Goal: Task Accomplishment & Management: Manage account settings

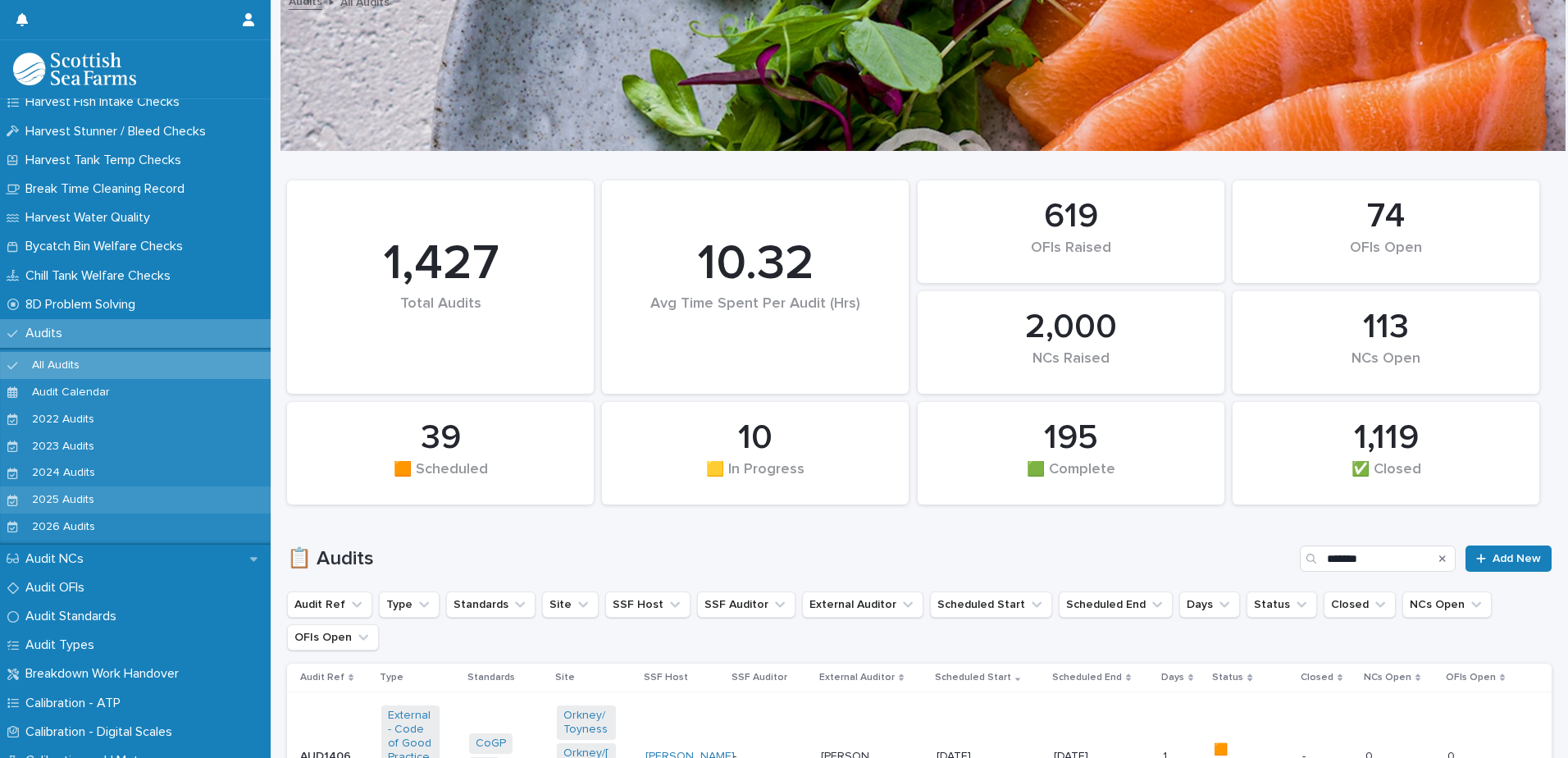
scroll to position [574, 0]
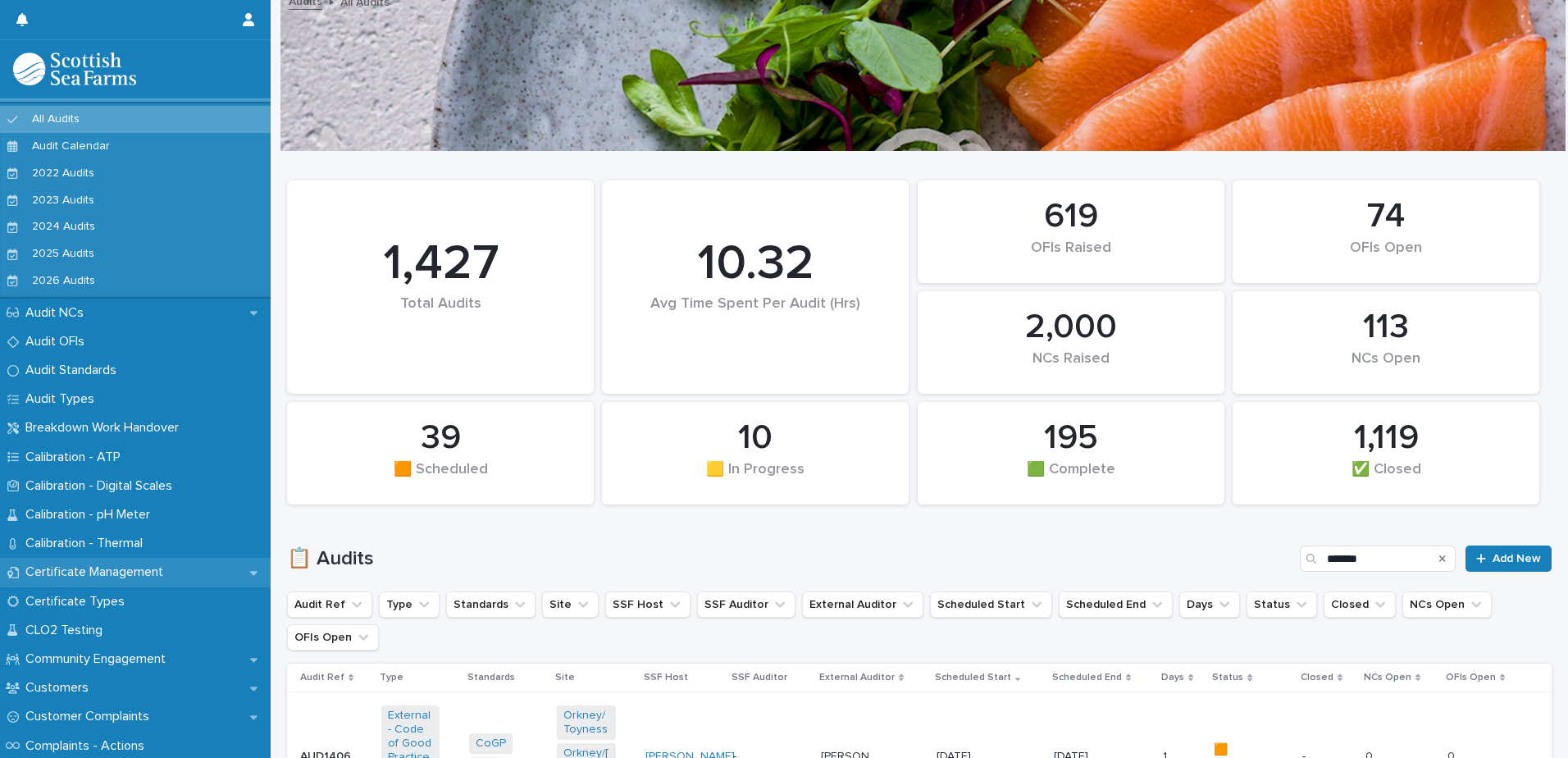
click at [156, 566] on p "Certificate Management" at bounding box center [97, 572] width 157 height 16
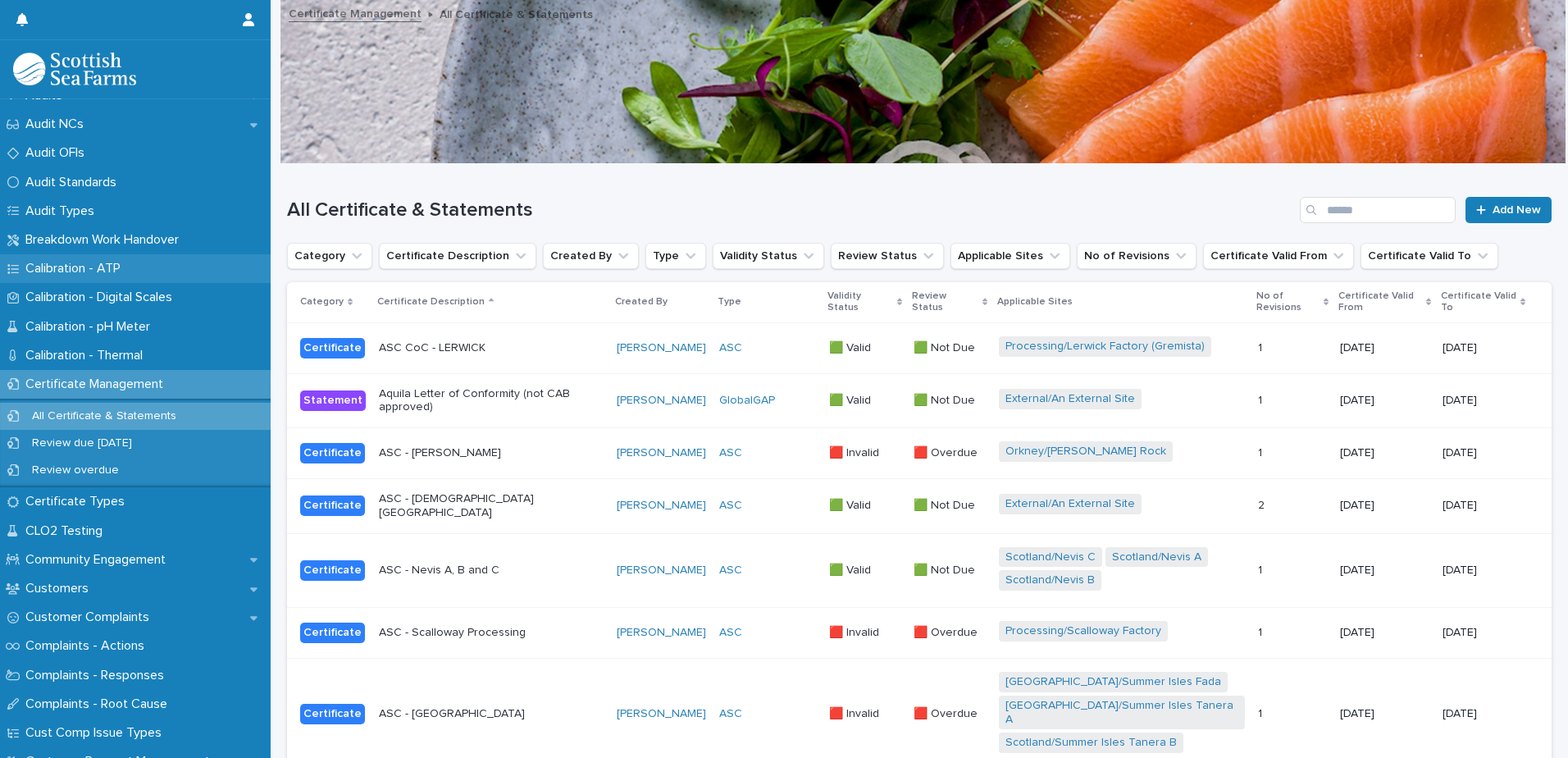
scroll to position [574, 0]
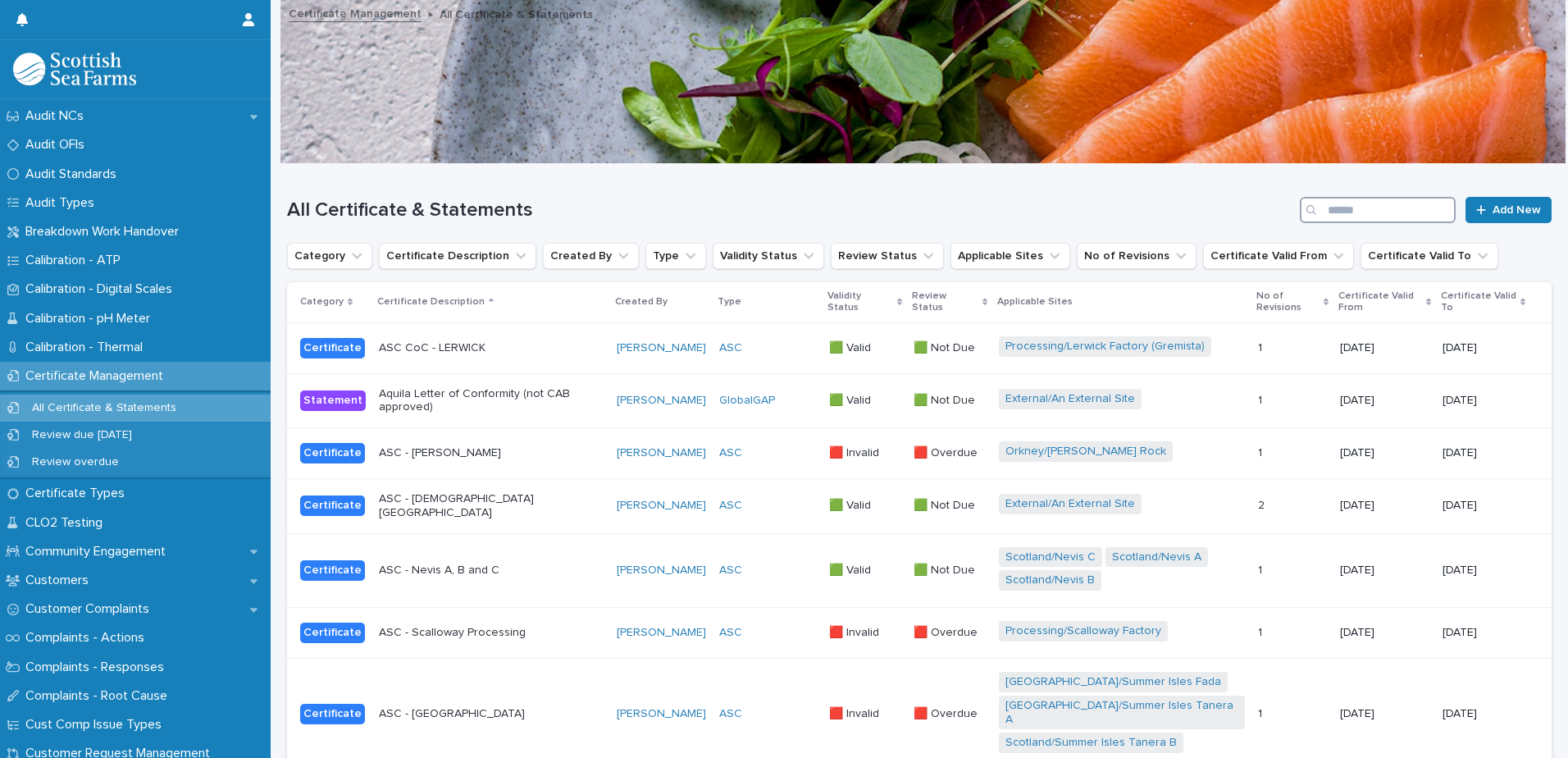
click at [1348, 215] on input "Search" at bounding box center [1379, 210] width 156 height 26
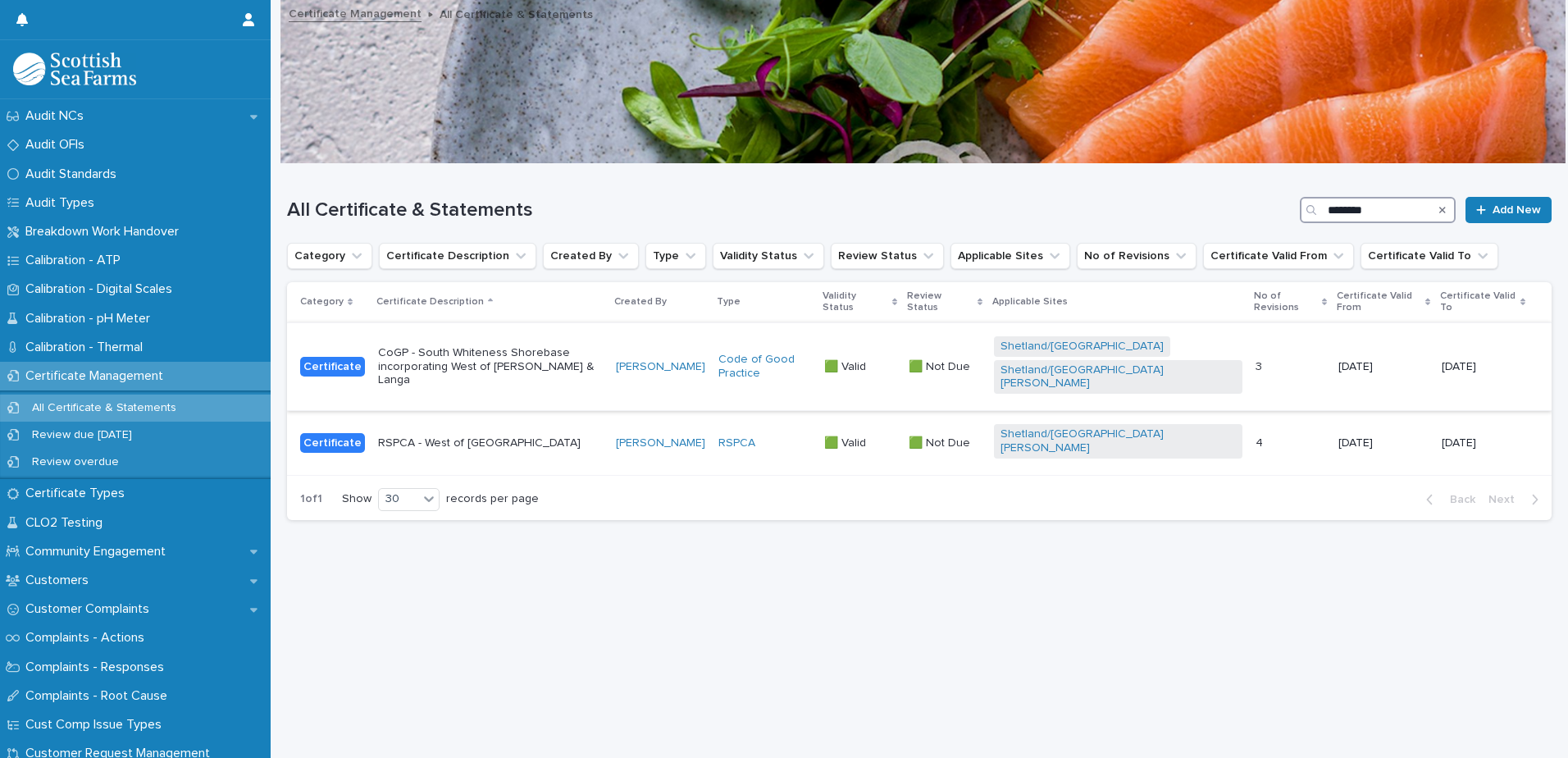
type input "*******"
click at [541, 353] on p "CoGP - South Whiteness Shorebase incorporating West of [PERSON_NAME] & Langa" at bounding box center [490, 367] width 225 height 41
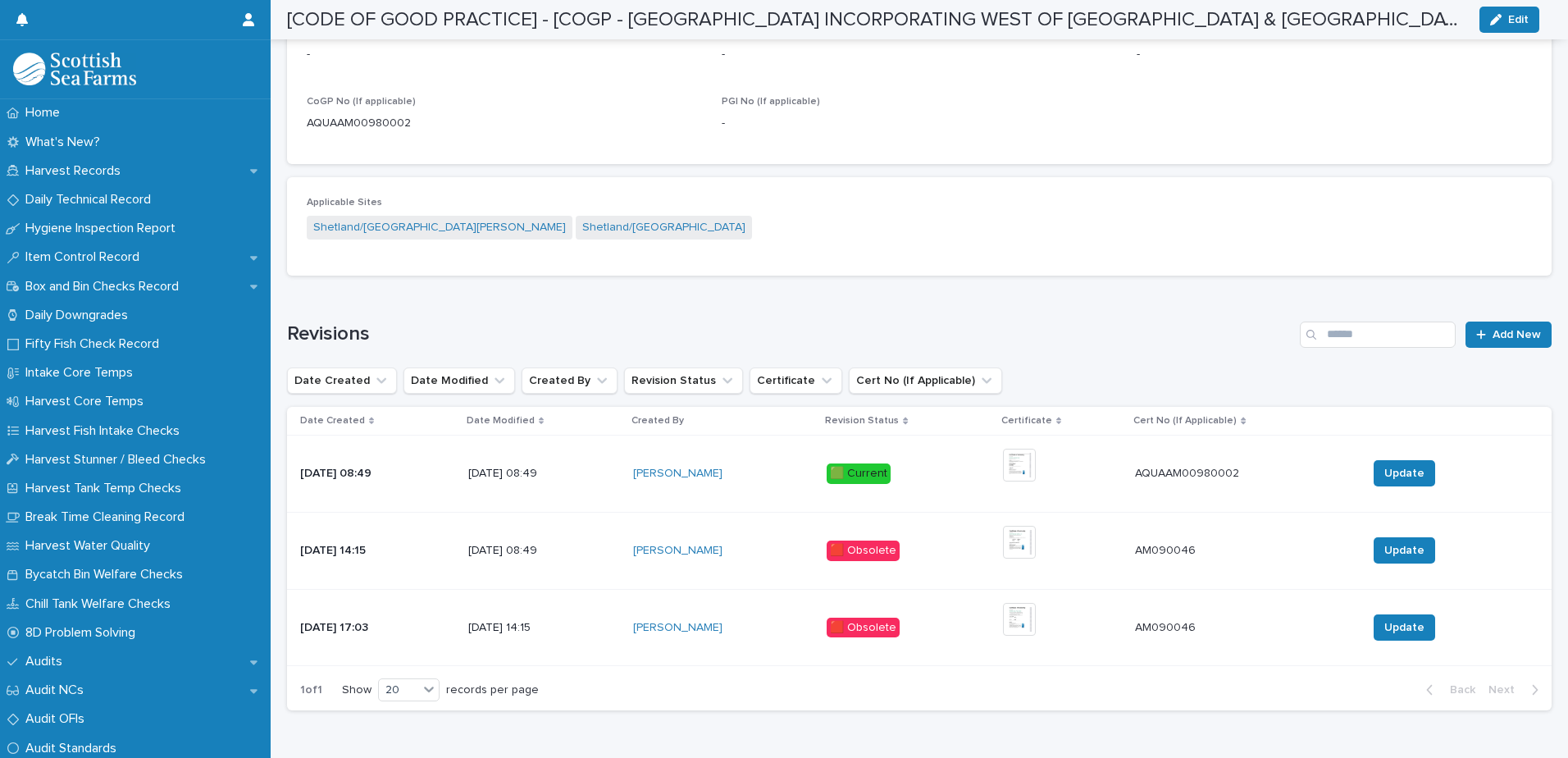
scroll to position [821, 0]
click at [1036, 464] on img at bounding box center [1019, 464] width 33 height 33
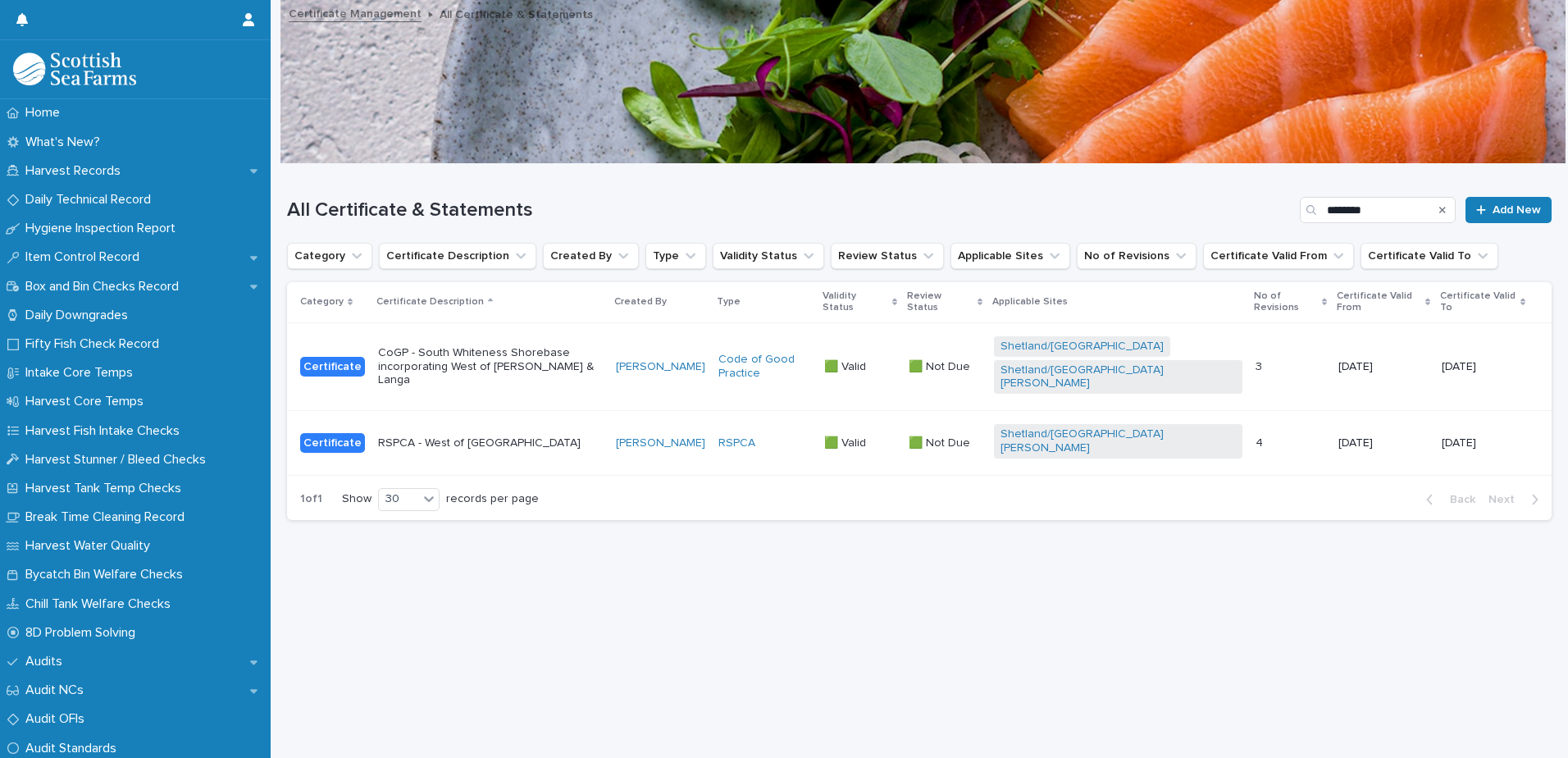
scroll to position [13, 0]
click at [582, 347] on p "CoGP - South Whiteness Shorebase incorporating West of [PERSON_NAME] & Langa" at bounding box center [490, 367] width 225 height 41
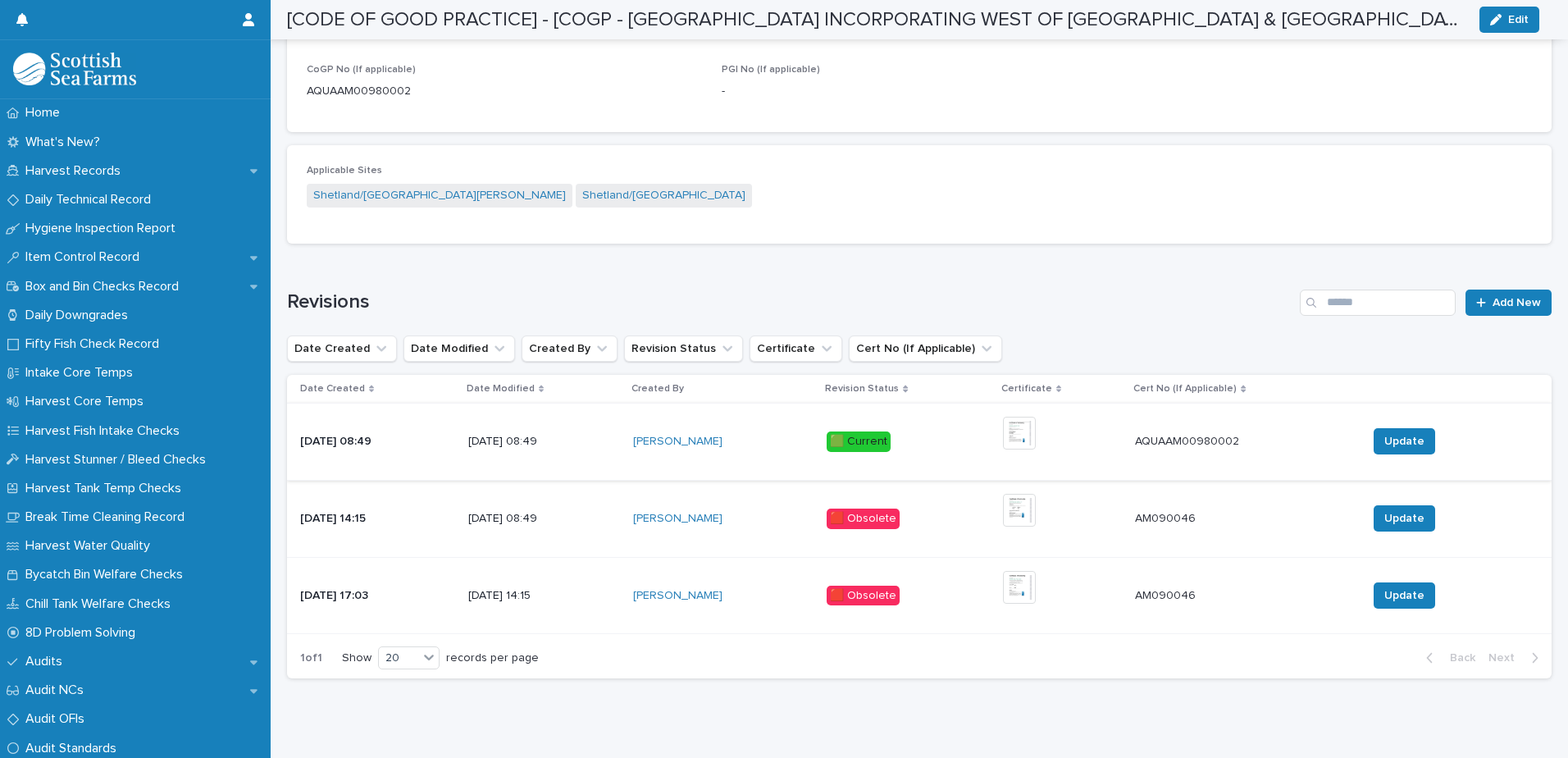
scroll to position [857, 0]
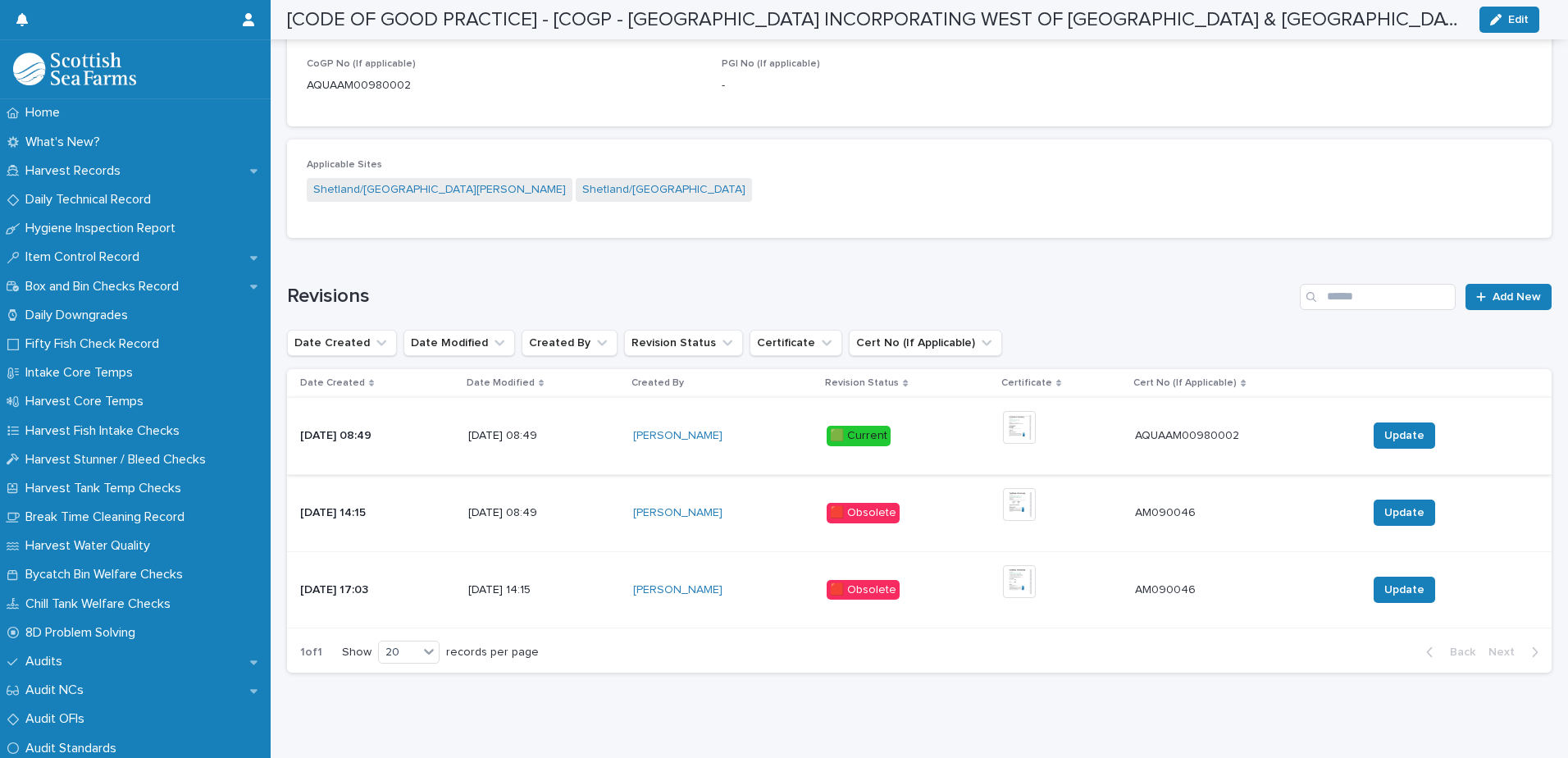
click at [1036, 423] on img at bounding box center [1019, 428] width 33 height 33
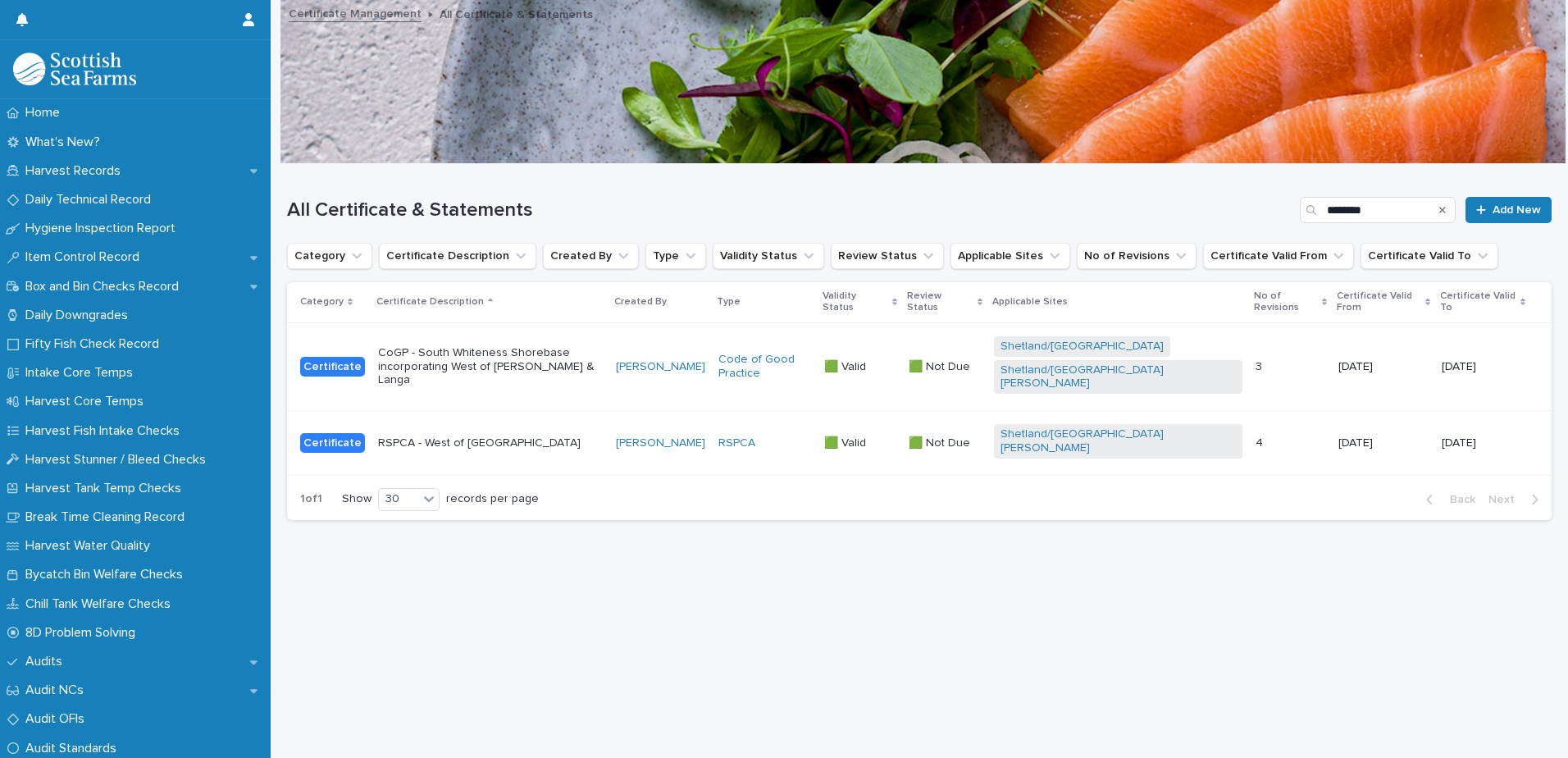
scroll to position [13, 0]
click at [576, 356] on p "CoGP - South Whiteness Shorebase incorporating West of [PERSON_NAME] & Langa" at bounding box center [490, 367] width 225 height 41
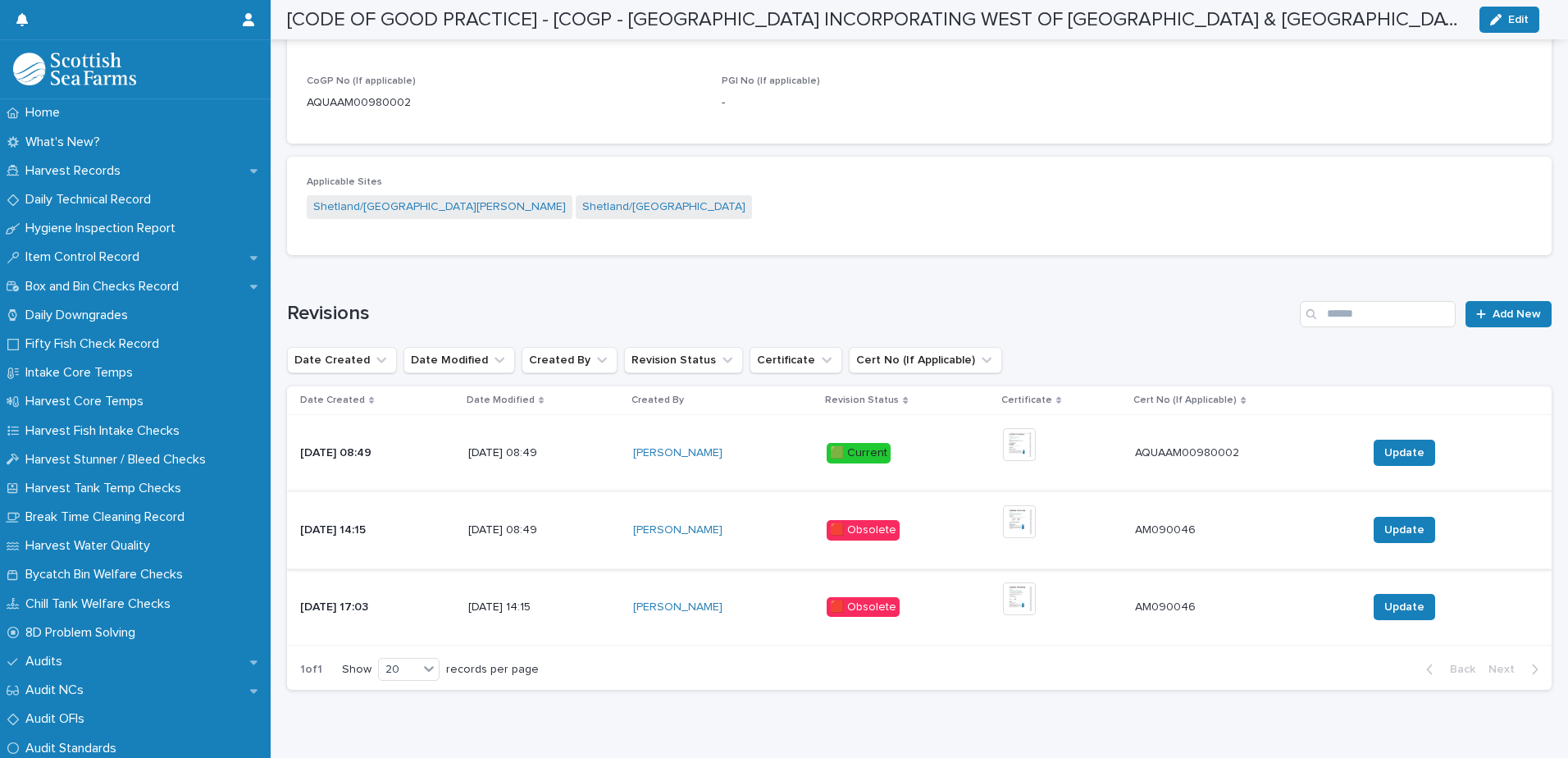
scroll to position [857, 0]
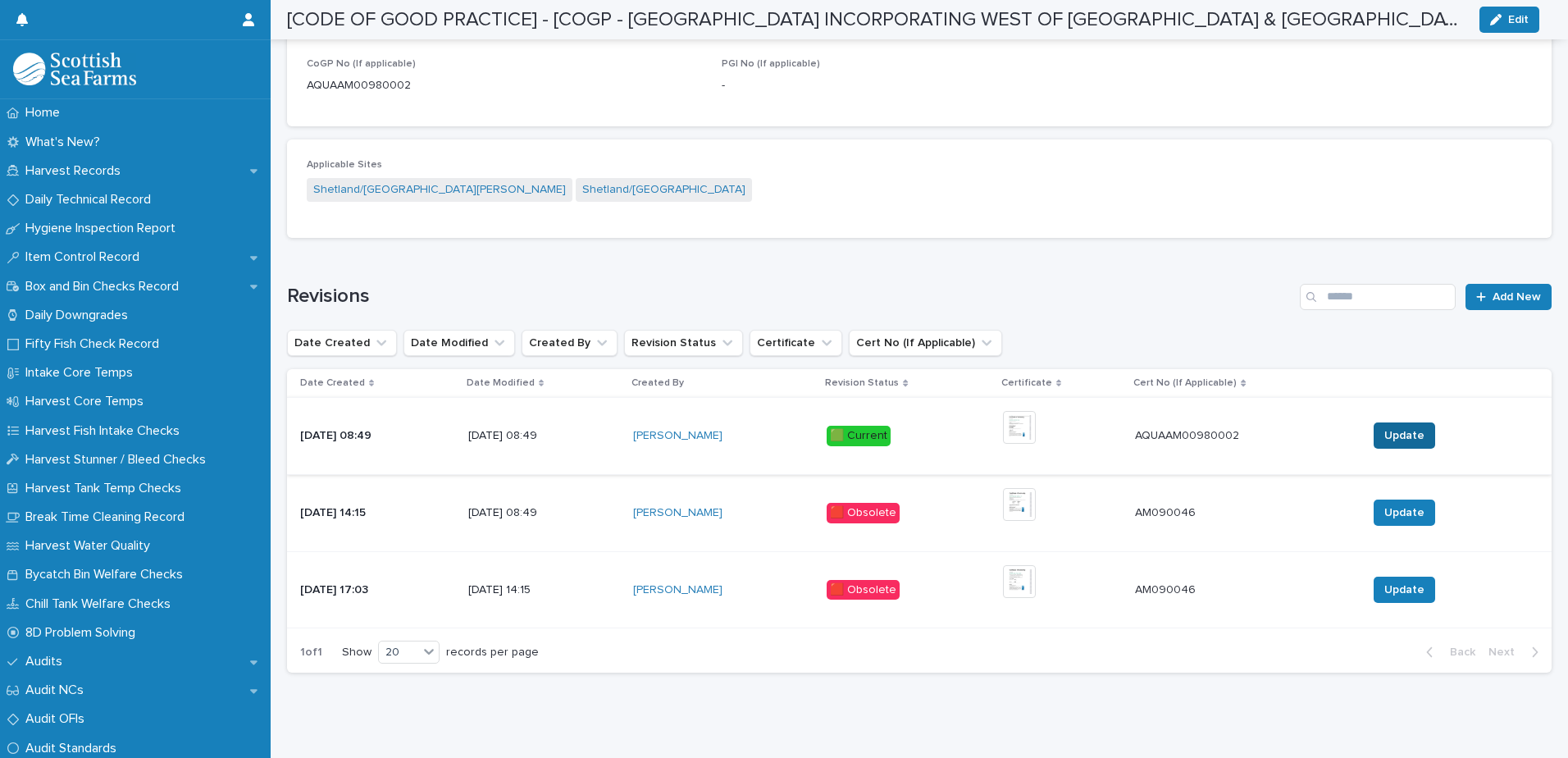
click at [1377, 435] on button "Update" at bounding box center [1404, 436] width 62 height 26
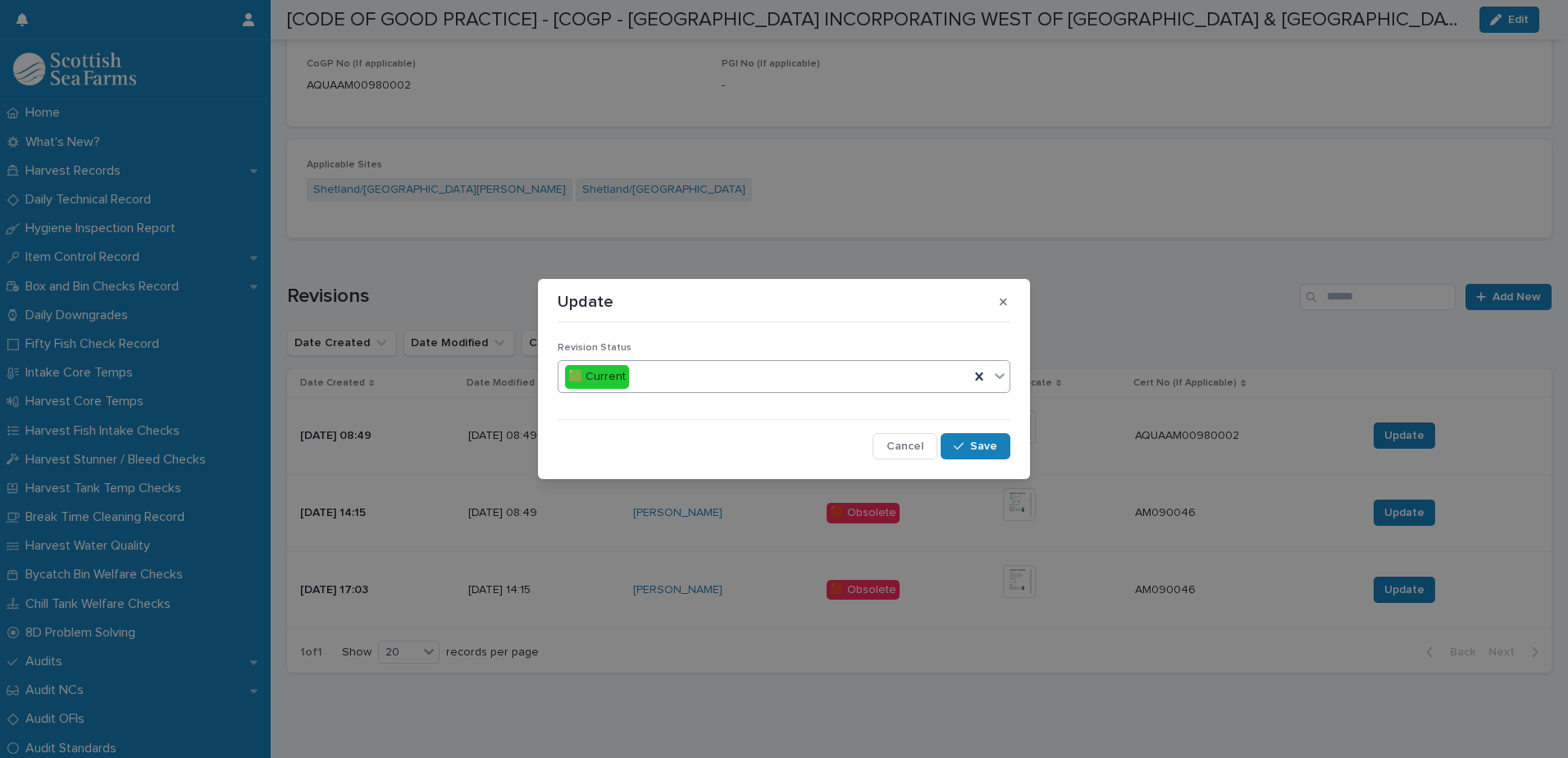
click at [1004, 379] on icon at bounding box center [1000, 375] width 17 height 17
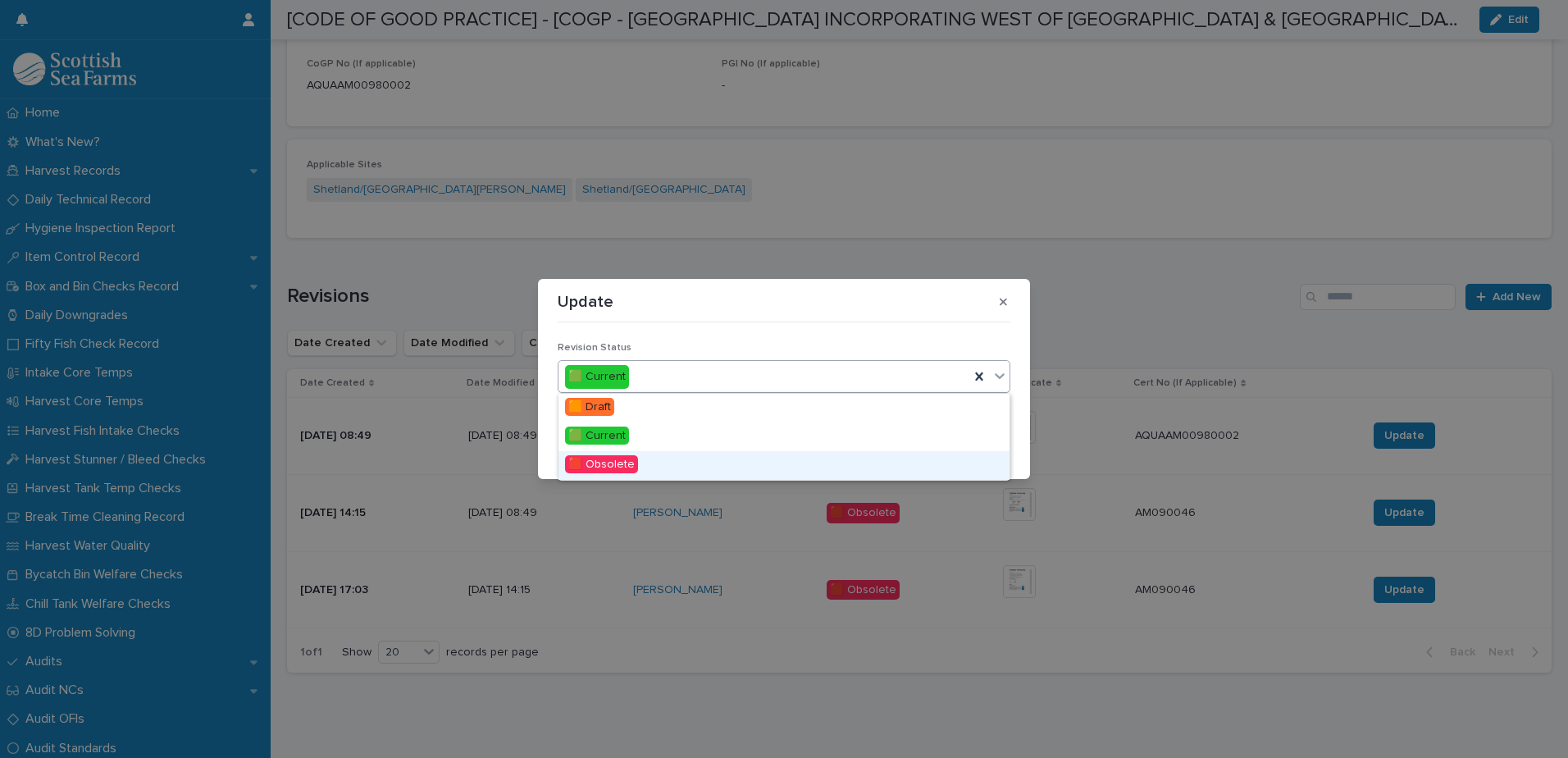
drag, startPoint x: 817, startPoint y: 448, endPoint x: 807, endPoint y: 460, distance: 15.6
click at [807, 460] on div "🟥 Obsolete" at bounding box center [784, 465] width 451 height 28
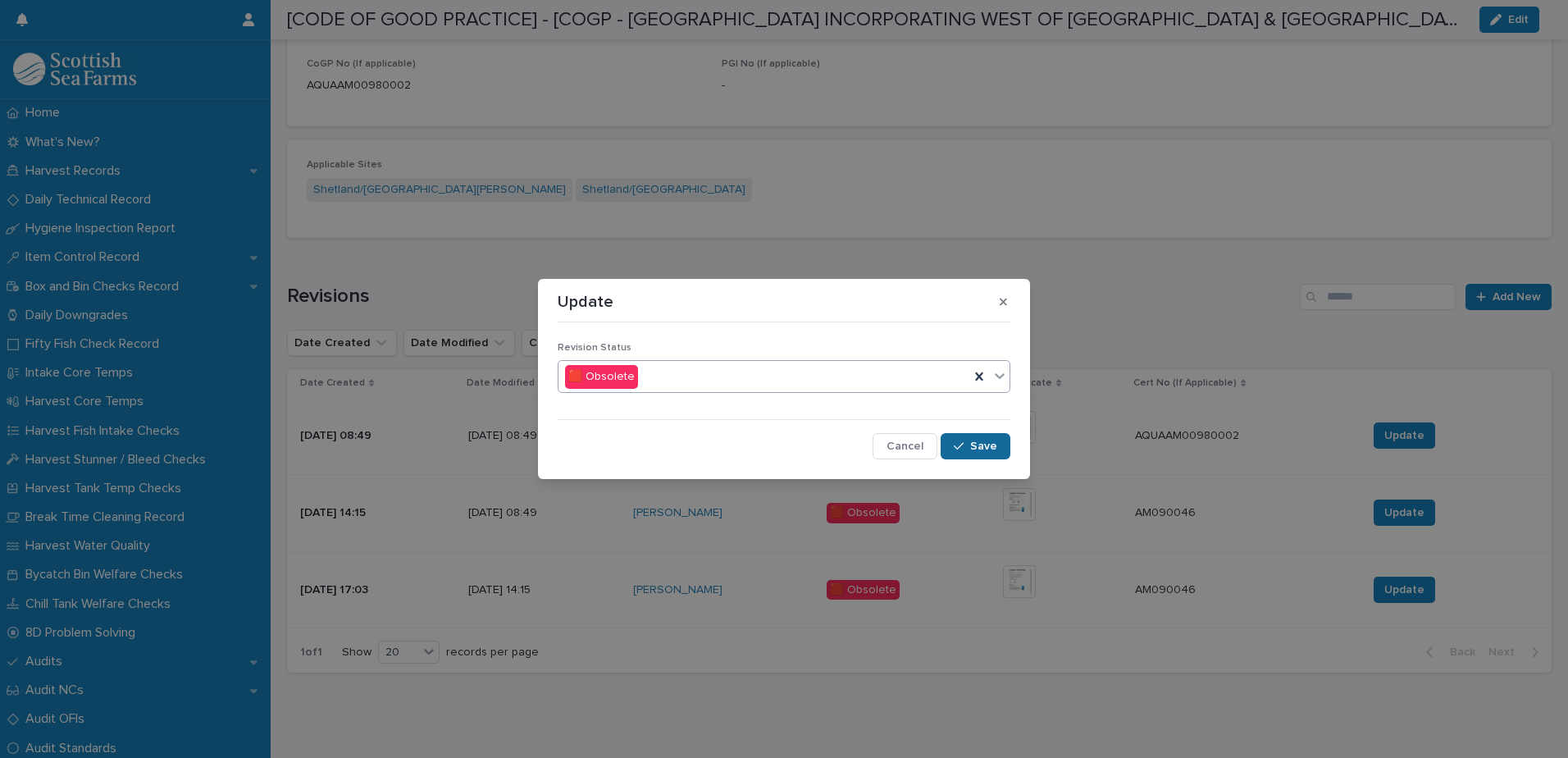
click at [977, 437] on button "Save" at bounding box center [975, 446] width 69 height 26
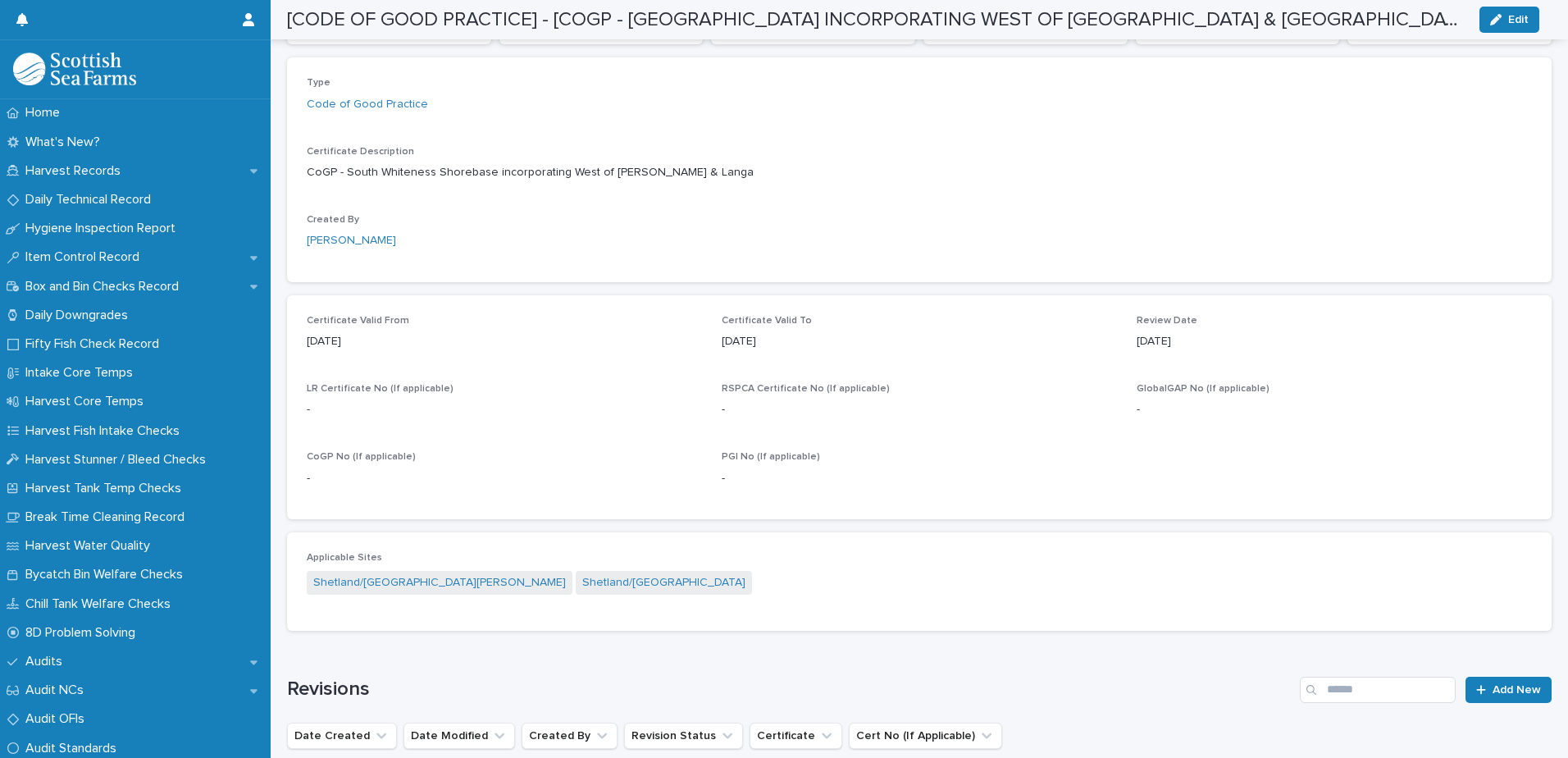
scroll to position [492, 0]
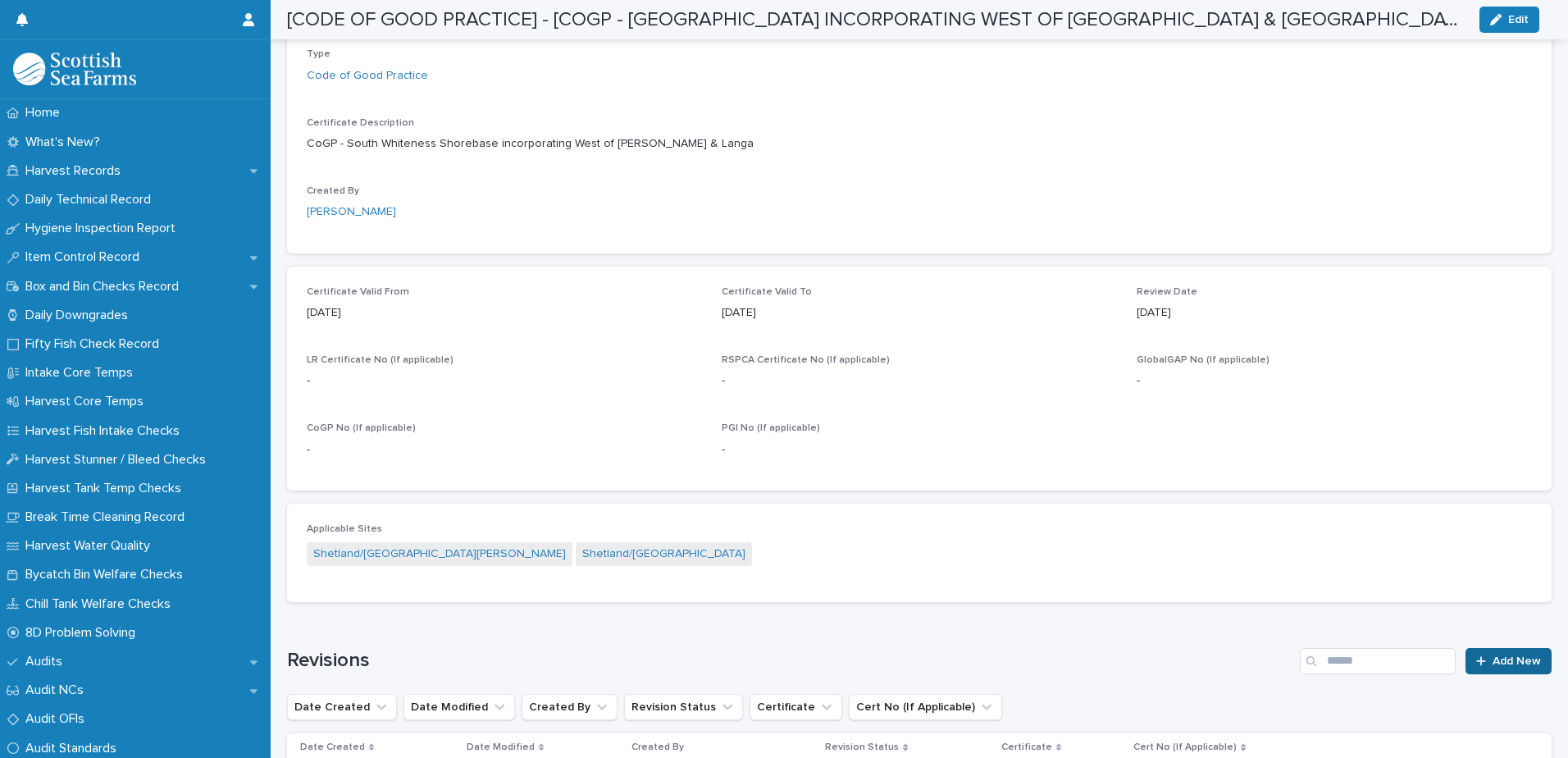
click at [1506, 655] on span "Add New" at bounding box center [1517, 661] width 49 height 12
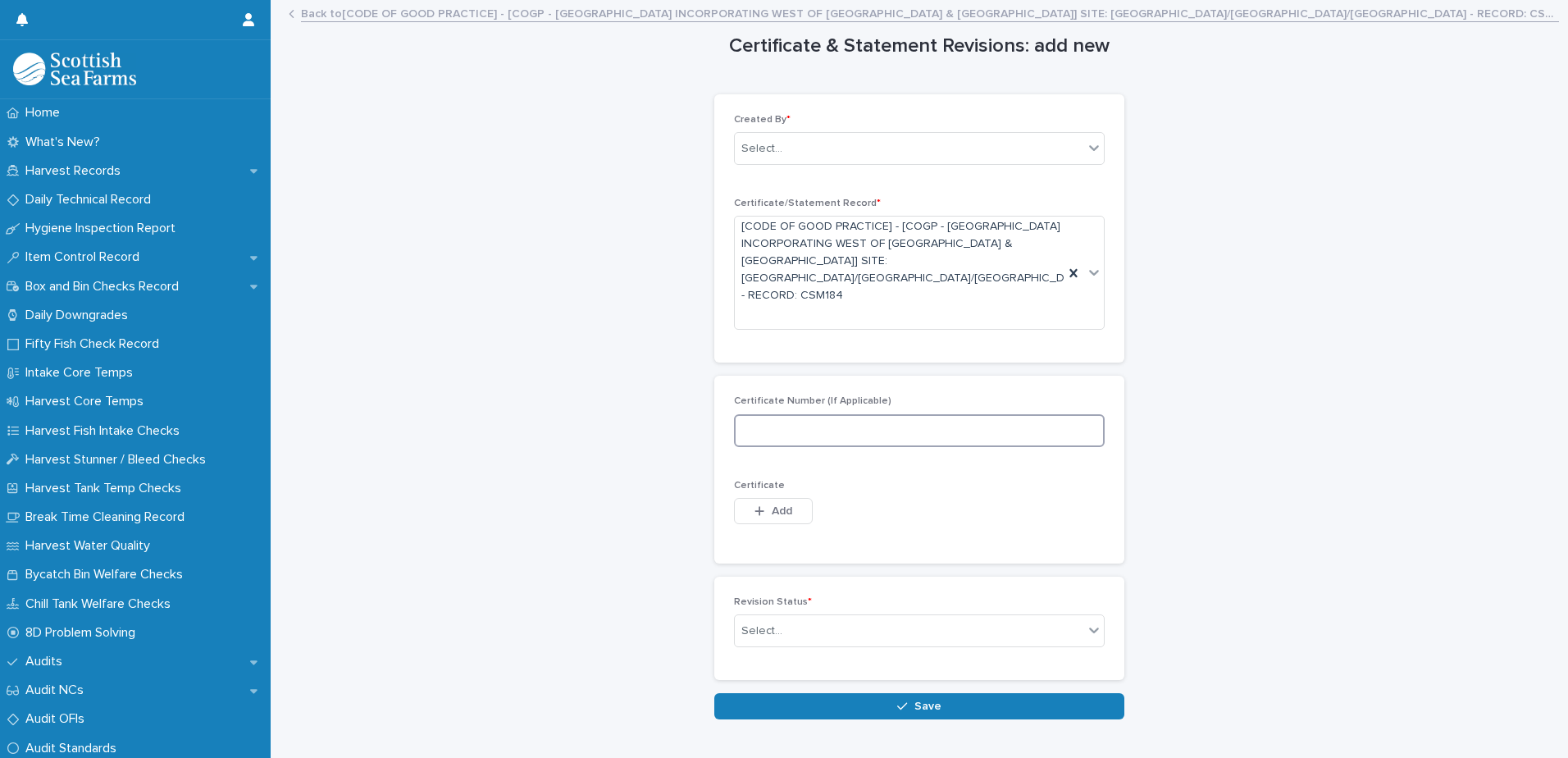
click at [868, 414] on input at bounding box center [920, 431] width 371 height 33
paste input "**********"
type input "**********"
click at [785, 505] on span "Add" at bounding box center [782, 511] width 21 height 12
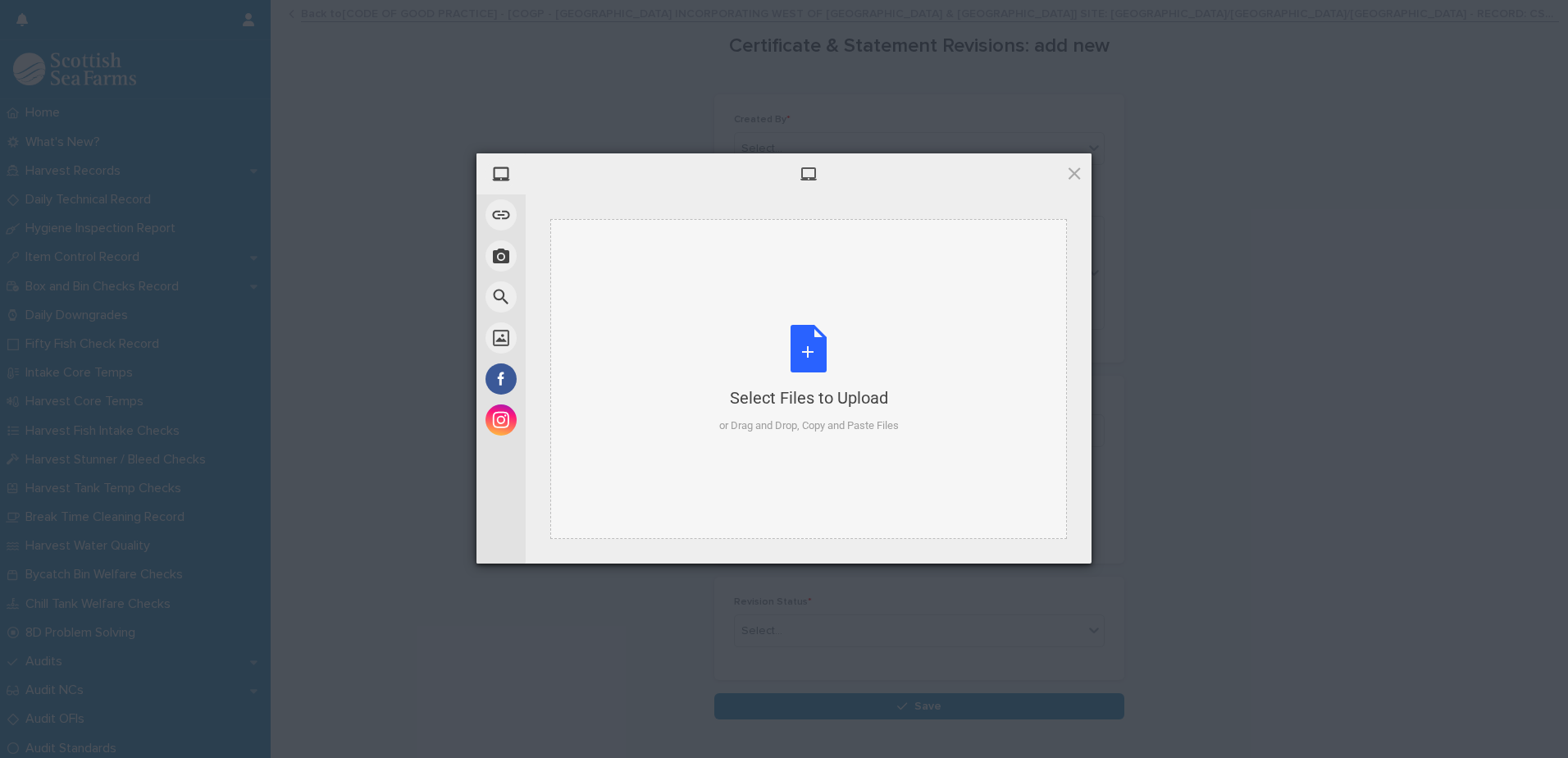
click at [787, 401] on div "Select Files to Upload" at bounding box center [809, 399] width 180 height 23
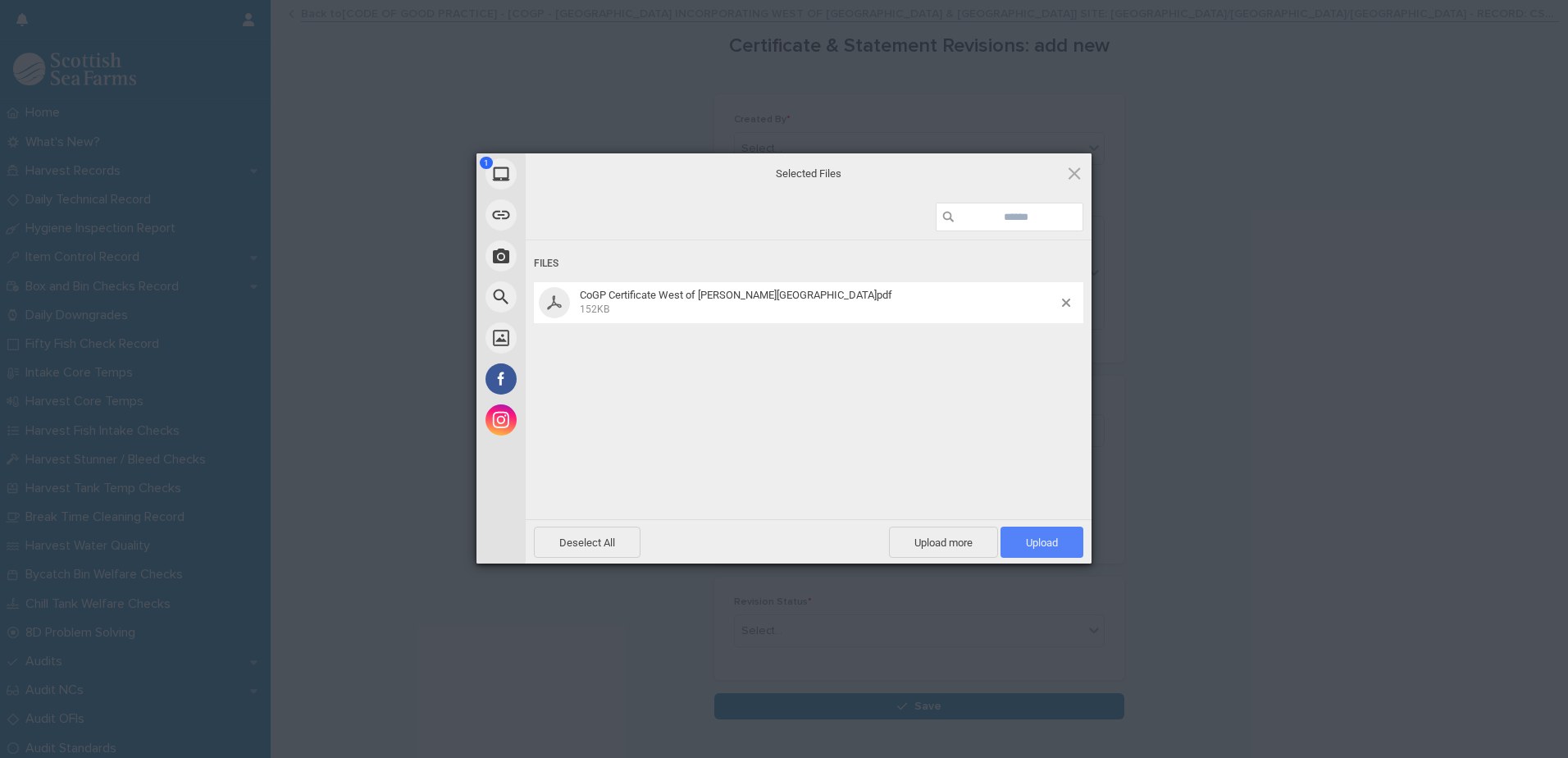
click at [1019, 530] on span "Upload 1" at bounding box center [1042, 542] width 83 height 31
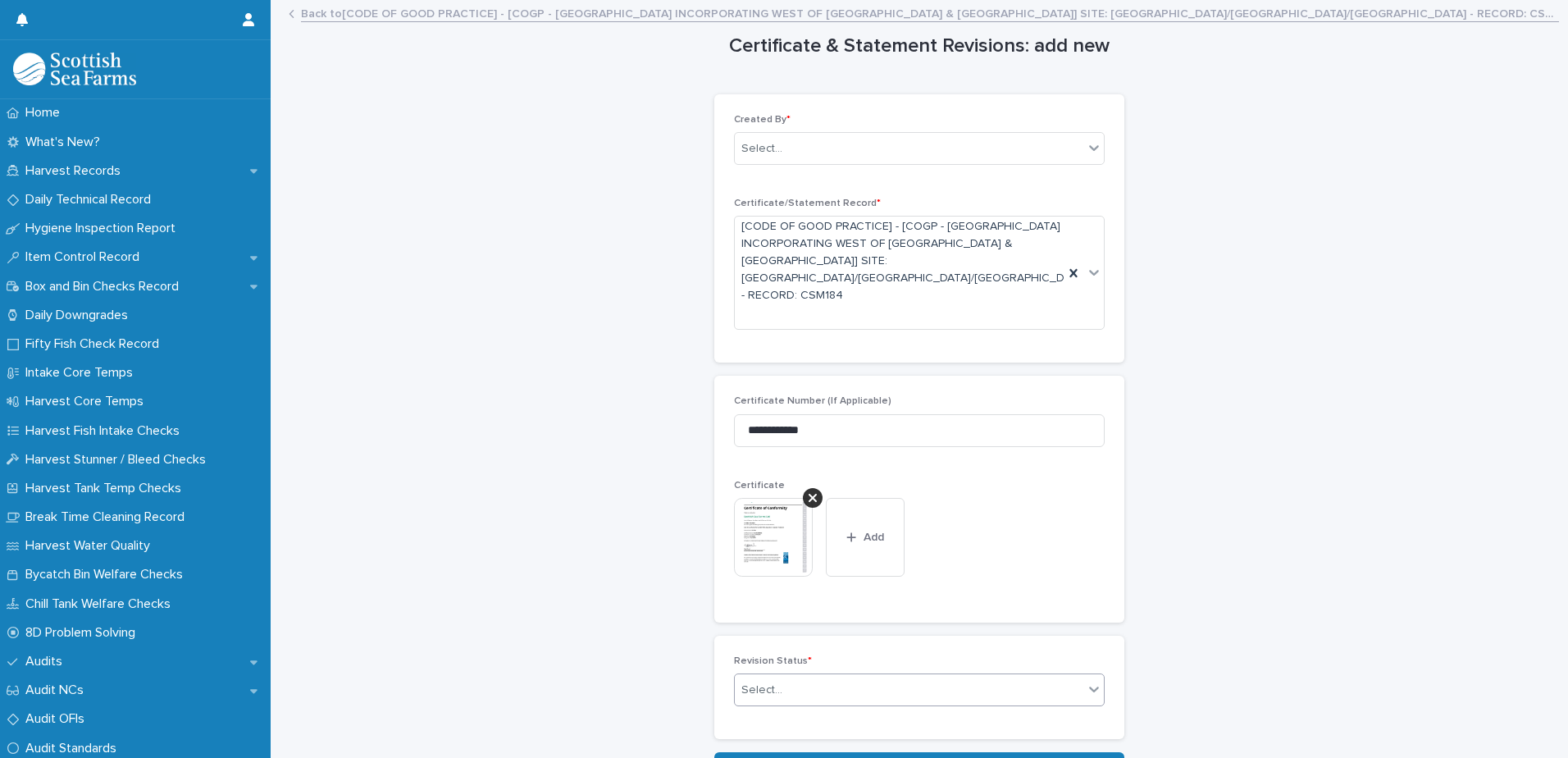
click at [987, 677] on div "Select..." at bounding box center [909, 691] width 349 height 27
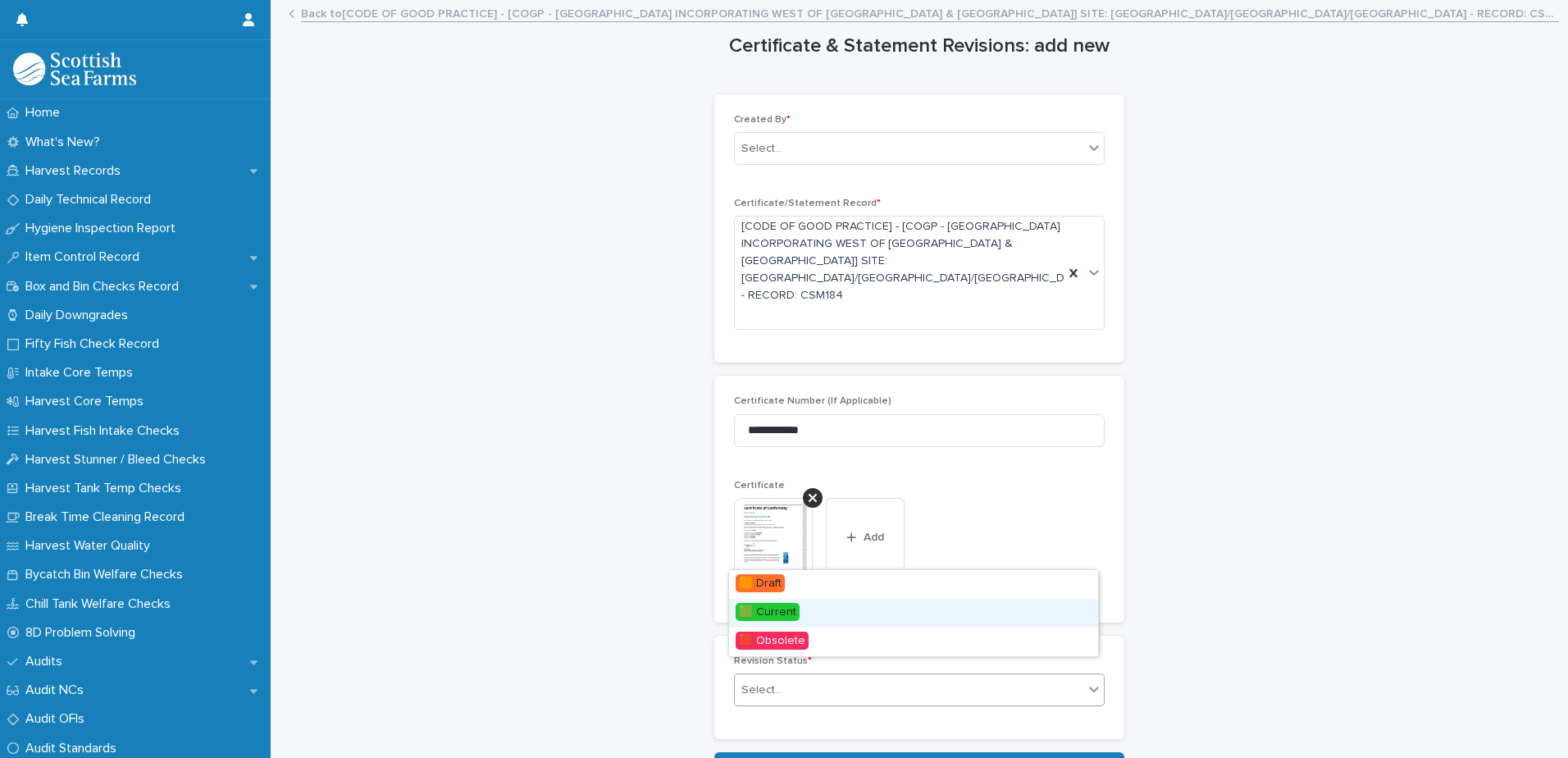
click at [875, 613] on div "🟩 Current" at bounding box center [914, 612] width 369 height 28
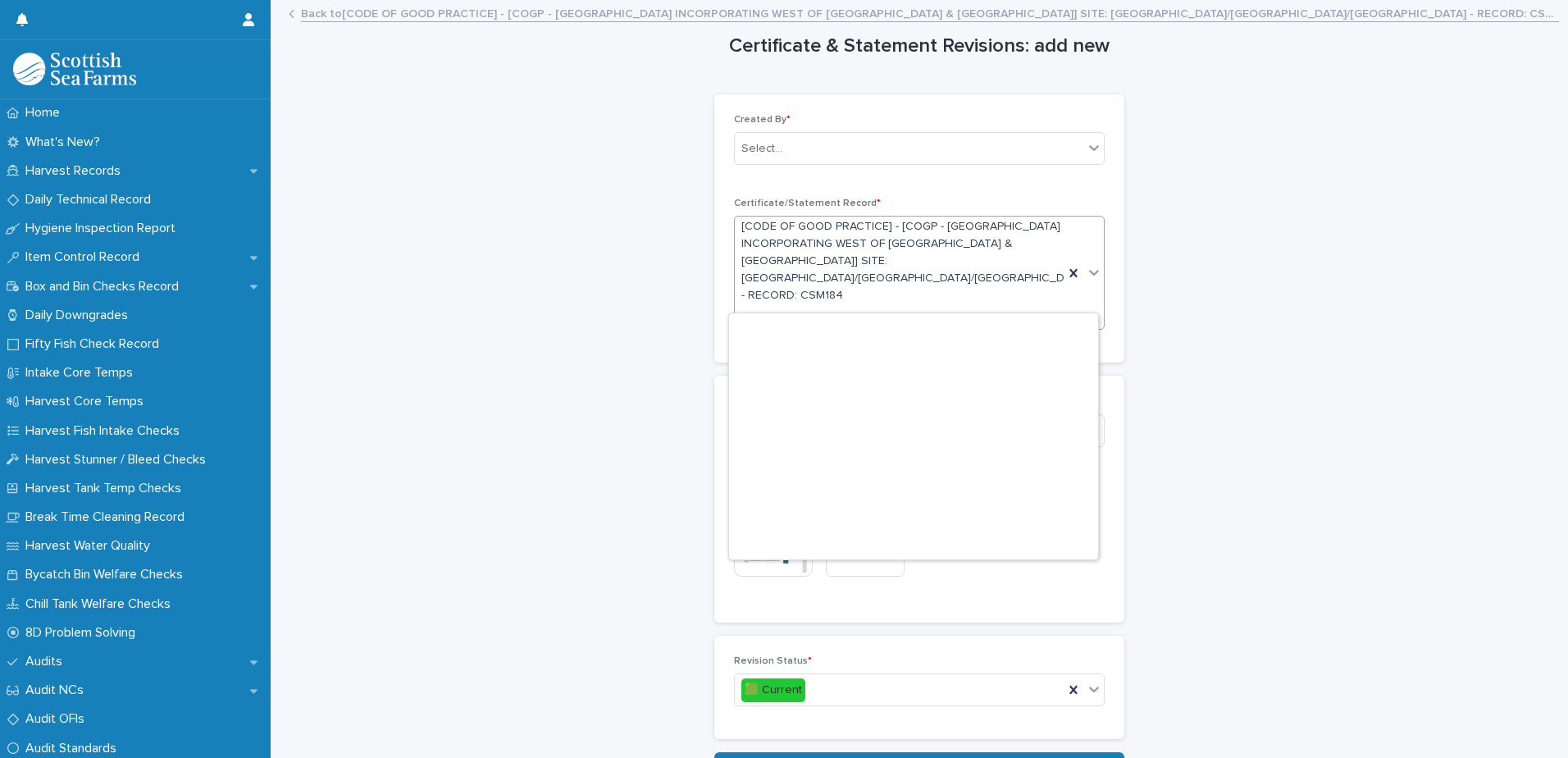
scroll to position [2499, 0]
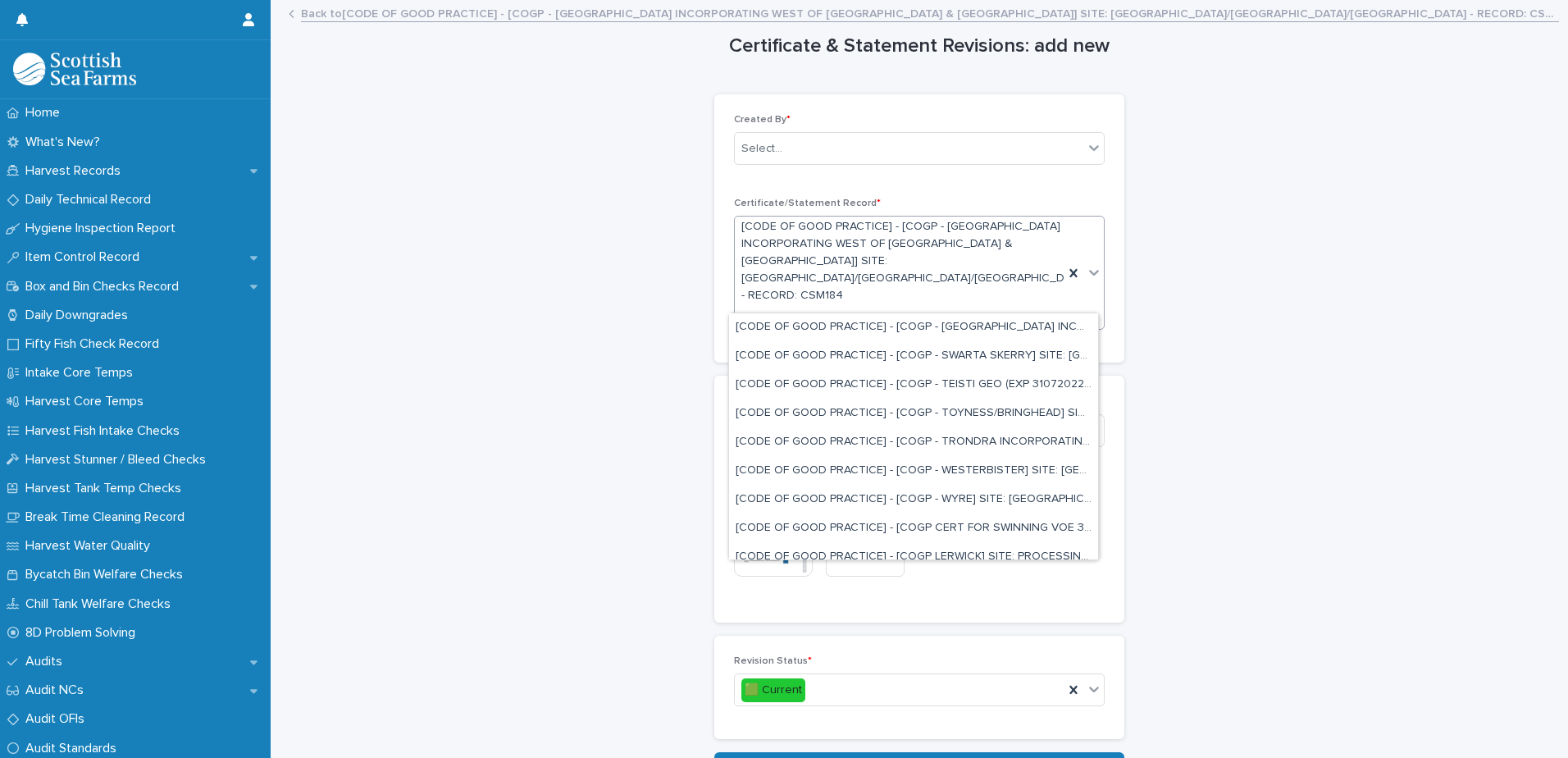
click at [1008, 259] on span "[CODE OF GOOD PRACTICE] - [COGP - [GEOGRAPHIC_DATA] INCORPORATING WEST OF [GEOG…" at bounding box center [914, 260] width 347 height 85
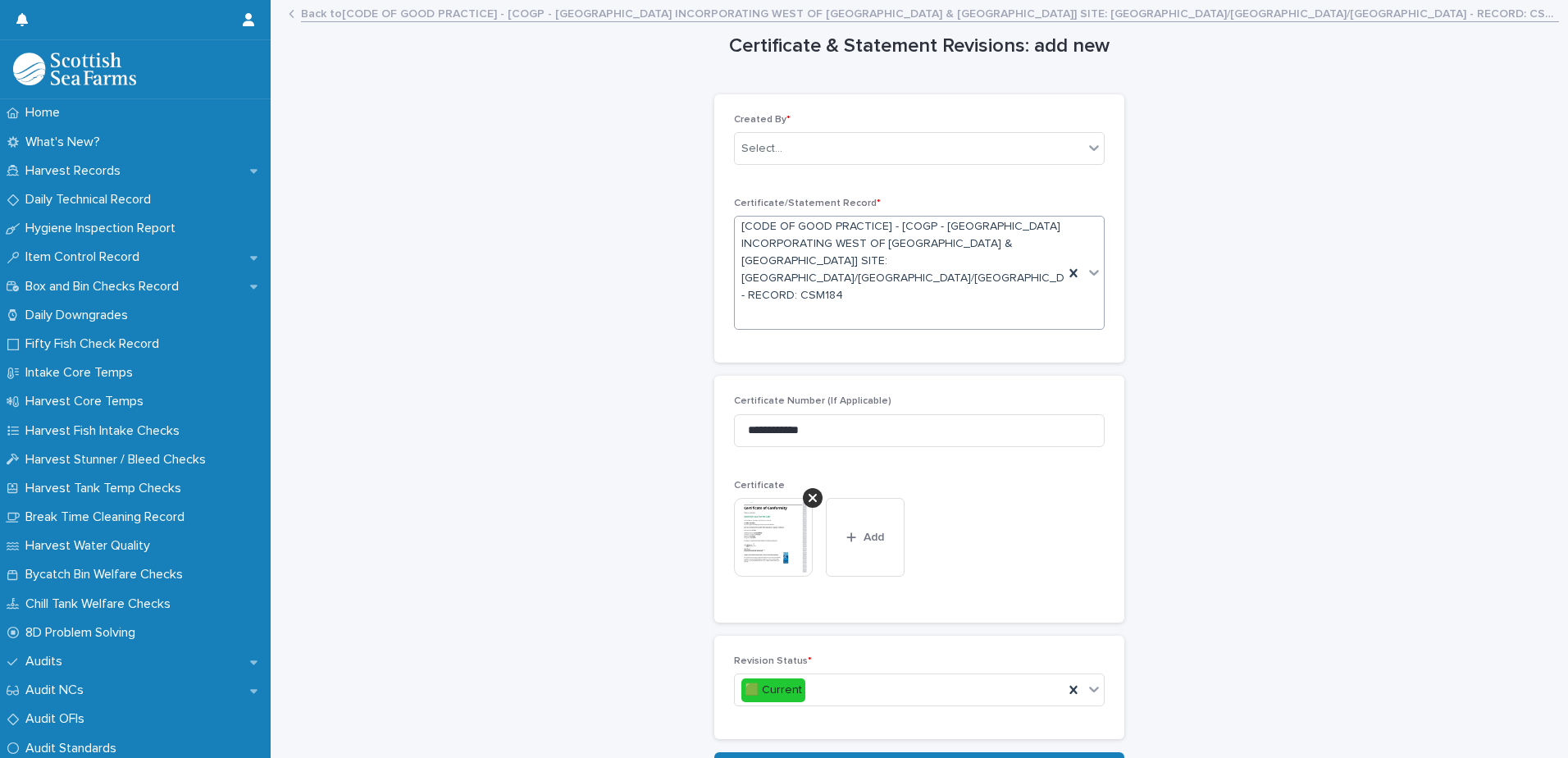
click at [848, 279] on span "[CODE OF GOOD PRACTICE] - [COGP - [GEOGRAPHIC_DATA] INCORPORATING WEST OF [GEOG…" at bounding box center [914, 260] width 347 height 85
click at [856, 255] on span "[CODE OF GOOD PRACTICE] - [COGP - [GEOGRAPHIC_DATA] INCORPORATING WEST OF [GEOG…" at bounding box center [914, 260] width 347 height 85
click at [1069, 270] on icon at bounding box center [1073, 274] width 8 height 8
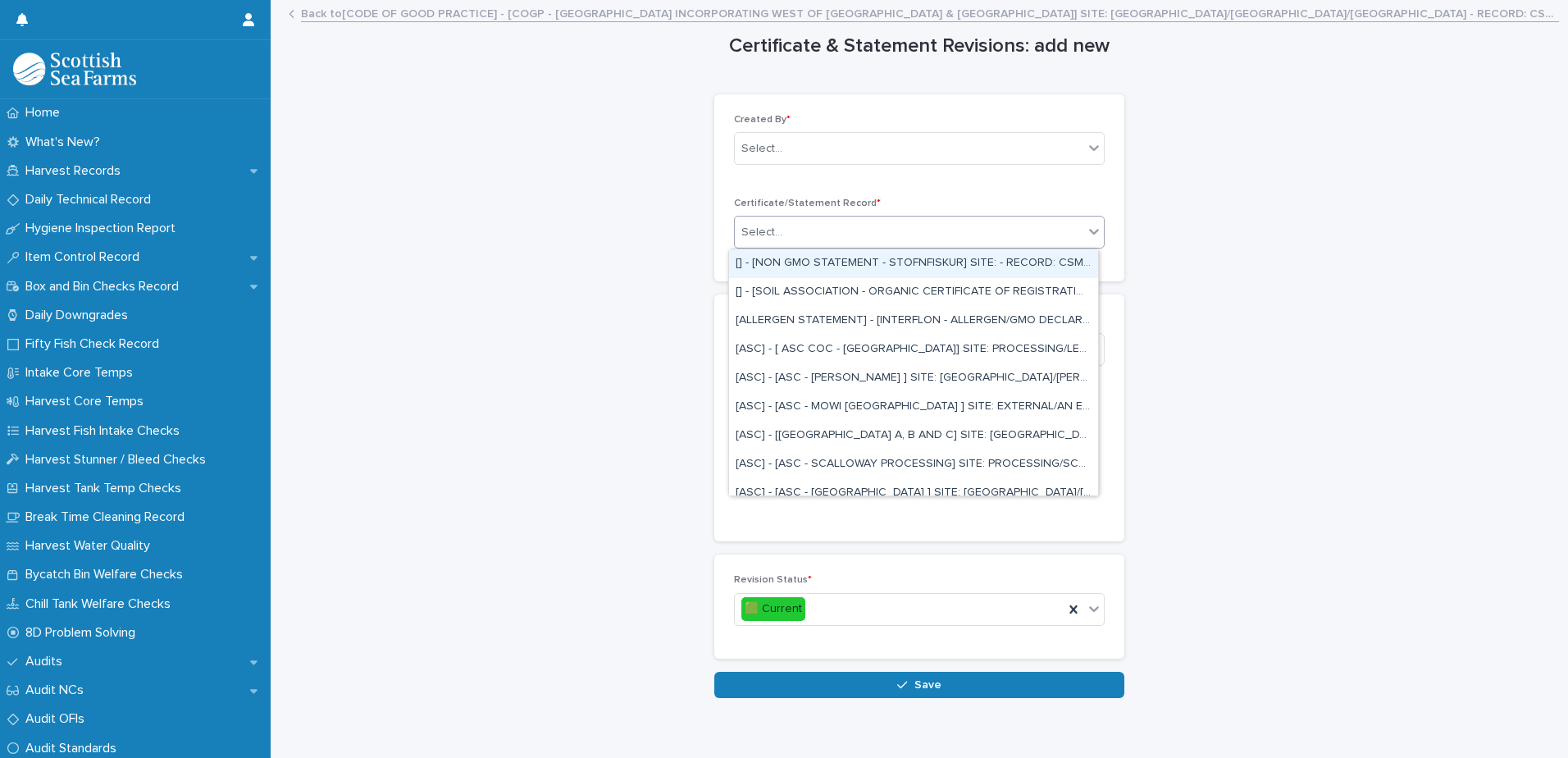
drag, startPoint x: 842, startPoint y: 227, endPoint x: 796, endPoint y: 229, distance: 46.0
click at [796, 229] on div "Select..." at bounding box center [909, 232] width 349 height 27
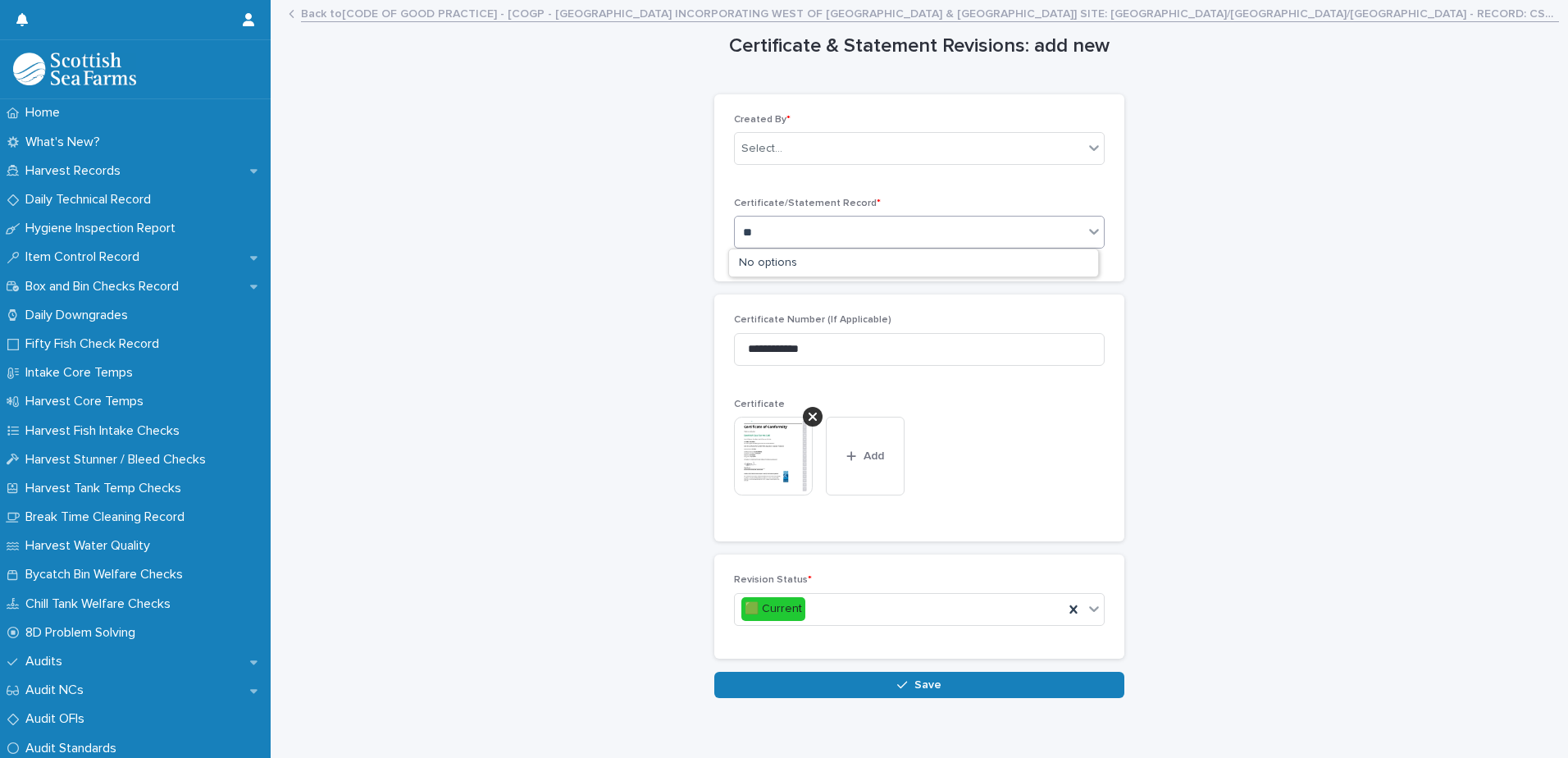
type input "*"
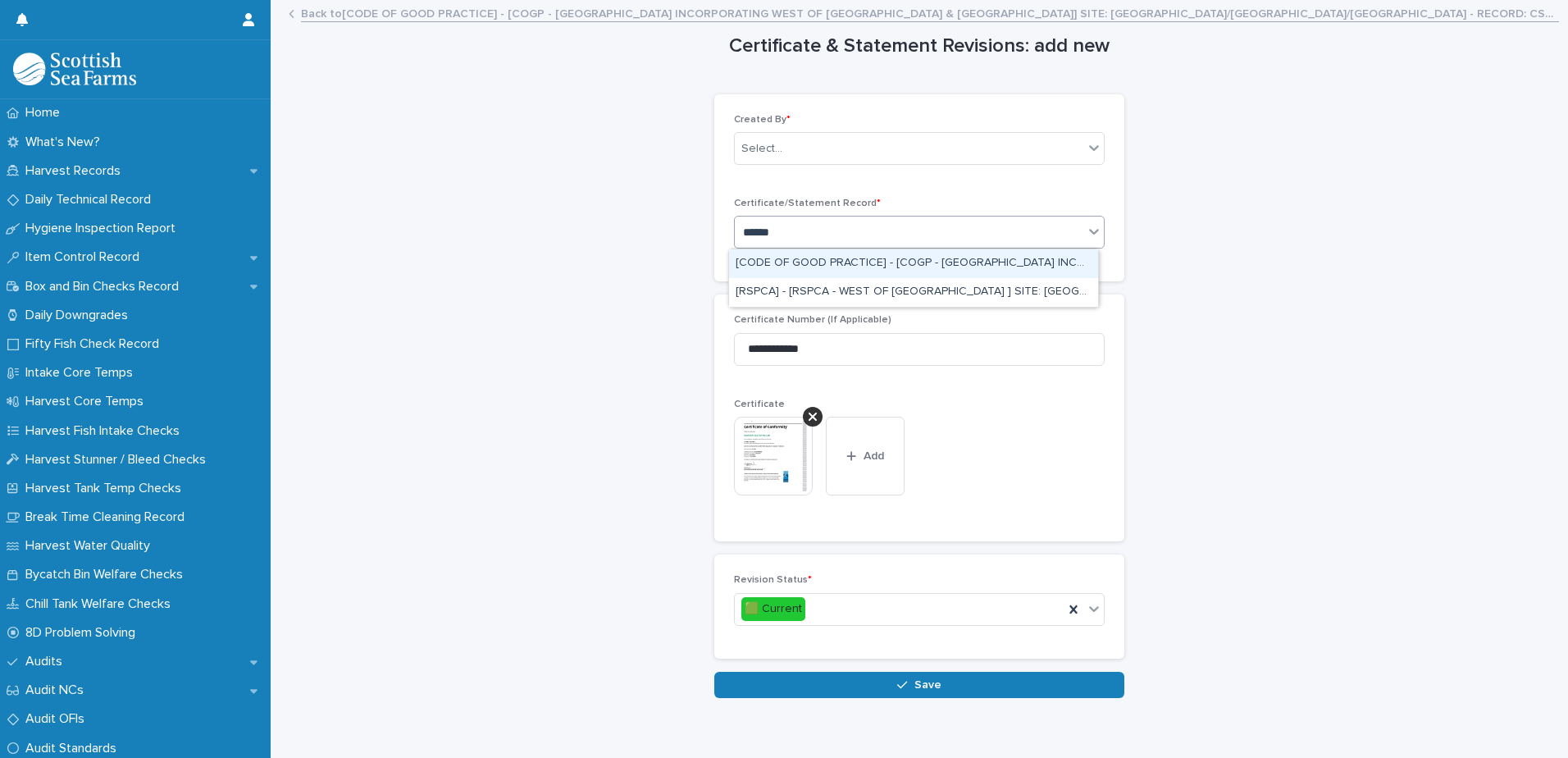
type input "*******"
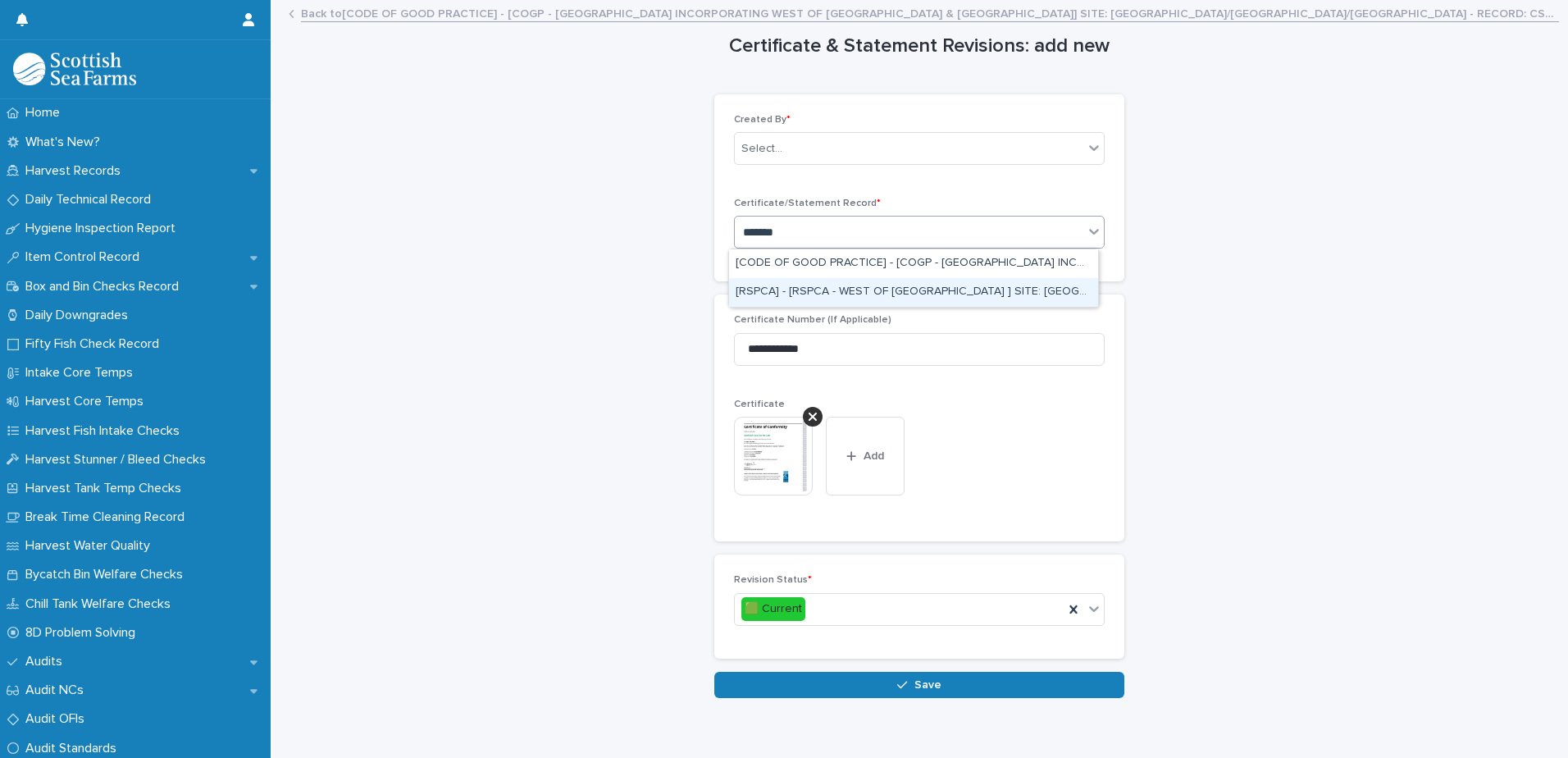
click at [900, 291] on div "[RSPCA] - [RSPCA - WEST OF [GEOGRAPHIC_DATA] ] SITE: [GEOGRAPHIC_DATA]/[GEOGRAP…" at bounding box center [914, 292] width 369 height 28
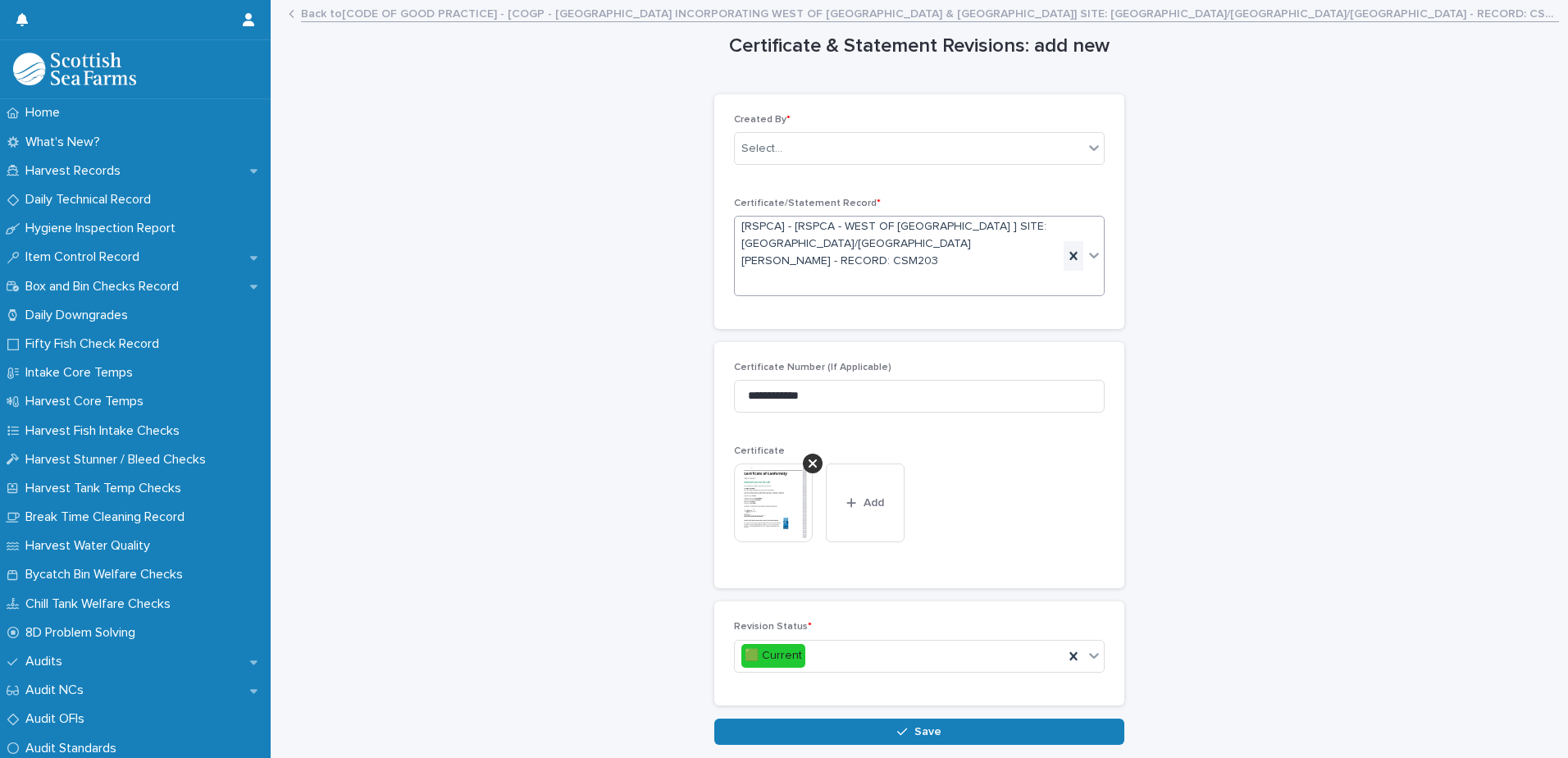
click at [1069, 252] on icon at bounding box center [1073, 256] width 8 height 8
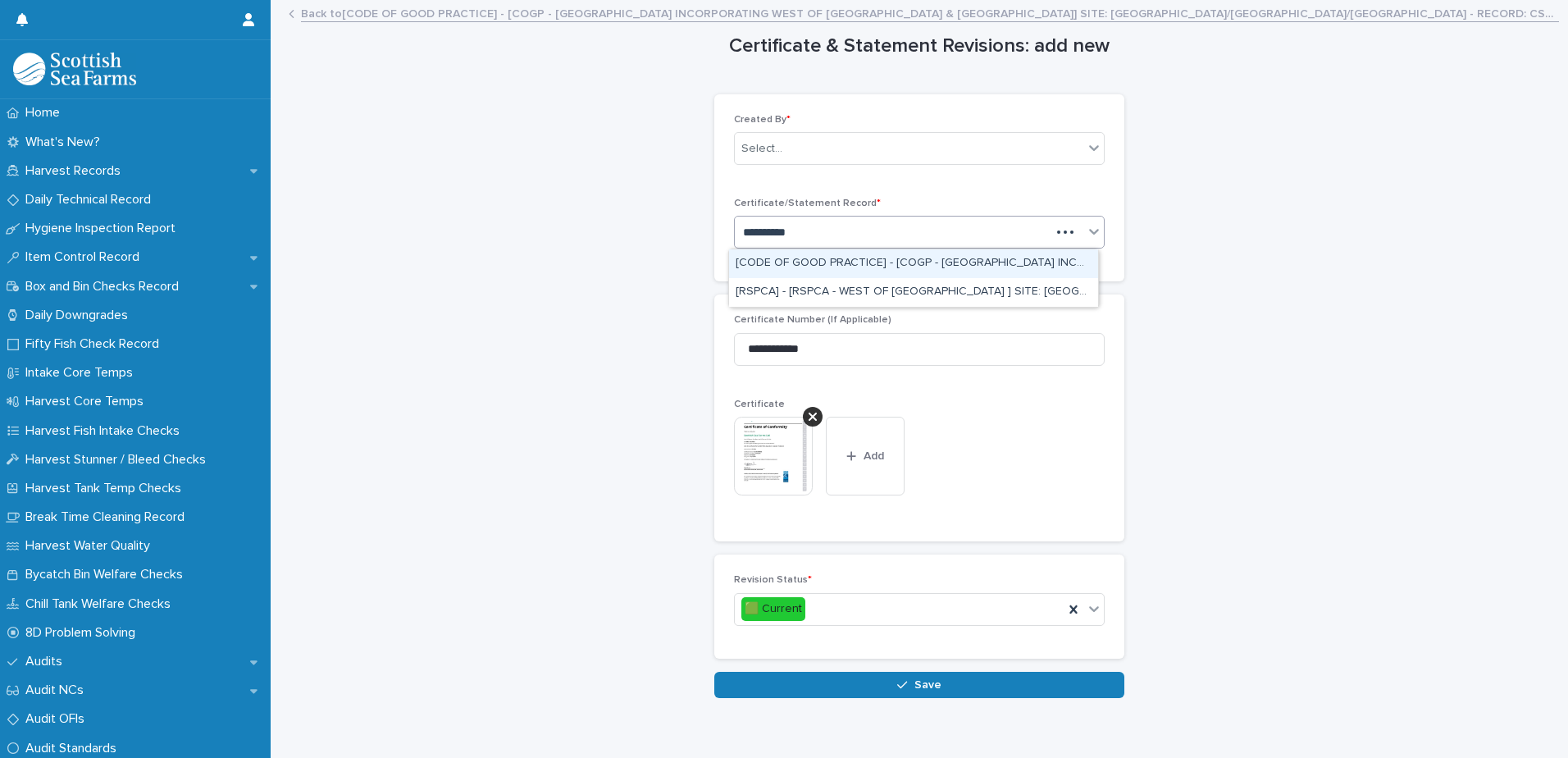
type input "**********"
click at [1044, 254] on div "[CODE OF GOOD PRACTICE] - [COGP - [GEOGRAPHIC_DATA] INCORPORATING WEST OF [GEOG…" at bounding box center [914, 263] width 369 height 28
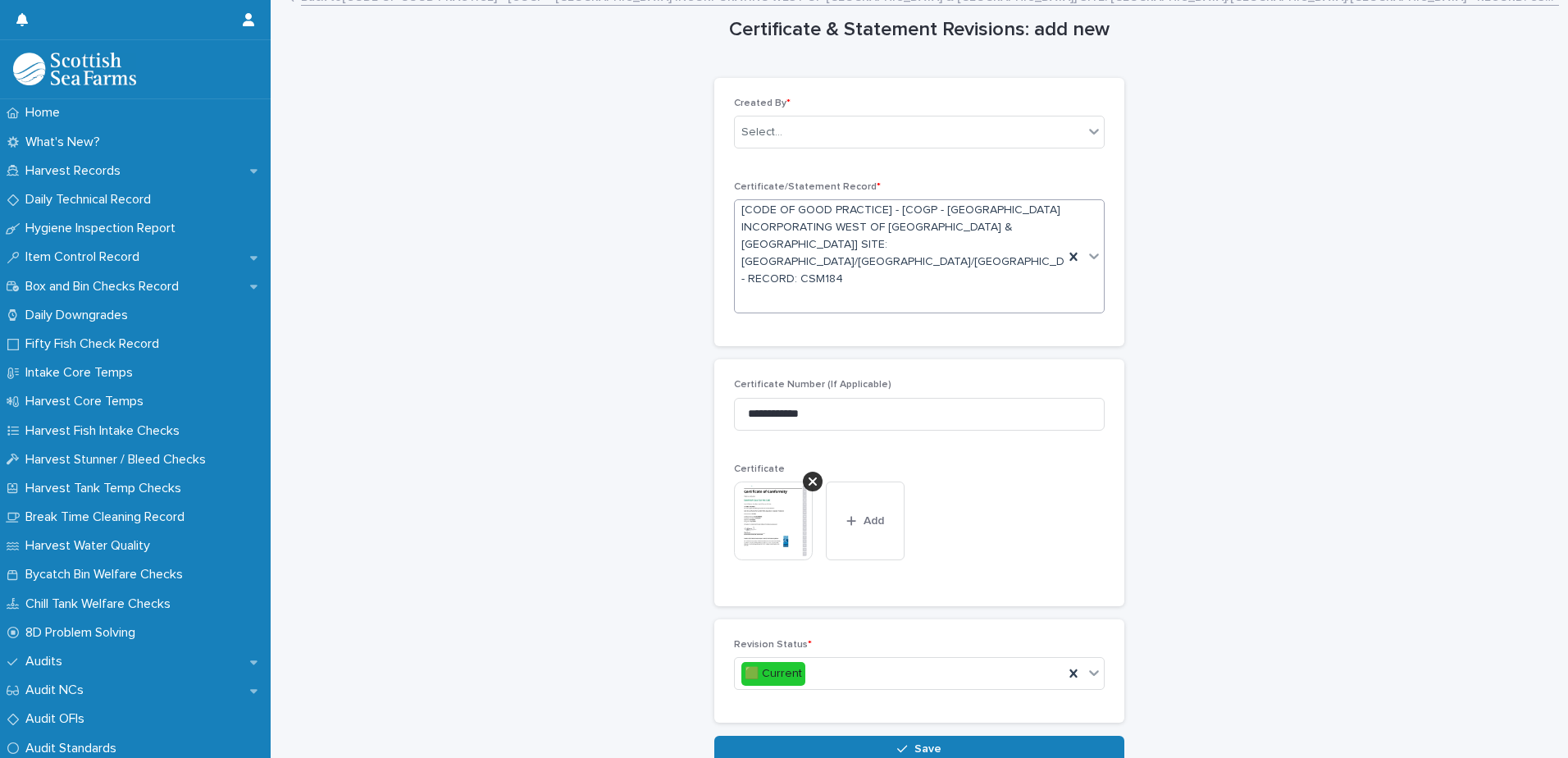
scroll to position [0, 0]
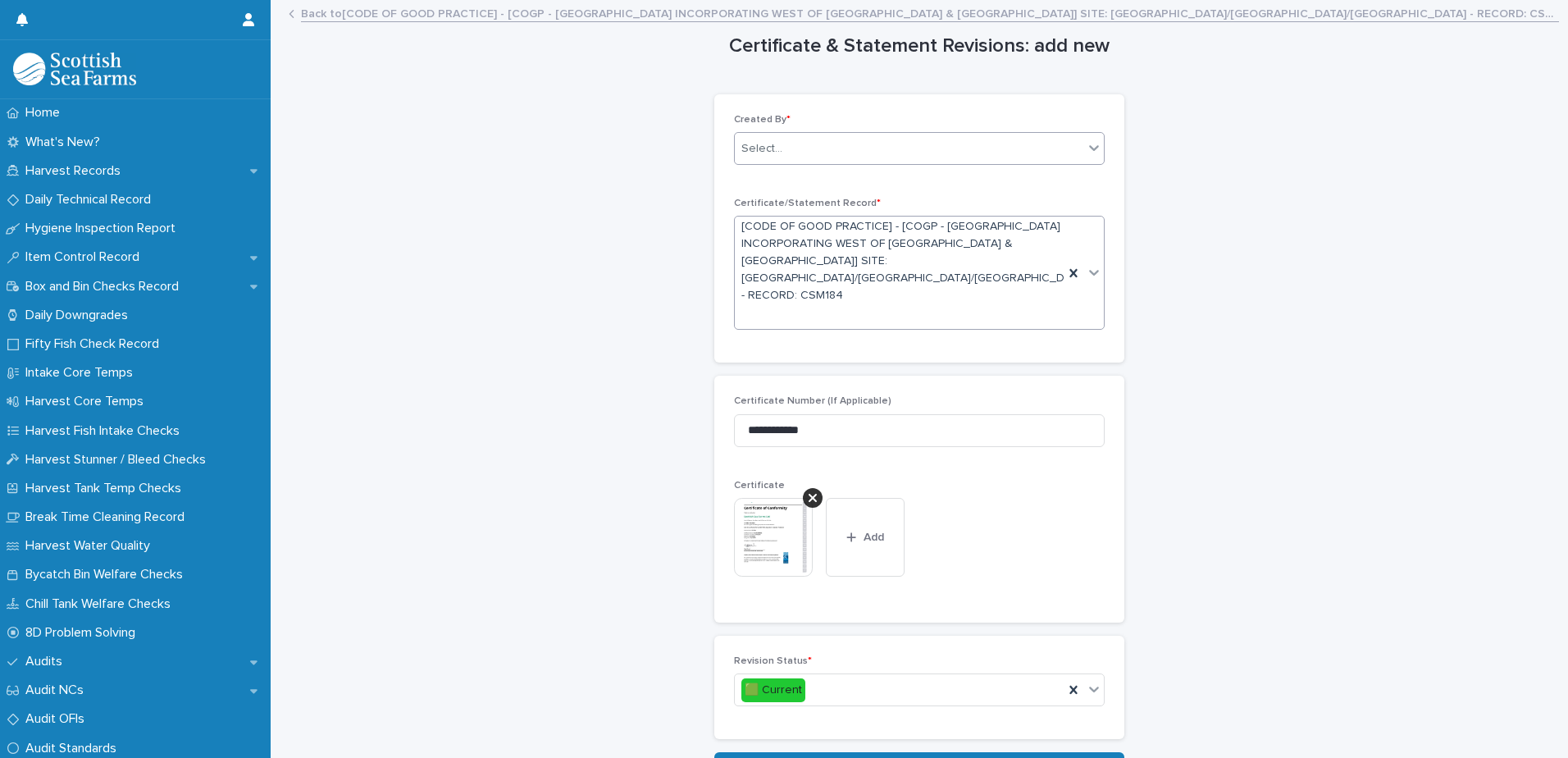
click at [919, 151] on div "Select..." at bounding box center [909, 149] width 349 height 27
type input "********"
click at [897, 176] on div "[PERSON_NAME]" at bounding box center [914, 180] width 369 height 28
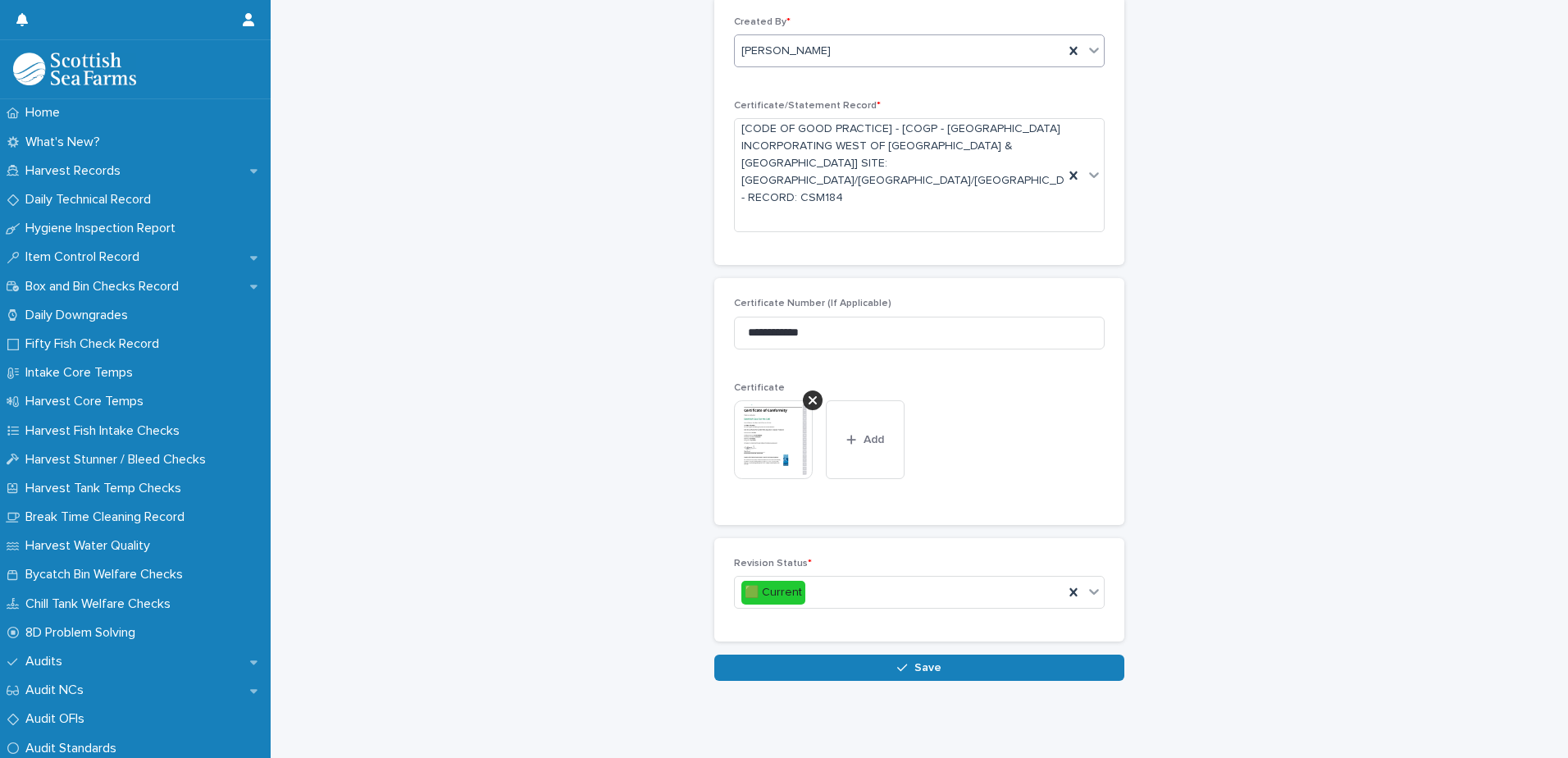
scroll to position [99, 0]
click at [915, 661] on span "Save" at bounding box center [928, 667] width 27 height 12
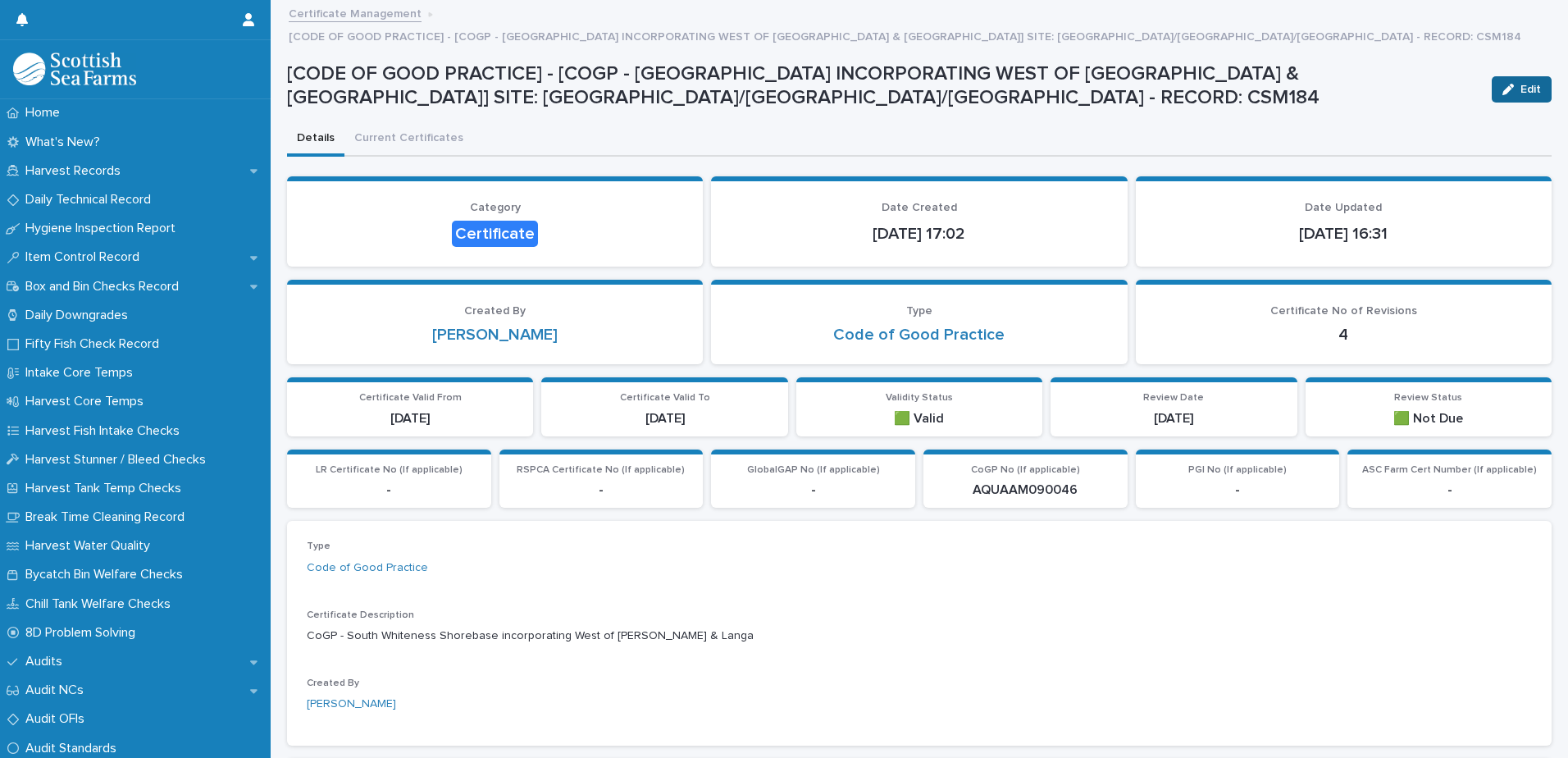
click at [1513, 79] on button "Edit" at bounding box center [1521, 89] width 60 height 26
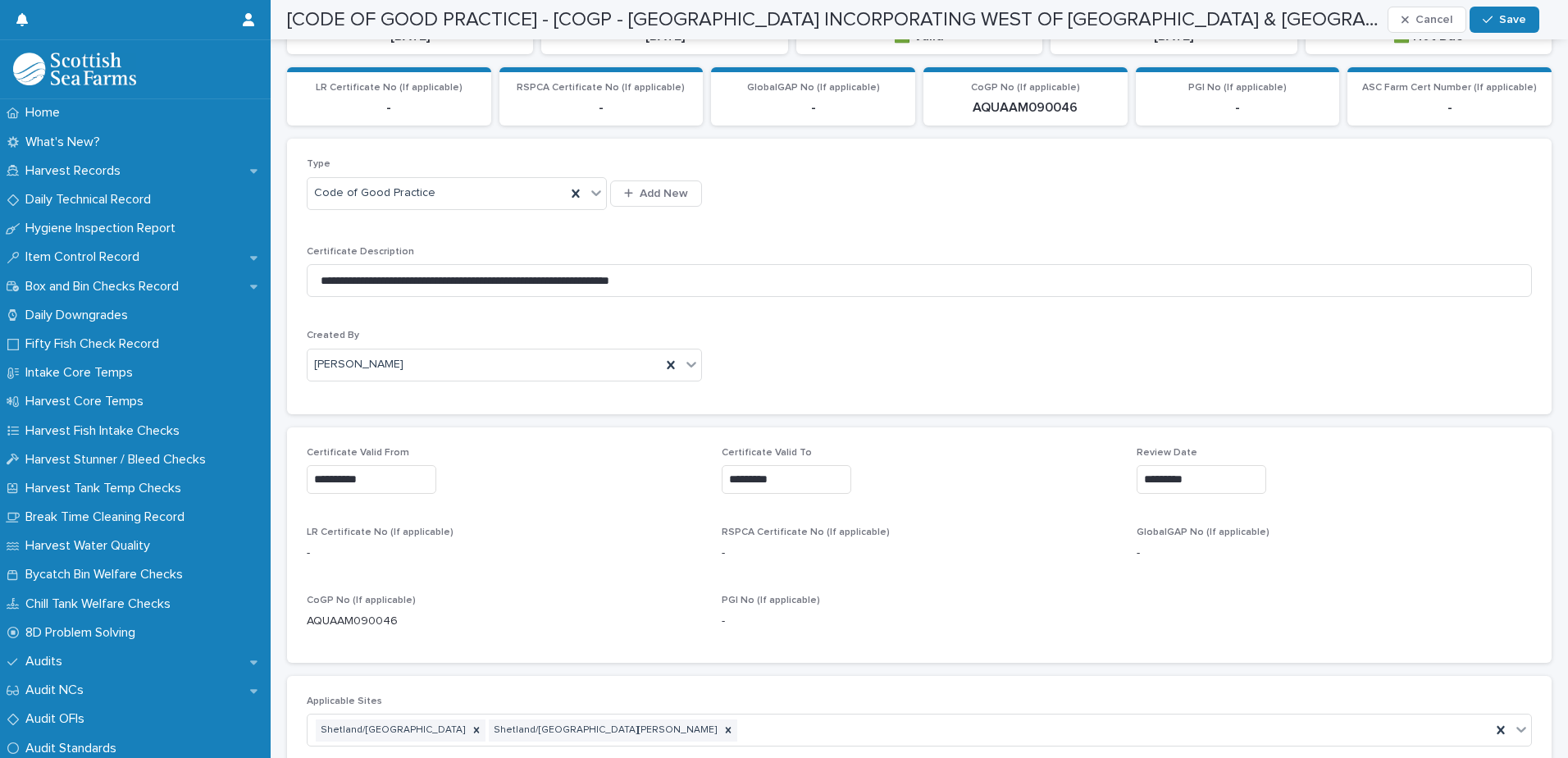
scroll to position [410, 0]
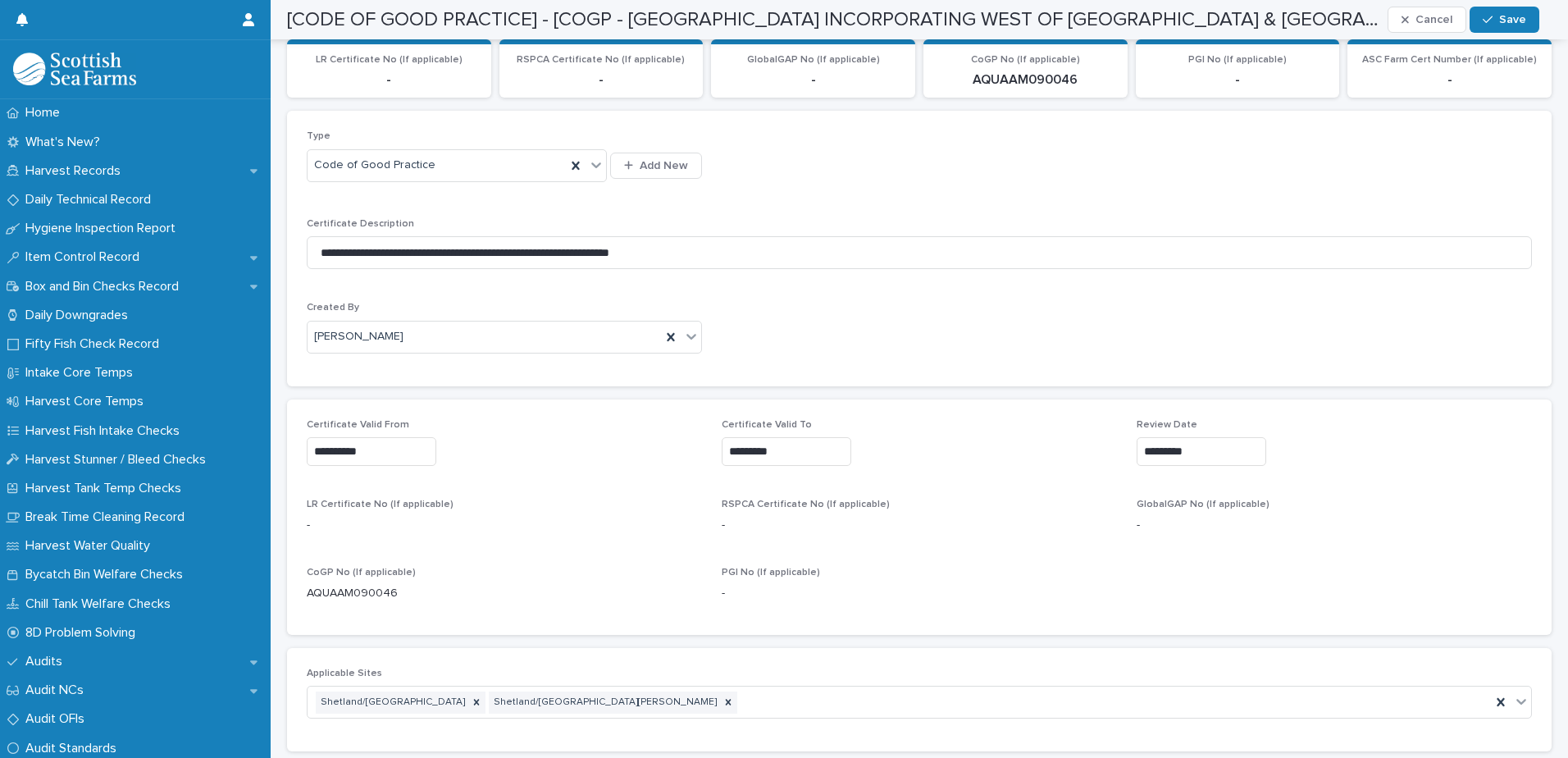
click at [791, 438] on input "*********" at bounding box center [786, 451] width 130 height 28
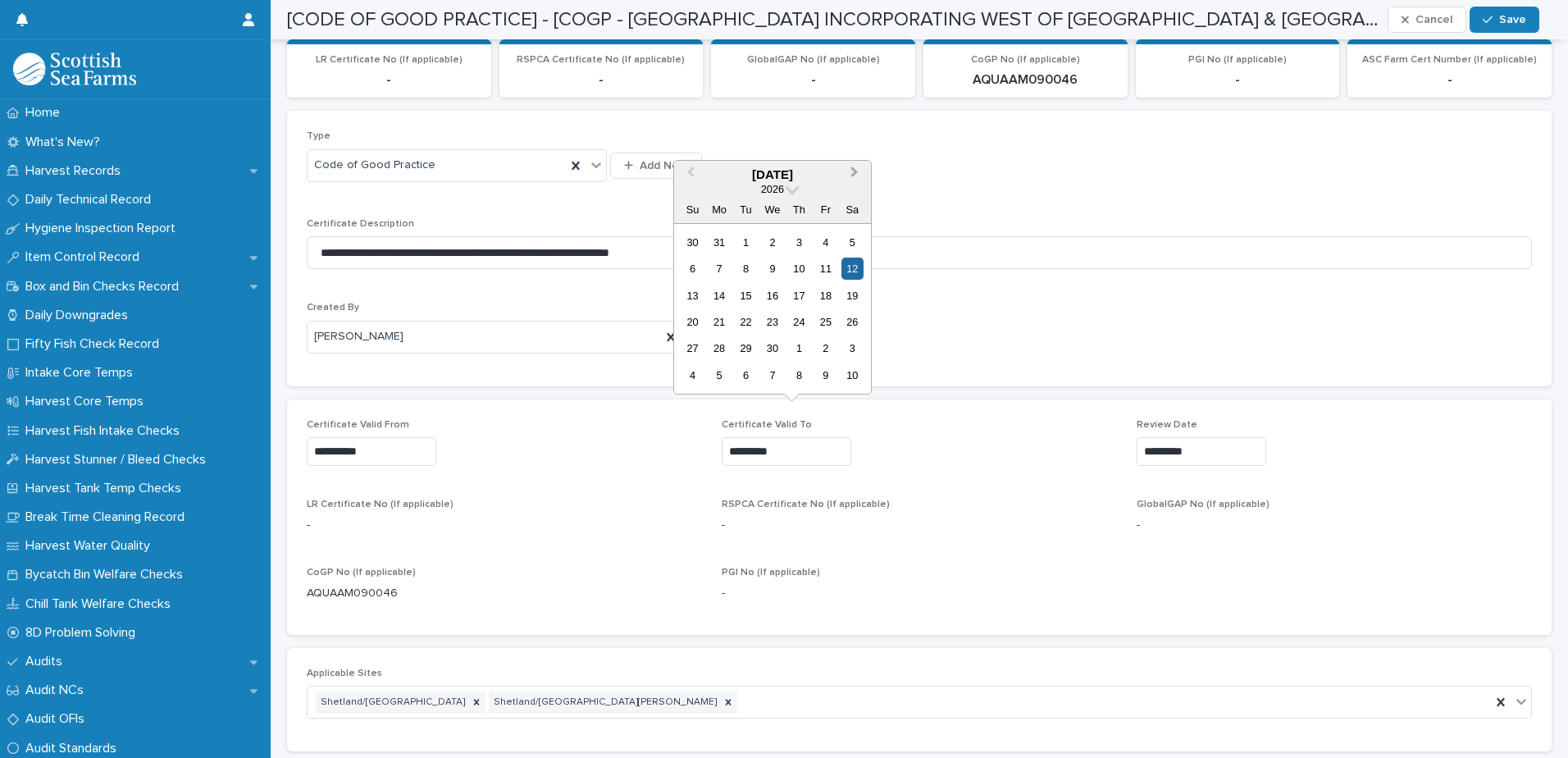
click at [854, 170] on span "Next Month" at bounding box center [854, 174] width 0 height 22
click at [773, 295] on div "16" at bounding box center [772, 296] width 22 height 22
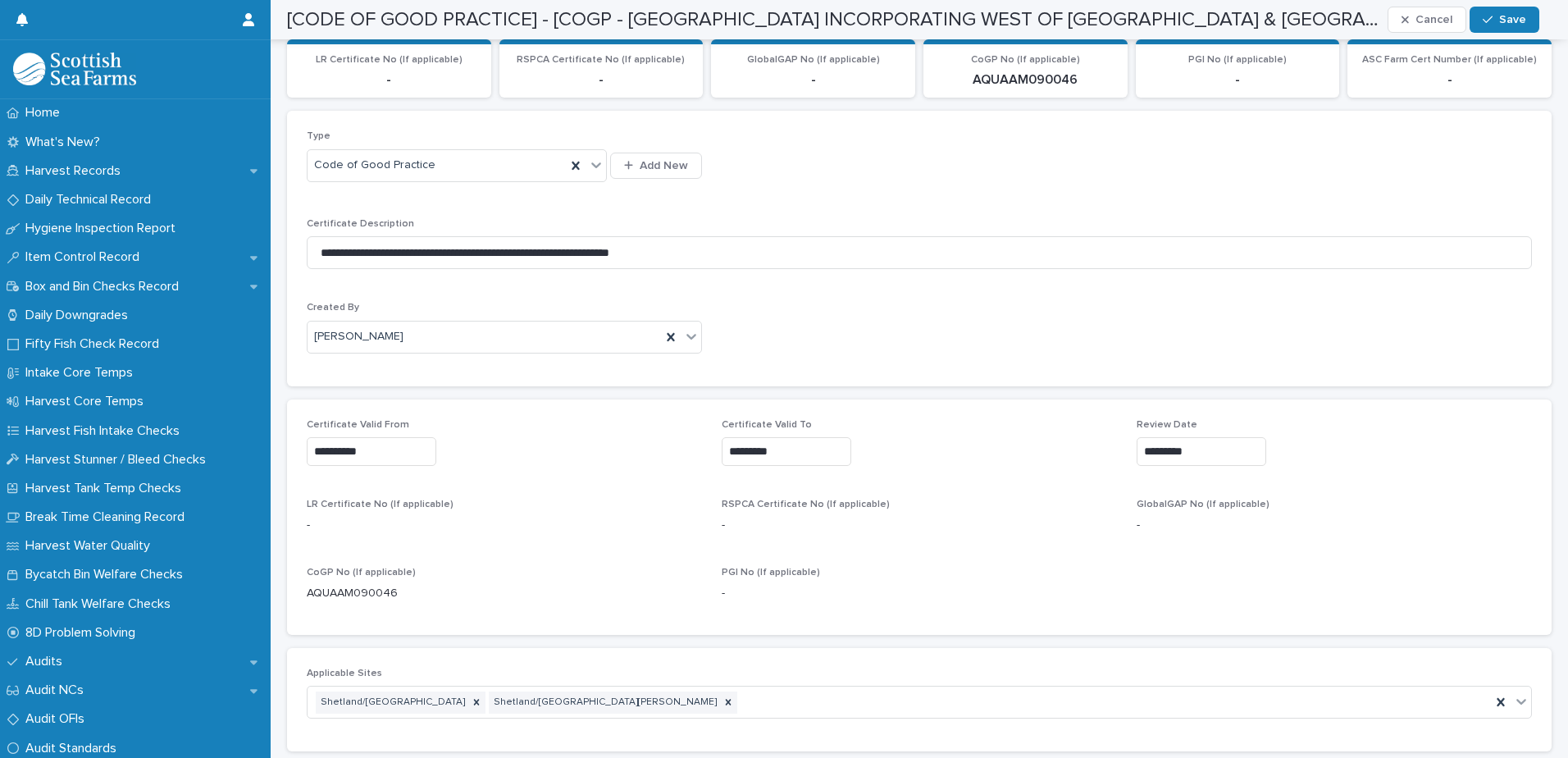
type input "**********"
click at [1181, 438] on input "*********" at bounding box center [1201, 451] width 130 height 28
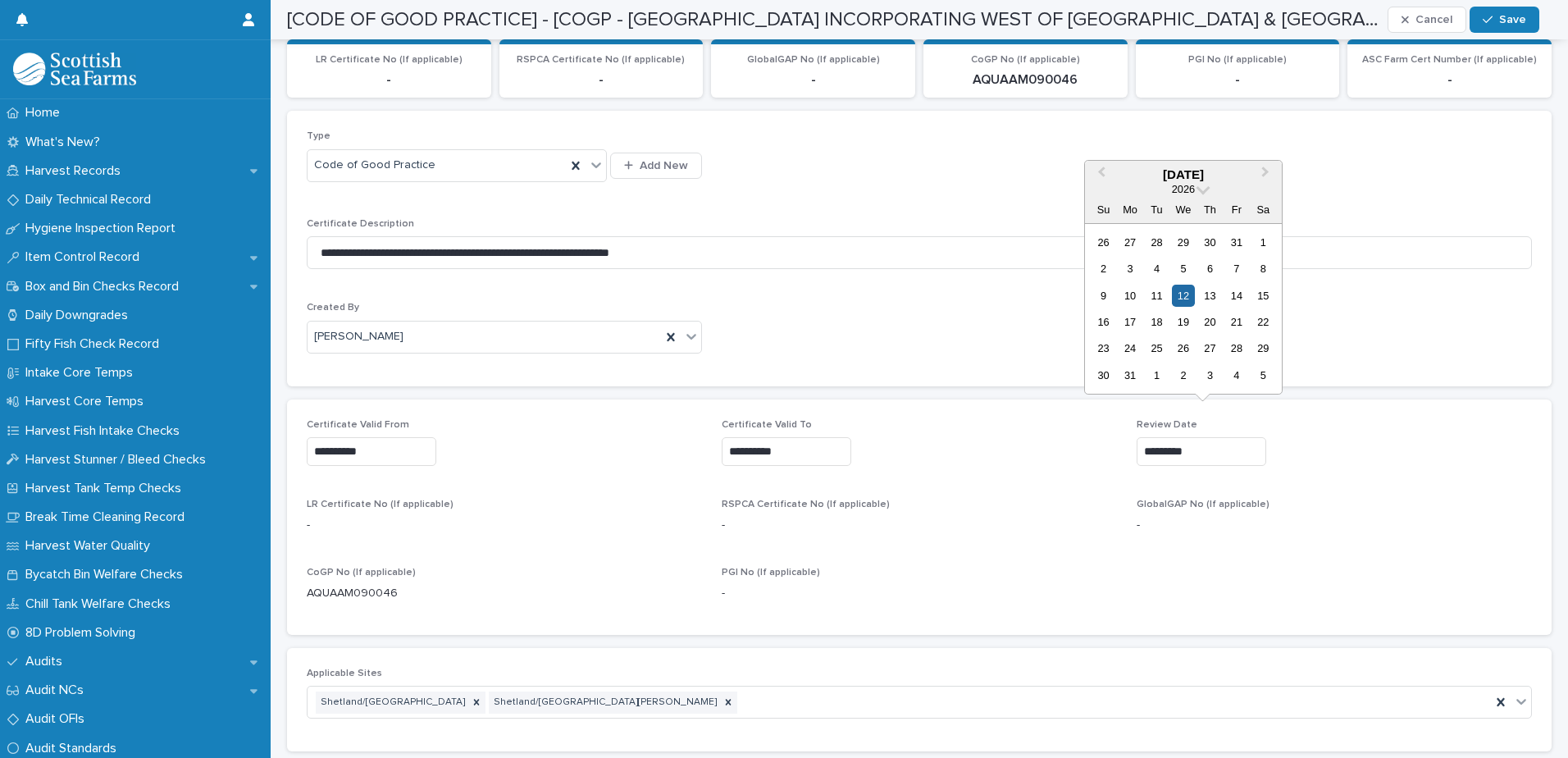
click at [1346, 465] on div "**********" at bounding box center [919, 518] width 1225 height 197
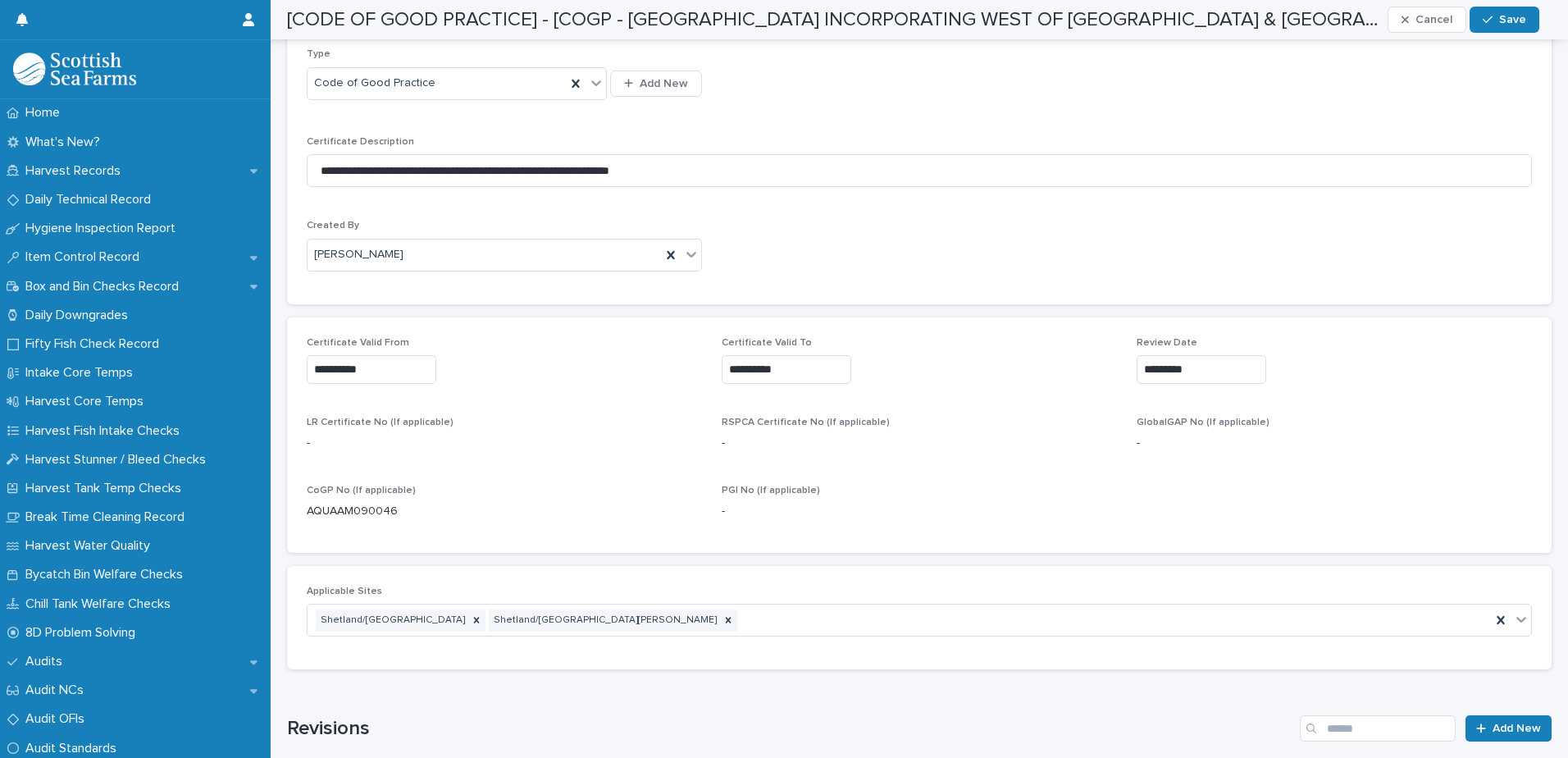
scroll to position [656, 0]
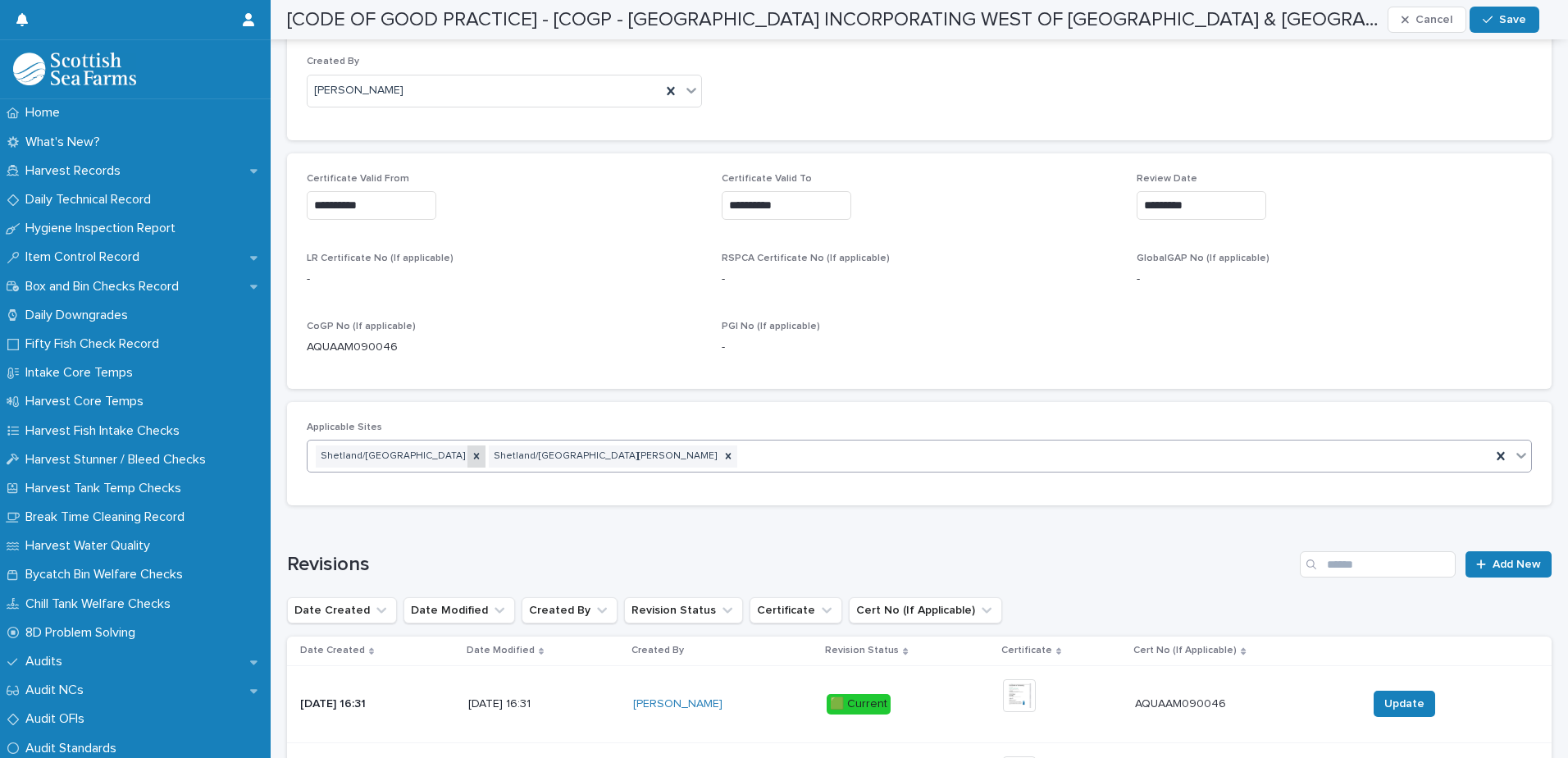
click at [475, 454] on icon at bounding box center [477, 457] width 6 height 6
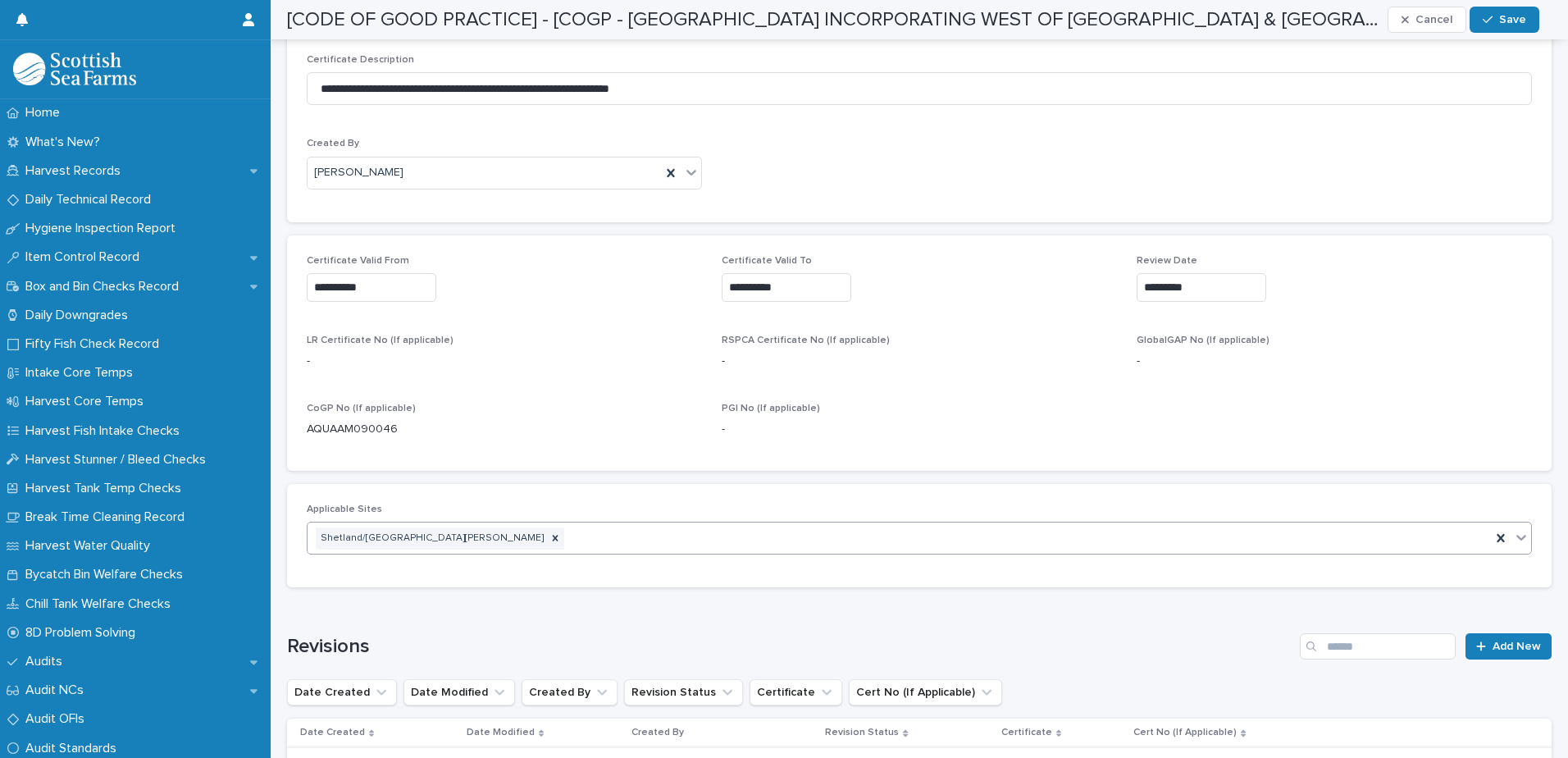
scroll to position [246, 0]
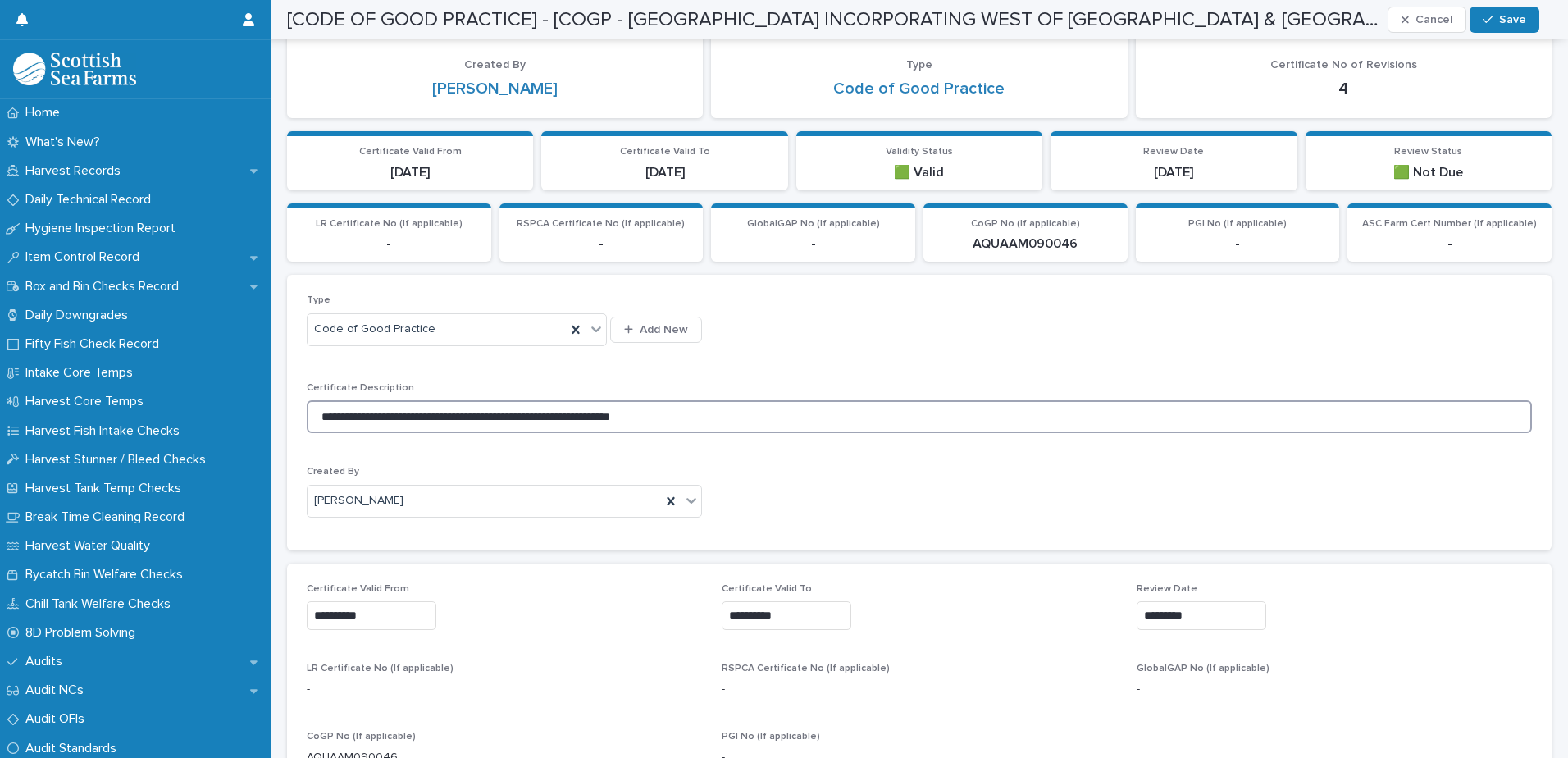
click at [712, 400] on input "**********" at bounding box center [919, 417] width 1225 height 33
drag, startPoint x: 710, startPoint y: 398, endPoint x: 656, endPoint y: 400, distance: 54.0
click at [656, 400] on input "**********" at bounding box center [919, 417] width 1225 height 33
type input "**********"
click at [1488, 18] on icon "button" at bounding box center [1488, 20] width 10 height 12
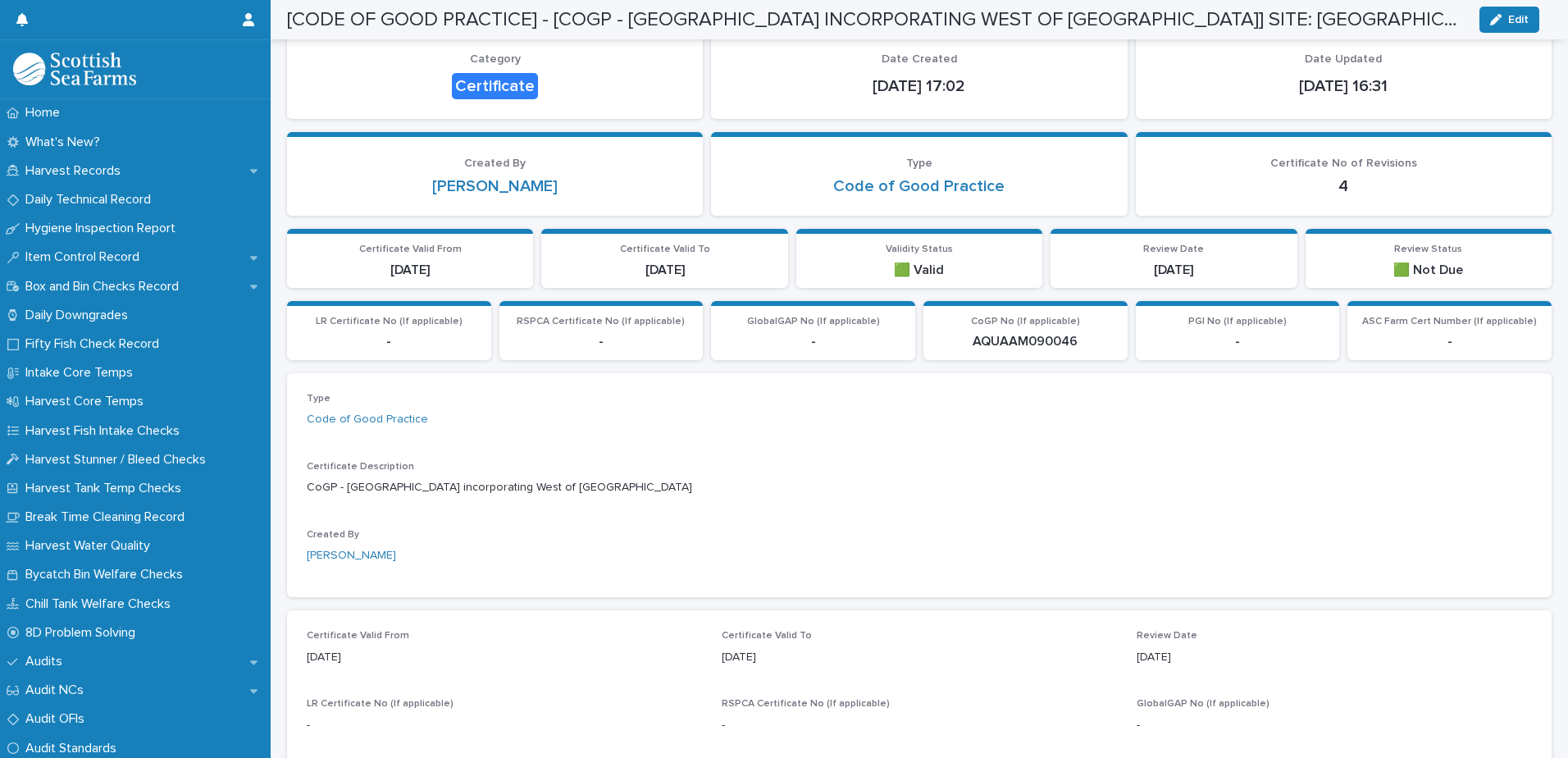
scroll to position [0, 0]
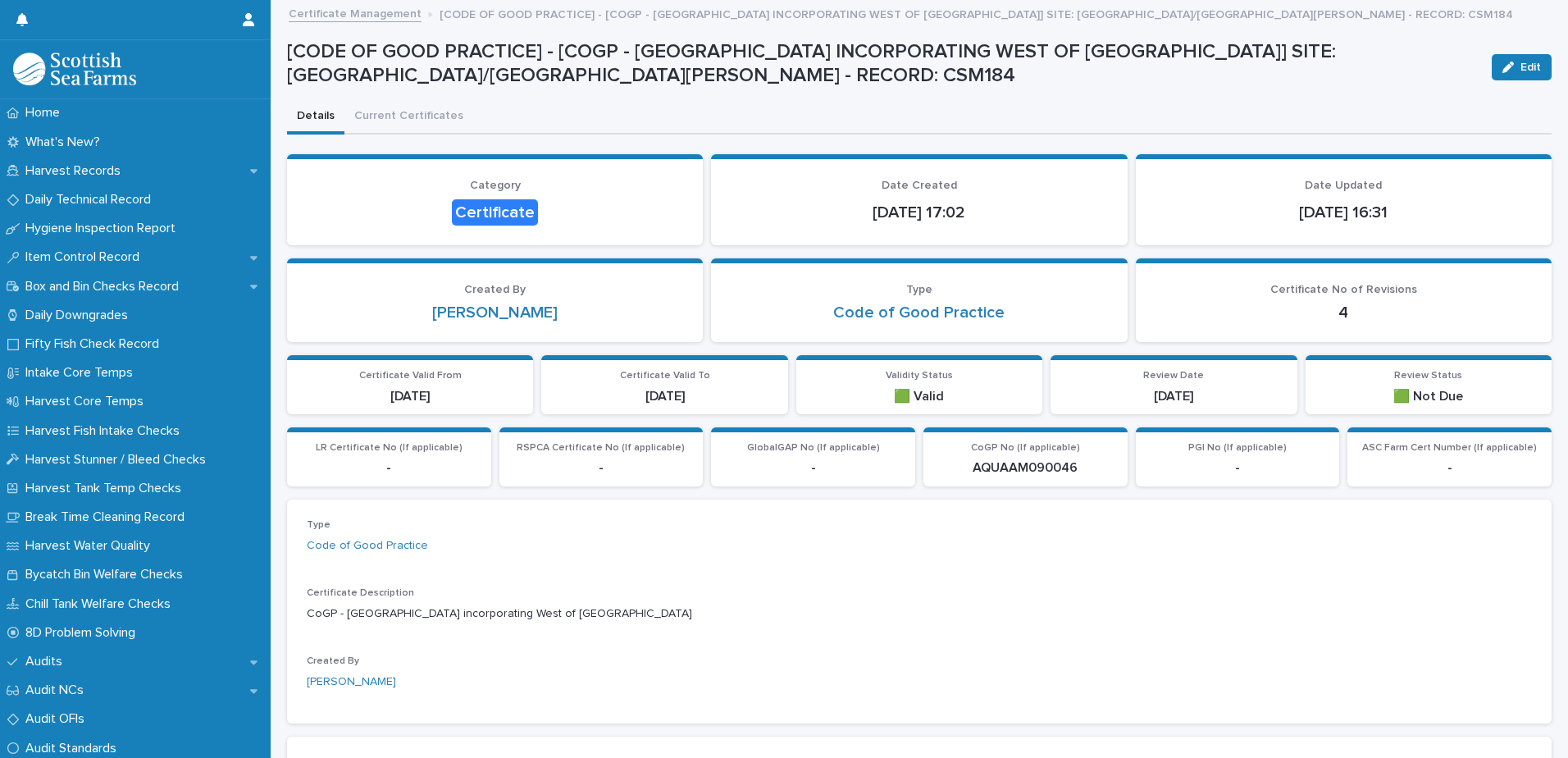
click at [322, 13] on link "Certificate Management" at bounding box center [355, 12] width 133 height 19
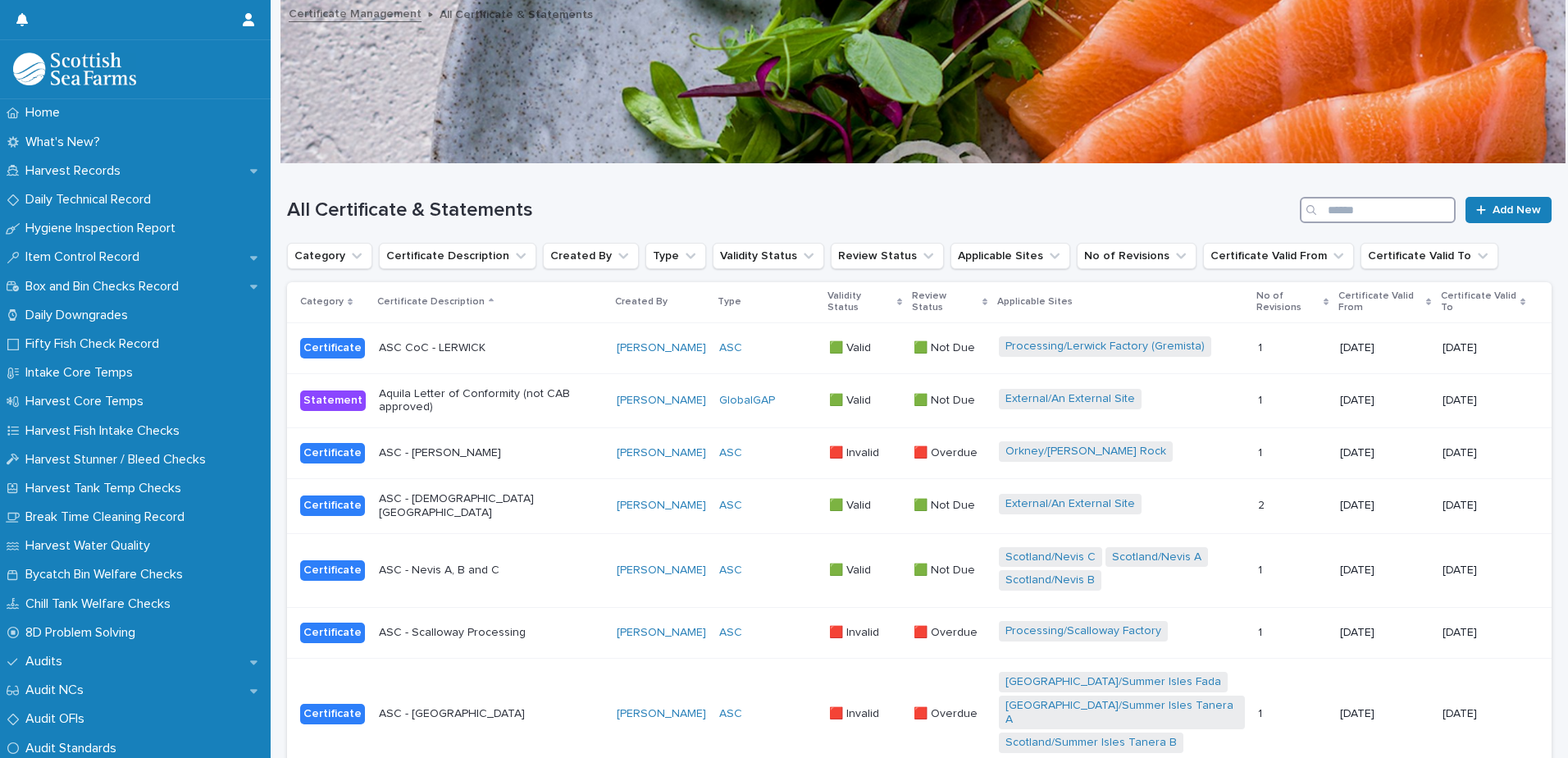
click at [1402, 207] on input "Search" at bounding box center [1379, 210] width 156 height 26
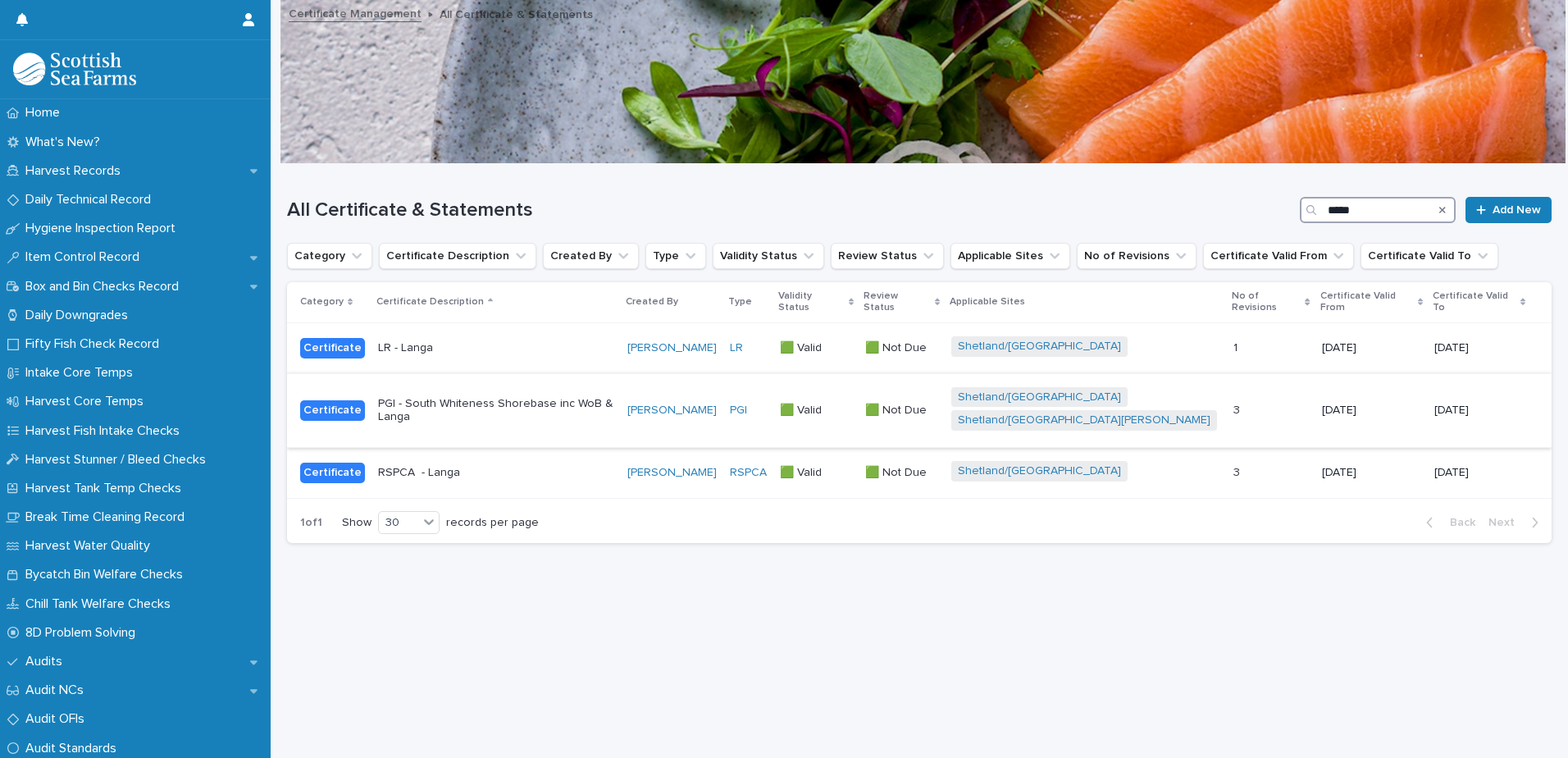
type input "*****"
click at [599, 398] on p "PGI - South Whiteness Shorebase inc WoB & Langa" at bounding box center [496, 411] width 236 height 28
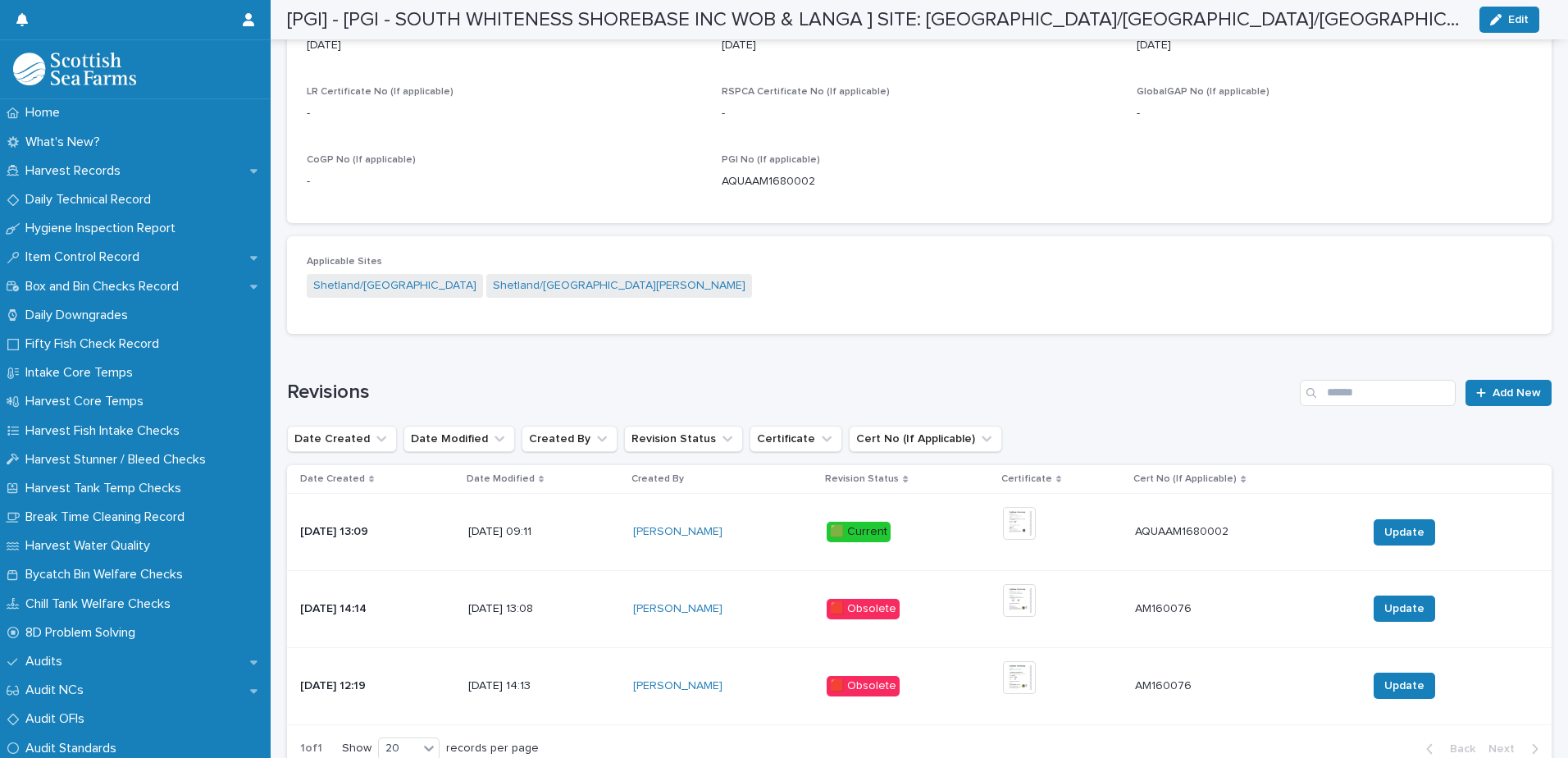
scroll to position [858, 0]
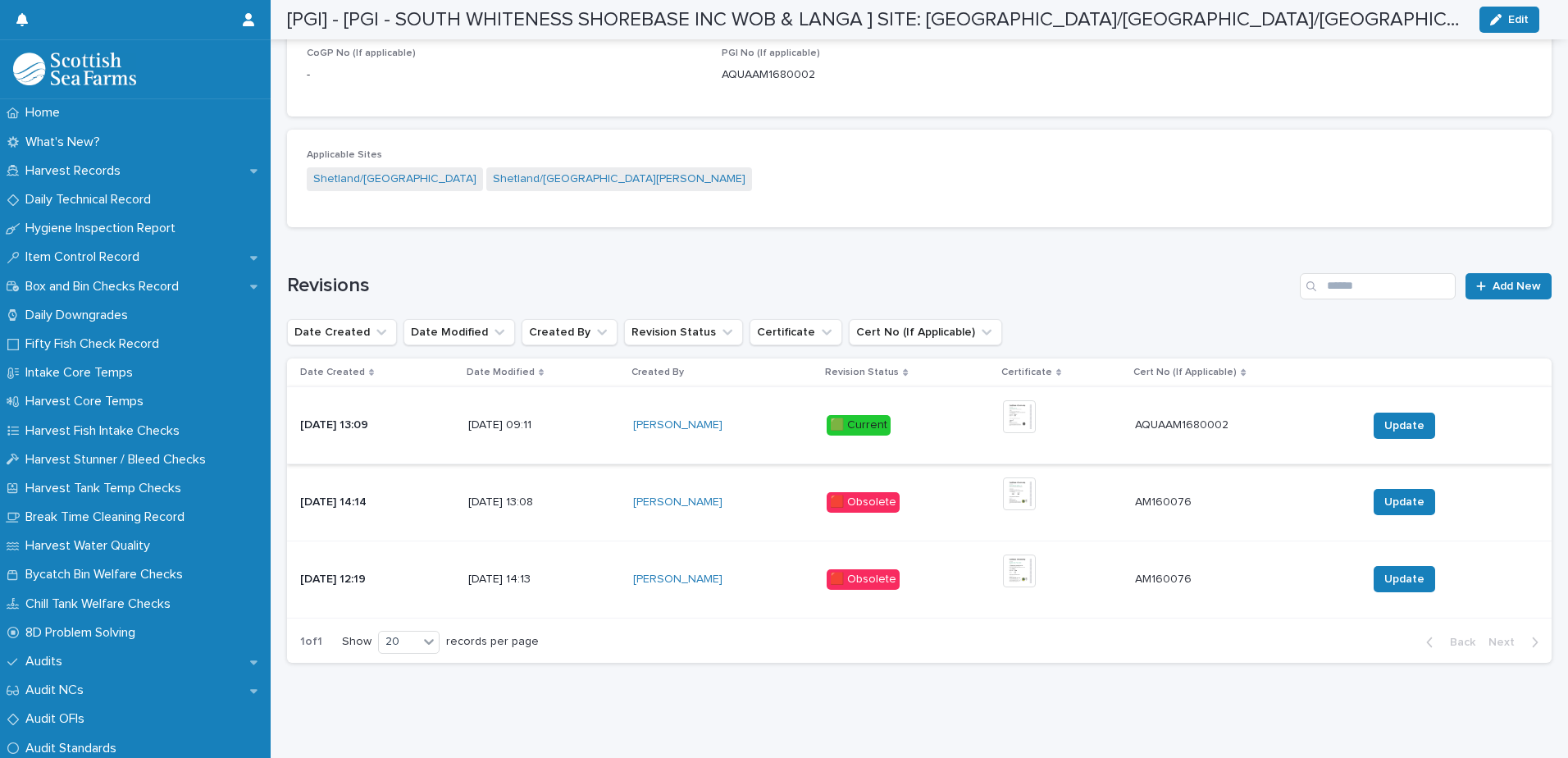
click at [1036, 412] on img at bounding box center [1019, 417] width 33 height 33
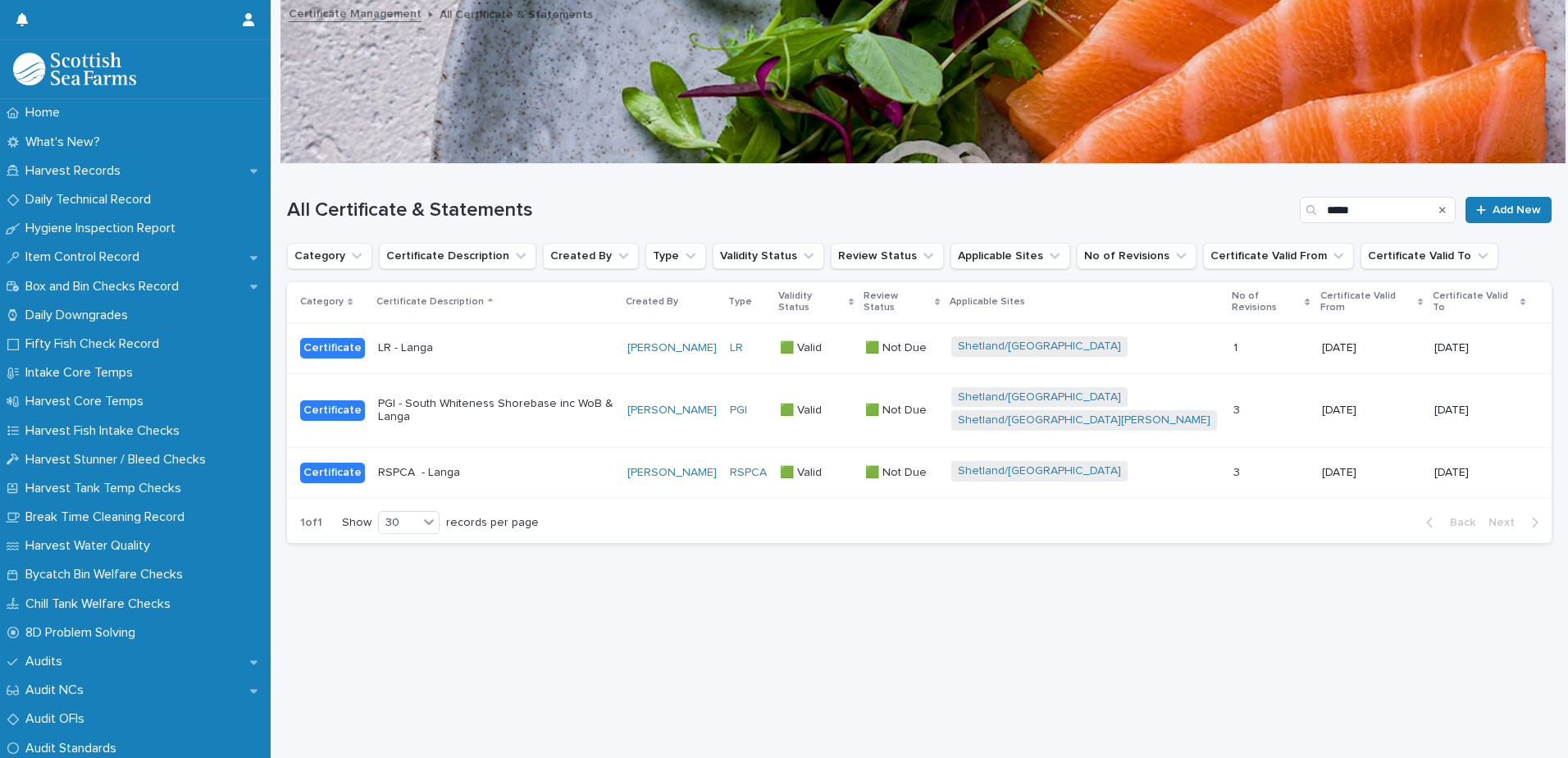
scroll to position [13, 0]
click at [525, 398] on p "PGI - South Whiteness Shorebase inc WoB & Langa" at bounding box center [496, 411] width 236 height 28
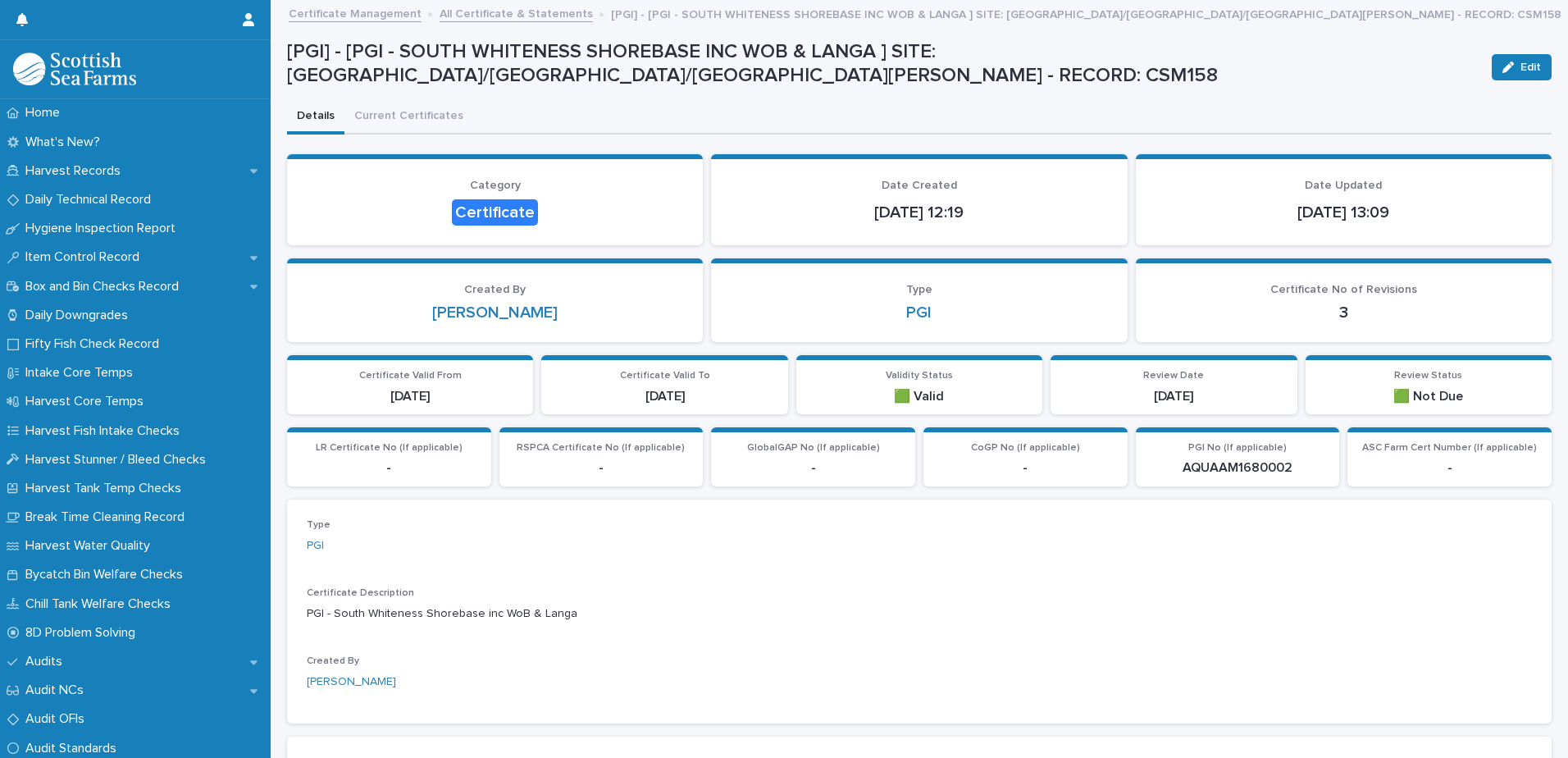
click at [466, 15] on link "All Certificate & Statements" at bounding box center [516, 12] width 153 height 19
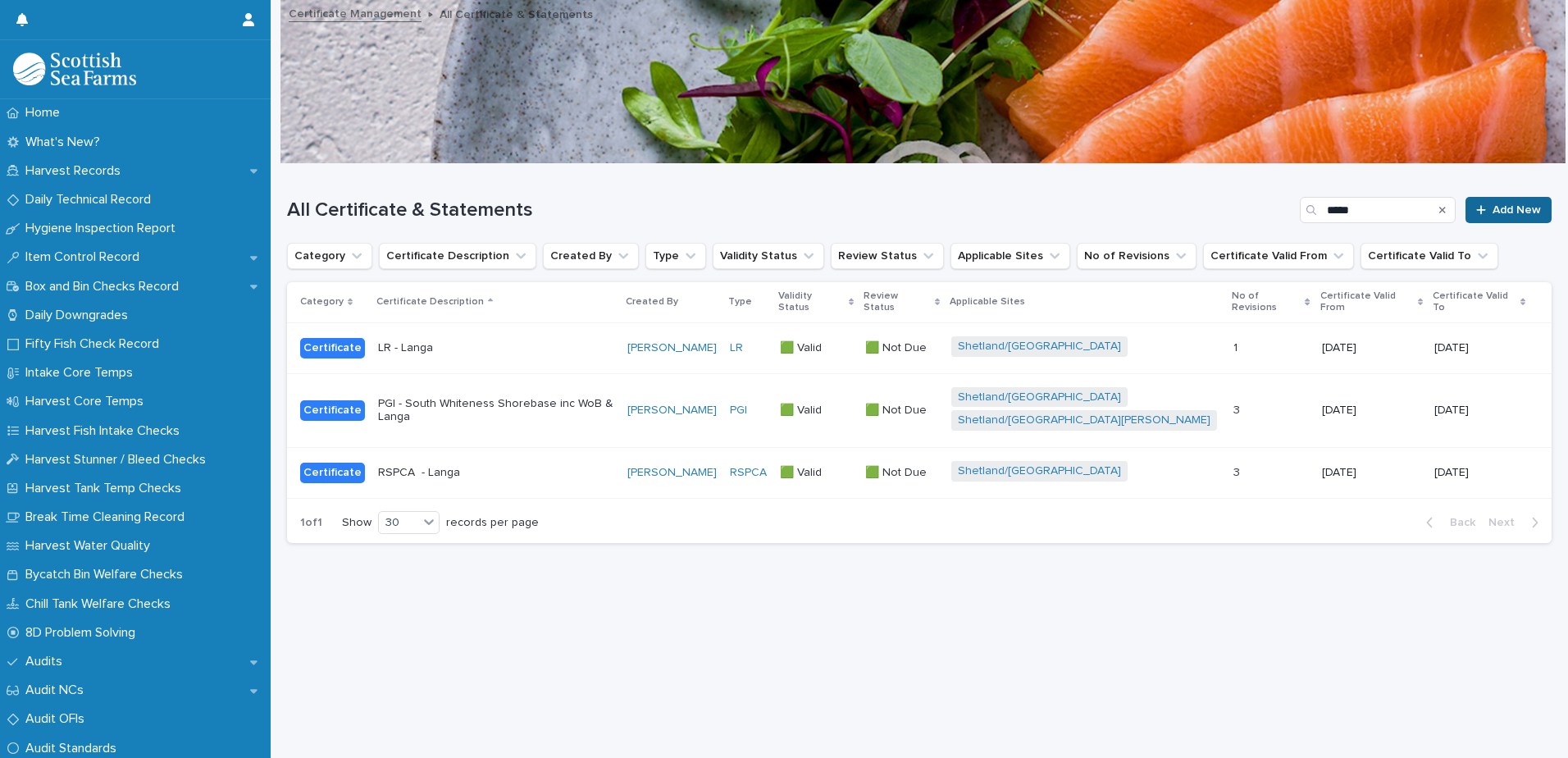
click at [1504, 207] on span "Add New" at bounding box center [1517, 210] width 49 height 12
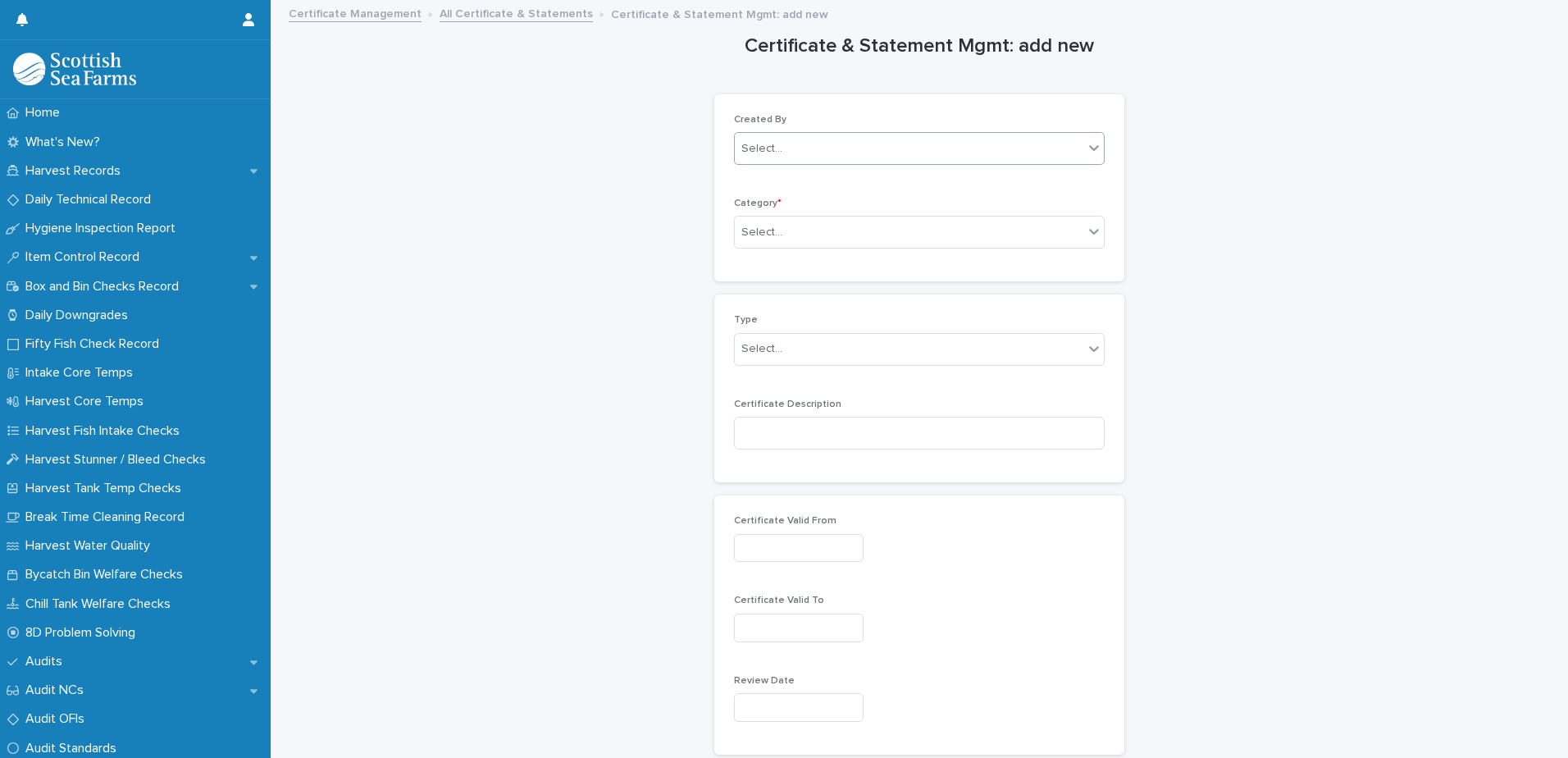
click at [919, 159] on div "Select..." at bounding box center [909, 149] width 349 height 27
type input "********"
click at [882, 174] on div "[PERSON_NAME]" at bounding box center [914, 180] width 369 height 28
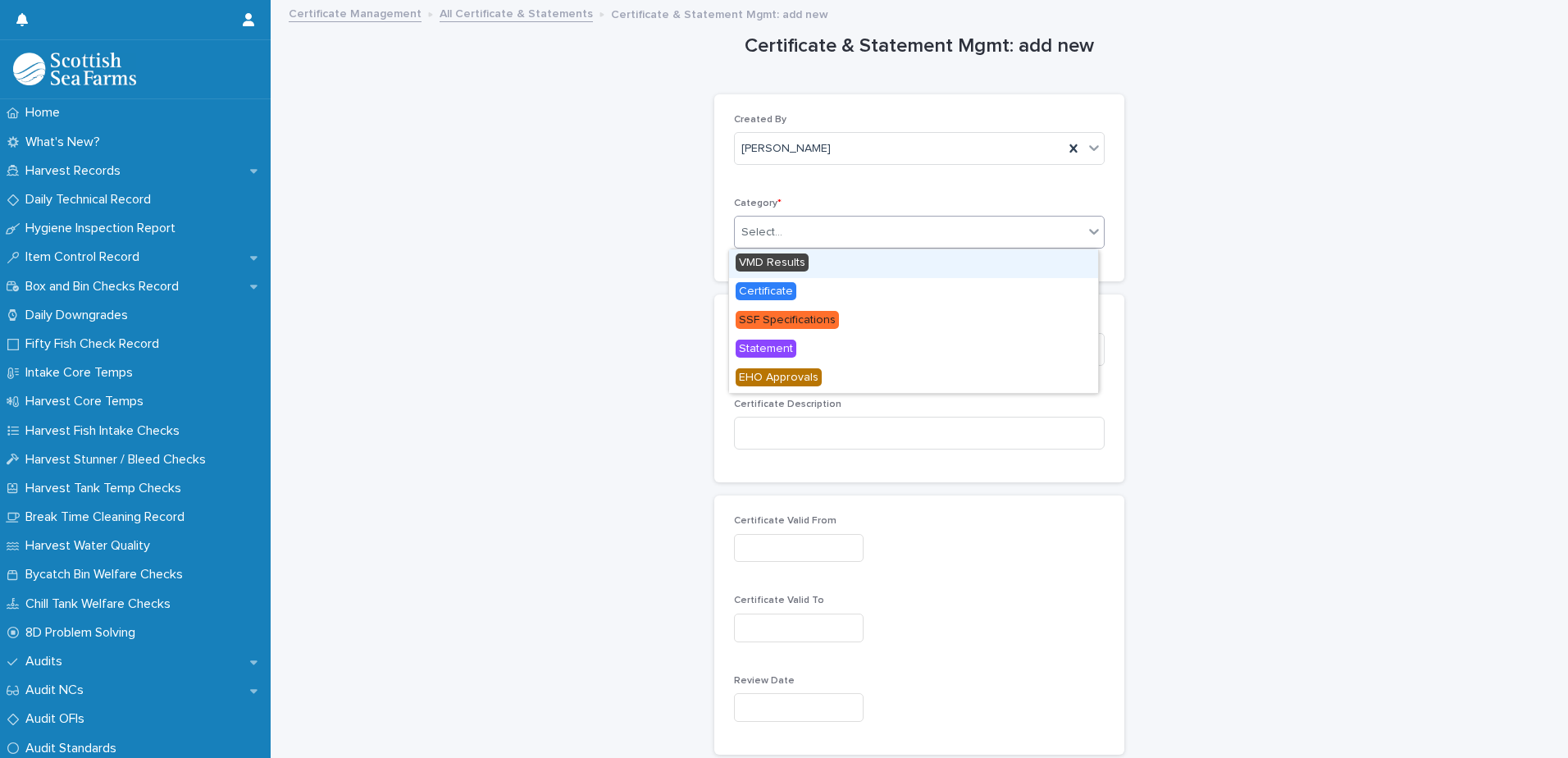
click at [844, 234] on div "Select..." at bounding box center [909, 232] width 349 height 27
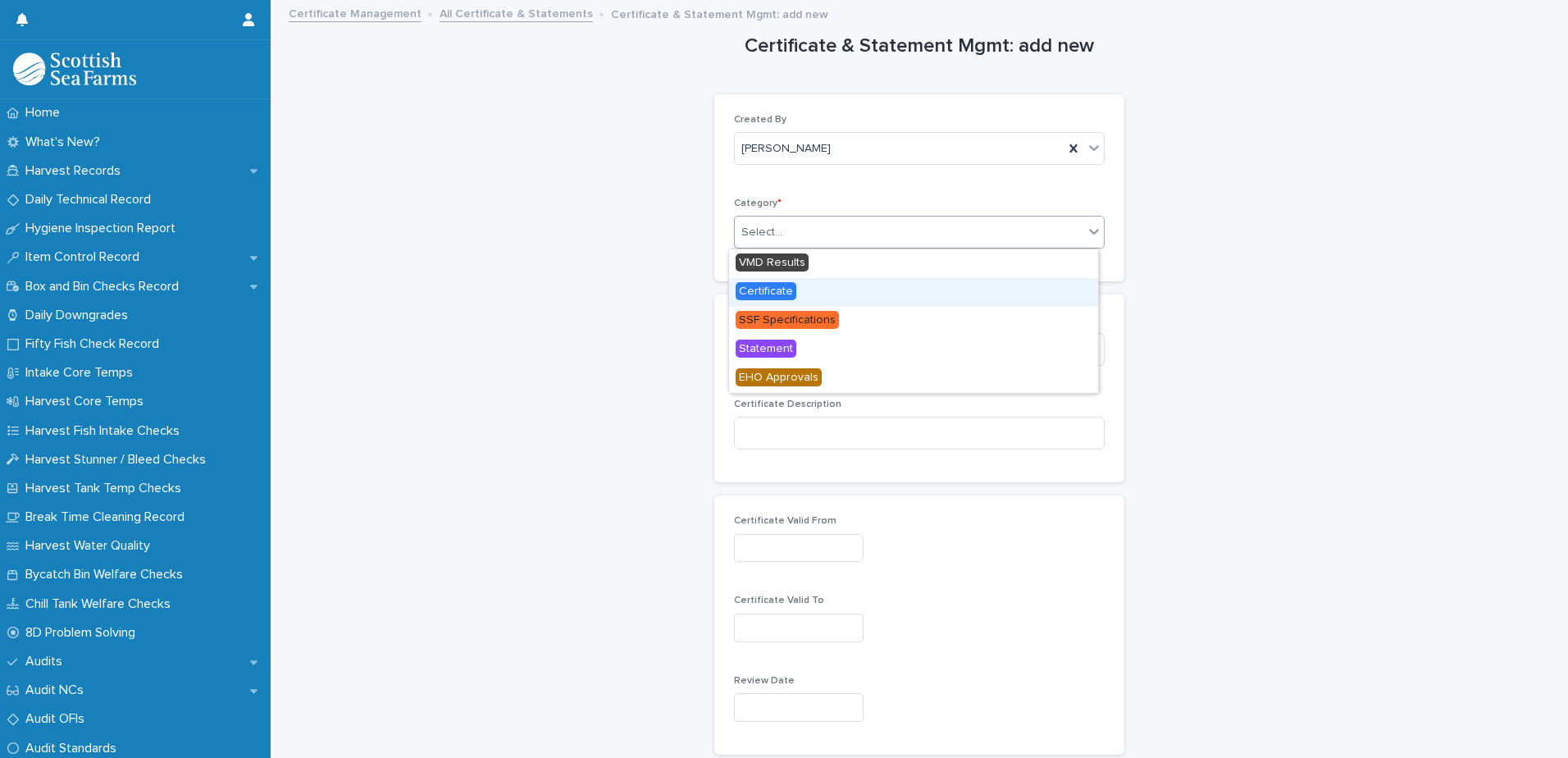
click at [819, 294] on div "Certificate" at bounding box center [914, 292] width 369 height 28
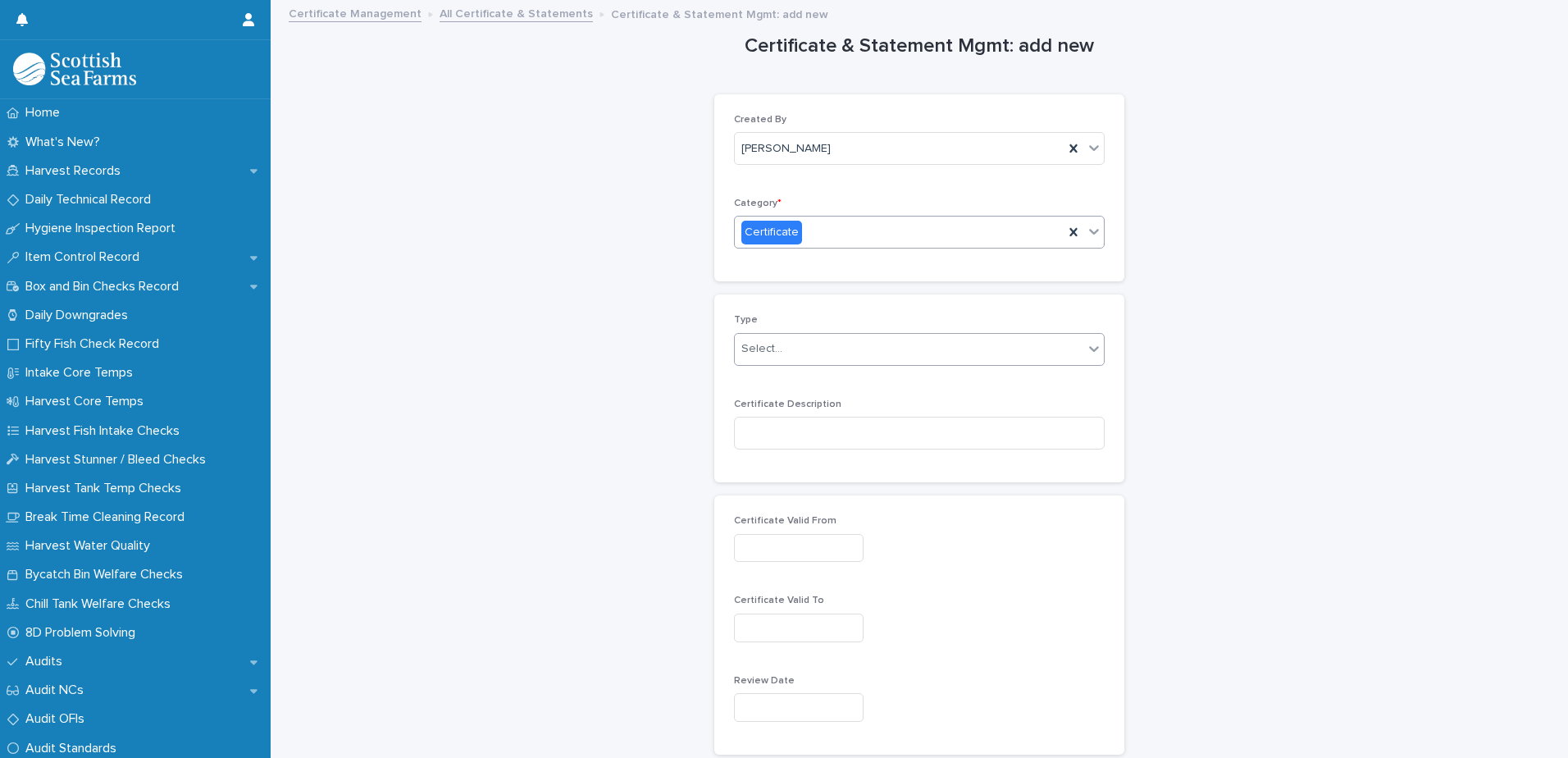
click at [818, 347] on div "Select..." at bounding box center [909, 350] width 349 height 27
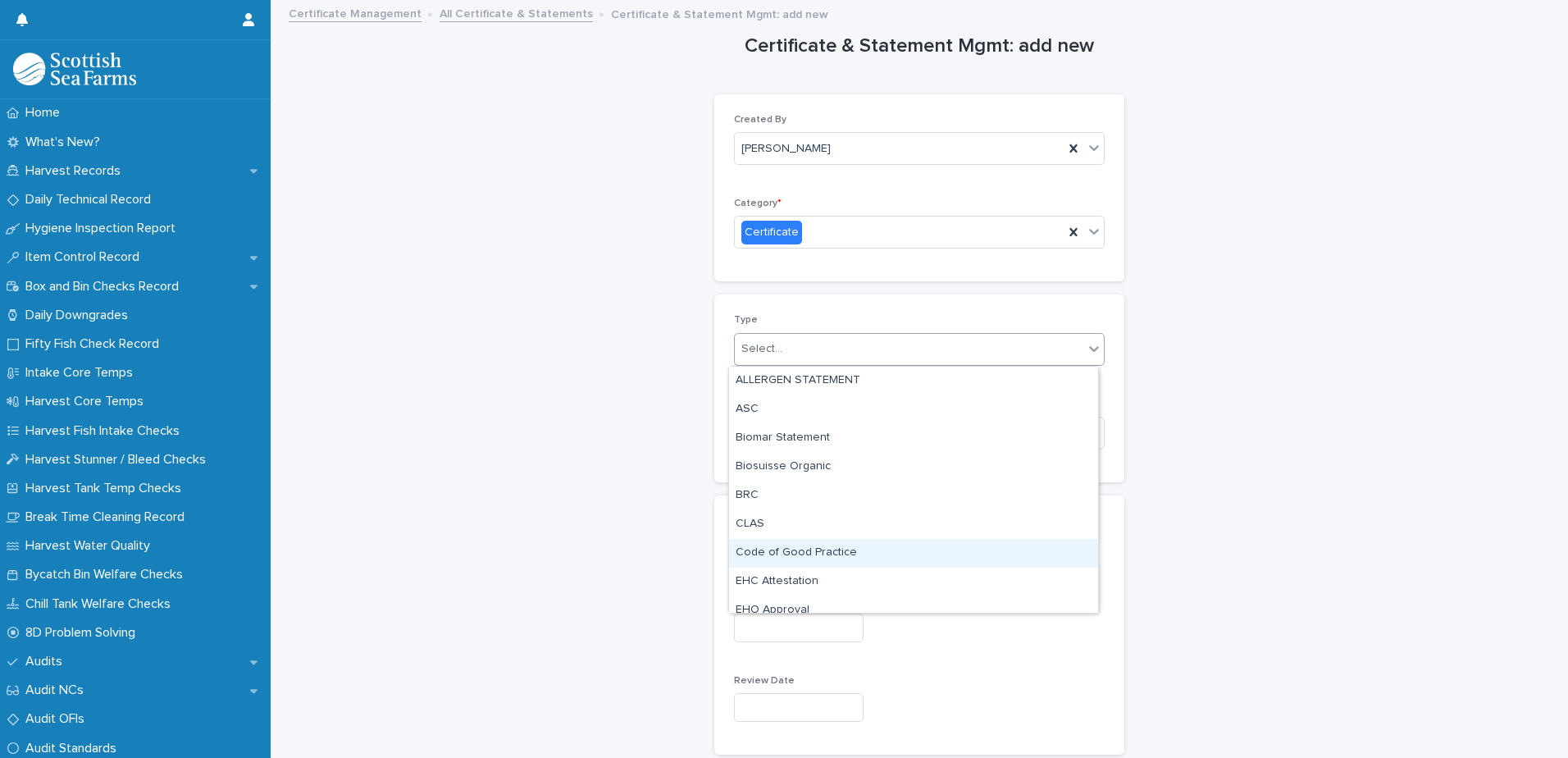
click at [839, 557] on div "Code of Good Practice" at bounding box center [914, 553] width 369 height 28
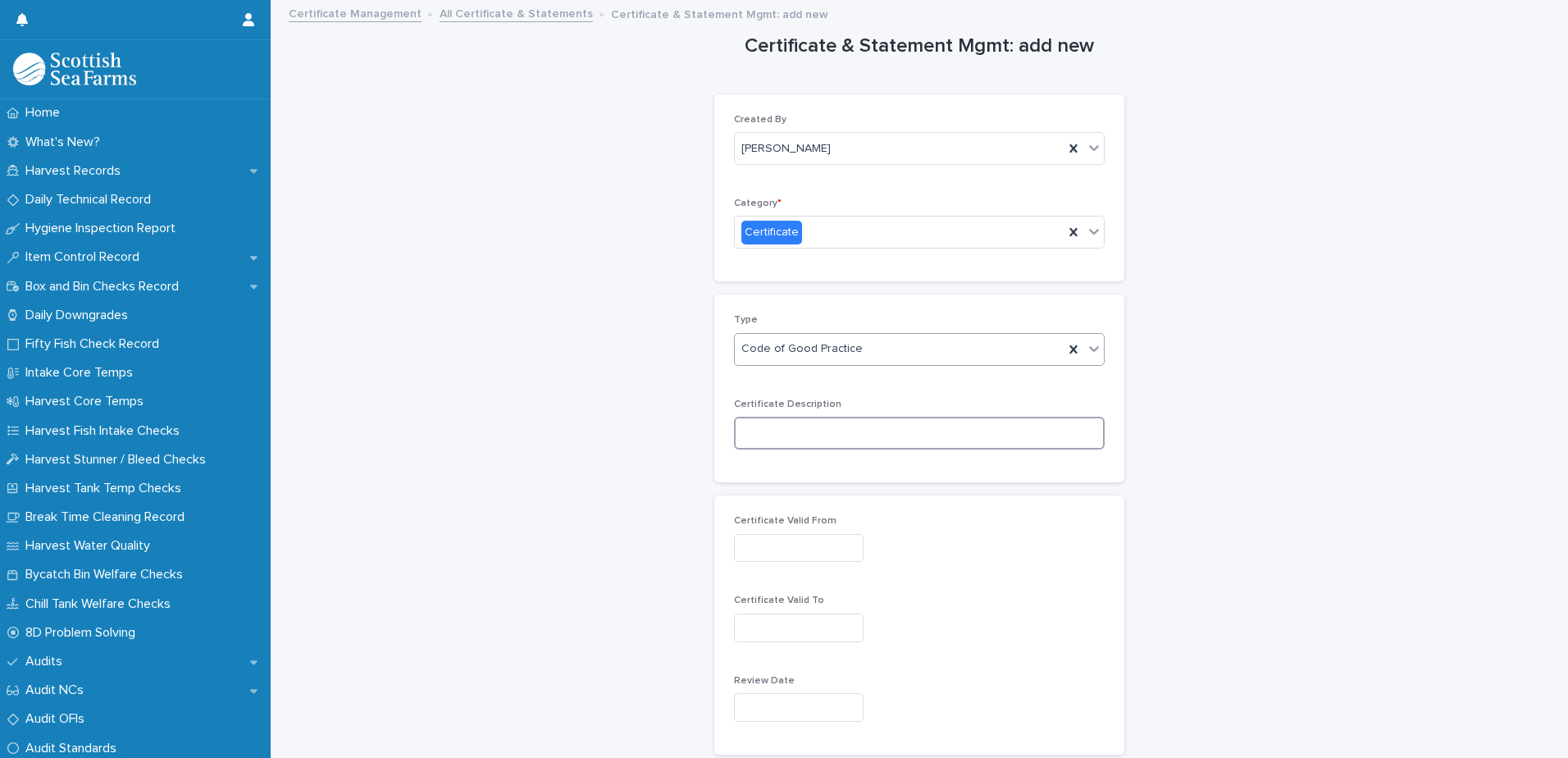
click at [838, 436] on input at bounding box center [920, 434] width 371 height 33
type input "*"
type input "**********"
click at [821, 552] on input "text" at bounding box center [799, 548] width 130 height 28
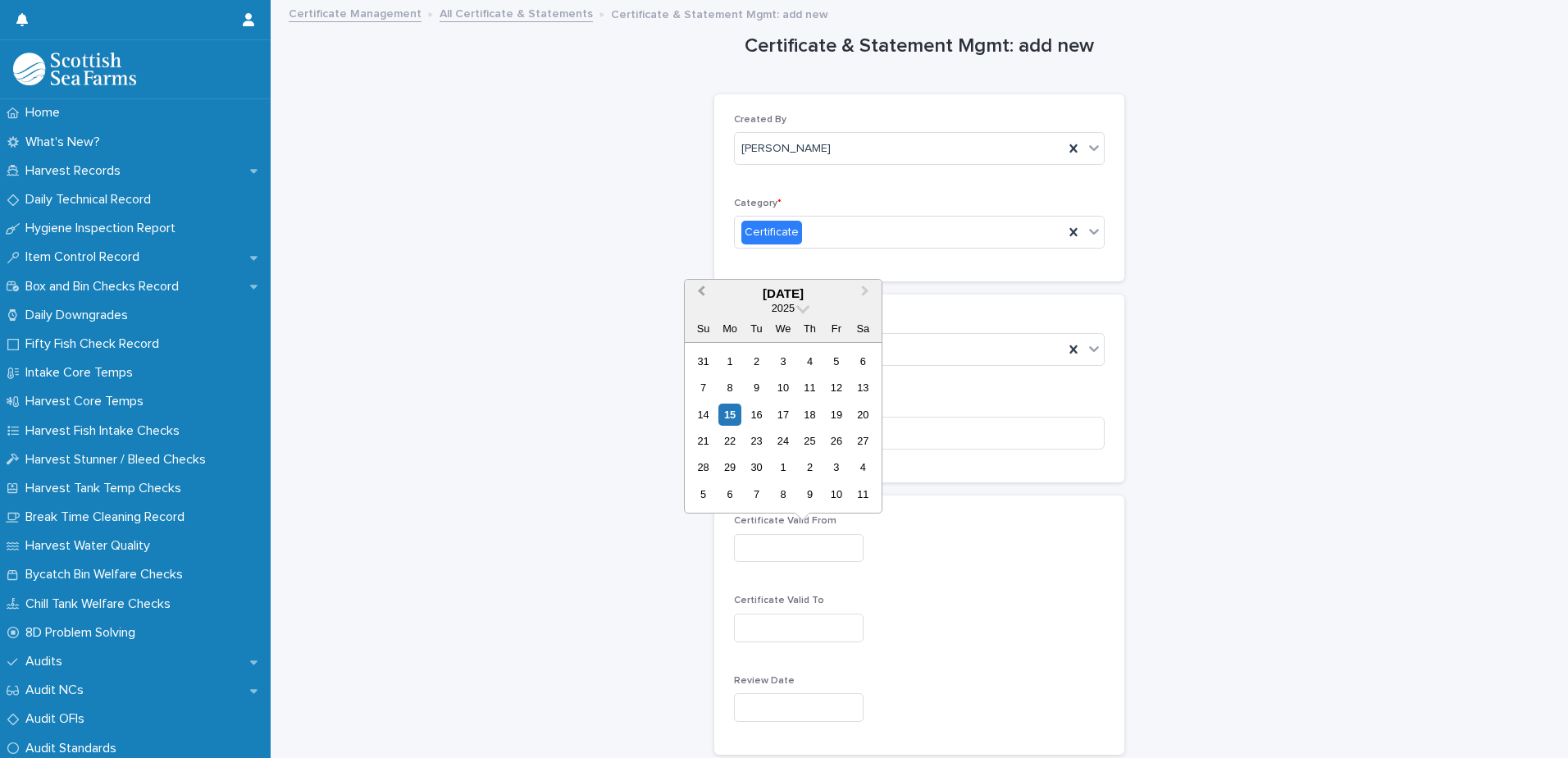
click at [701, 292] on span "Previous Month" at bounding box center [701, 293] width 0 height 22
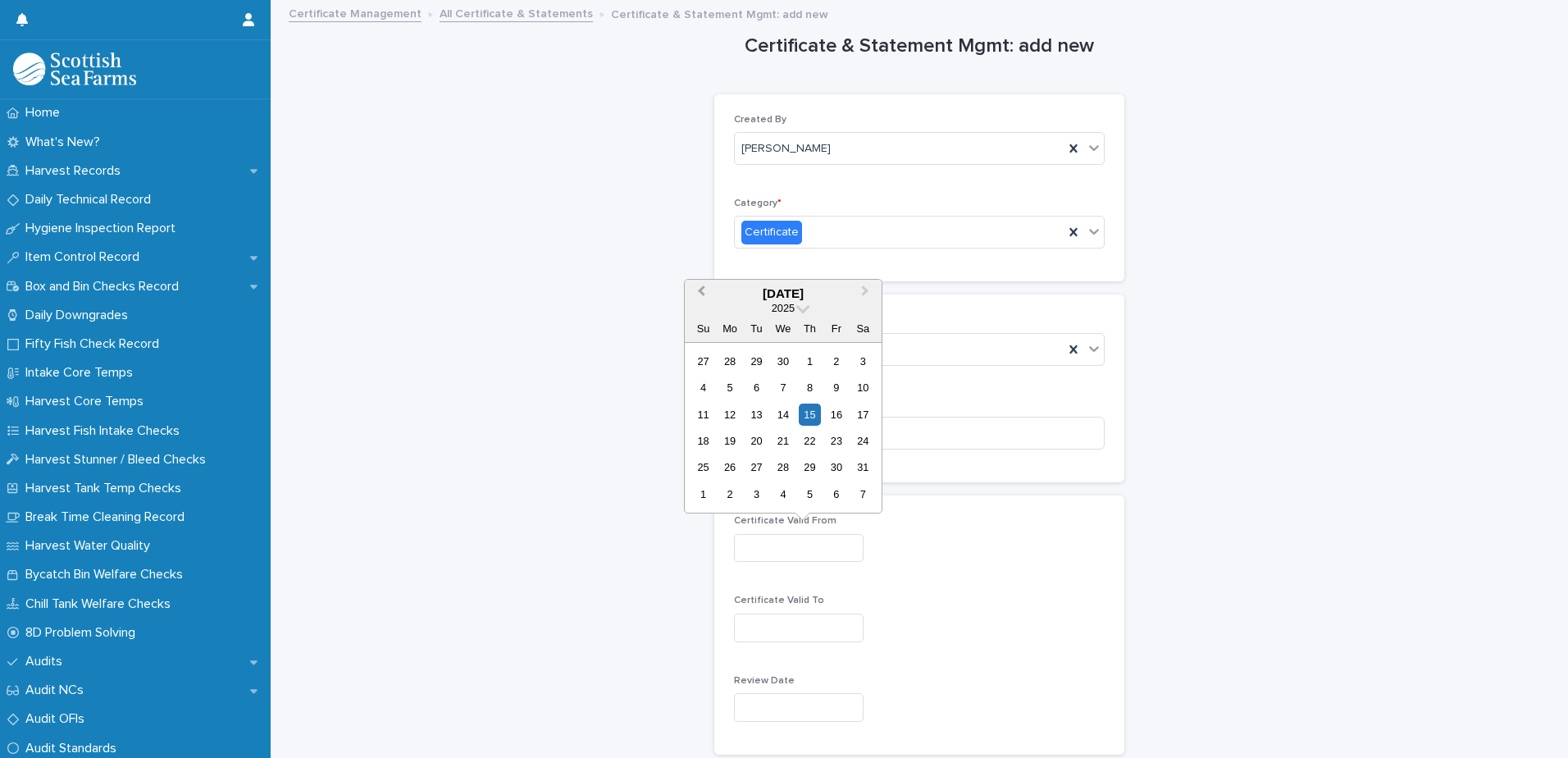
click at [701, 292] on span "Previous Month" at bounding box center [701, 293] width 0 height 22
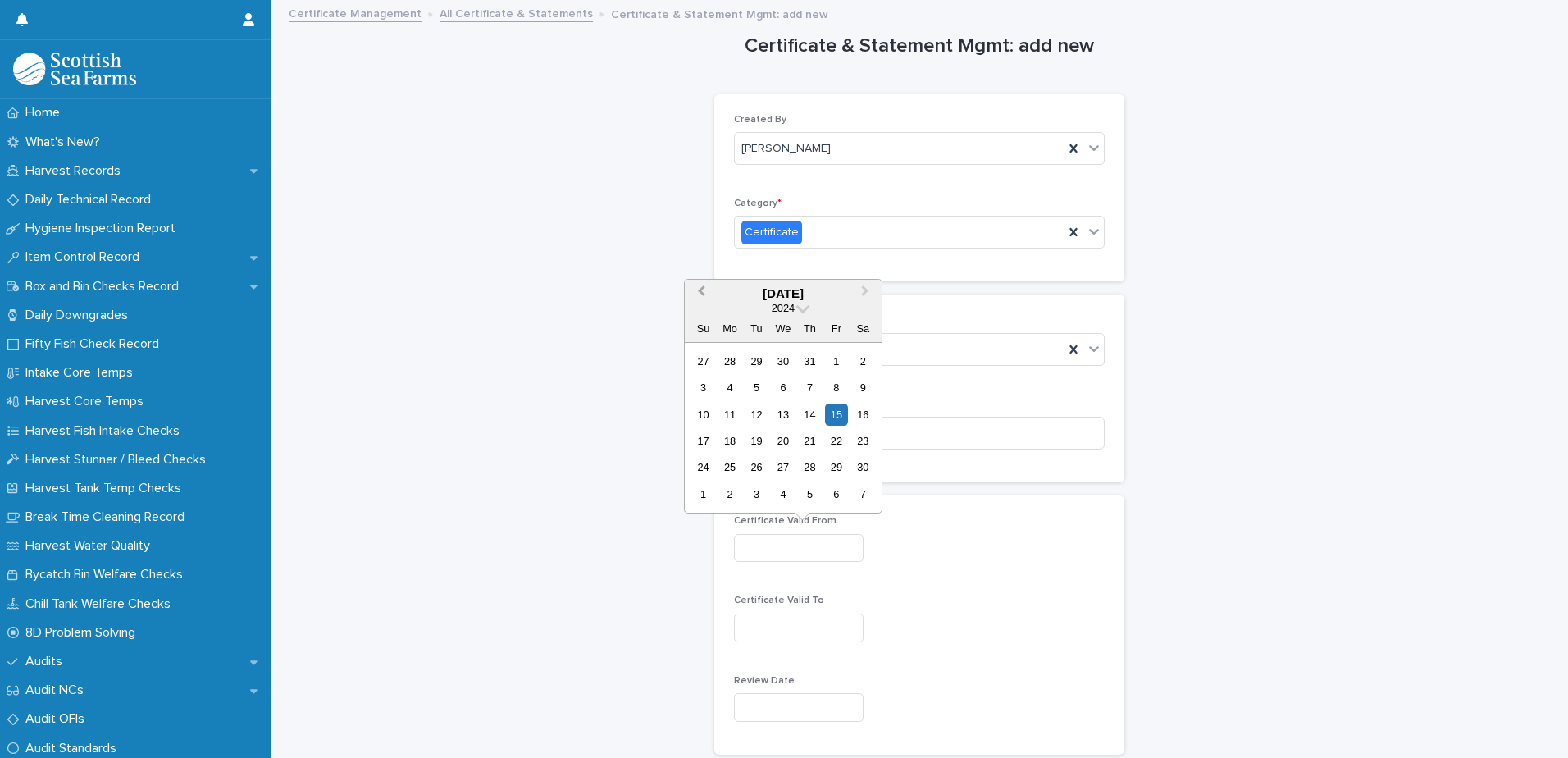
click at [701, 292] on span "Previous Month" at bounding box center [701, 293] width 0 height 22
click at [808, 389] on div "12" at bounding box center [809, 388] width 22 height 22
type input "*********"
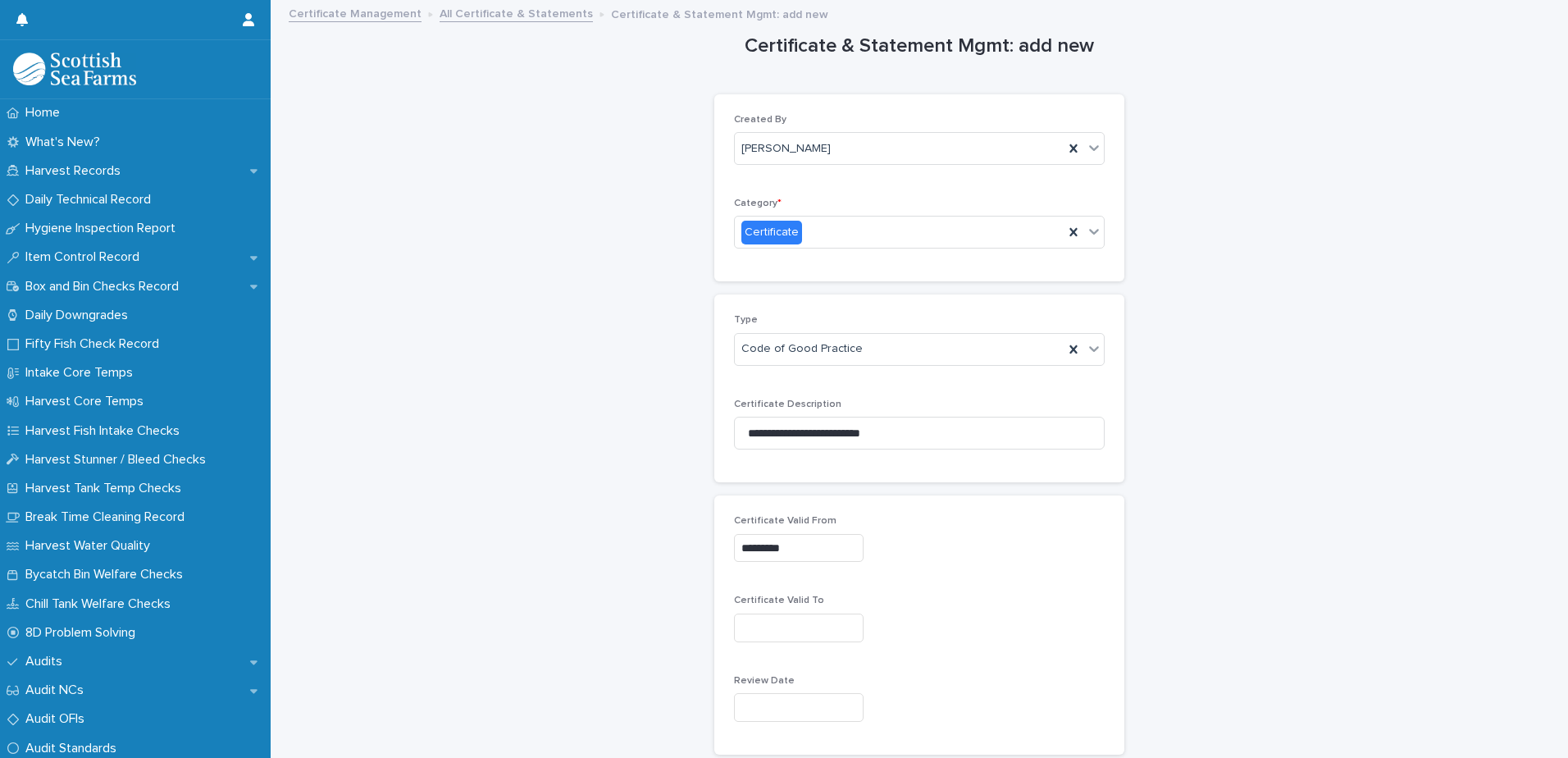
click at [814, 631] on input "text" at bounding box center [799, 627] width 130 height 28
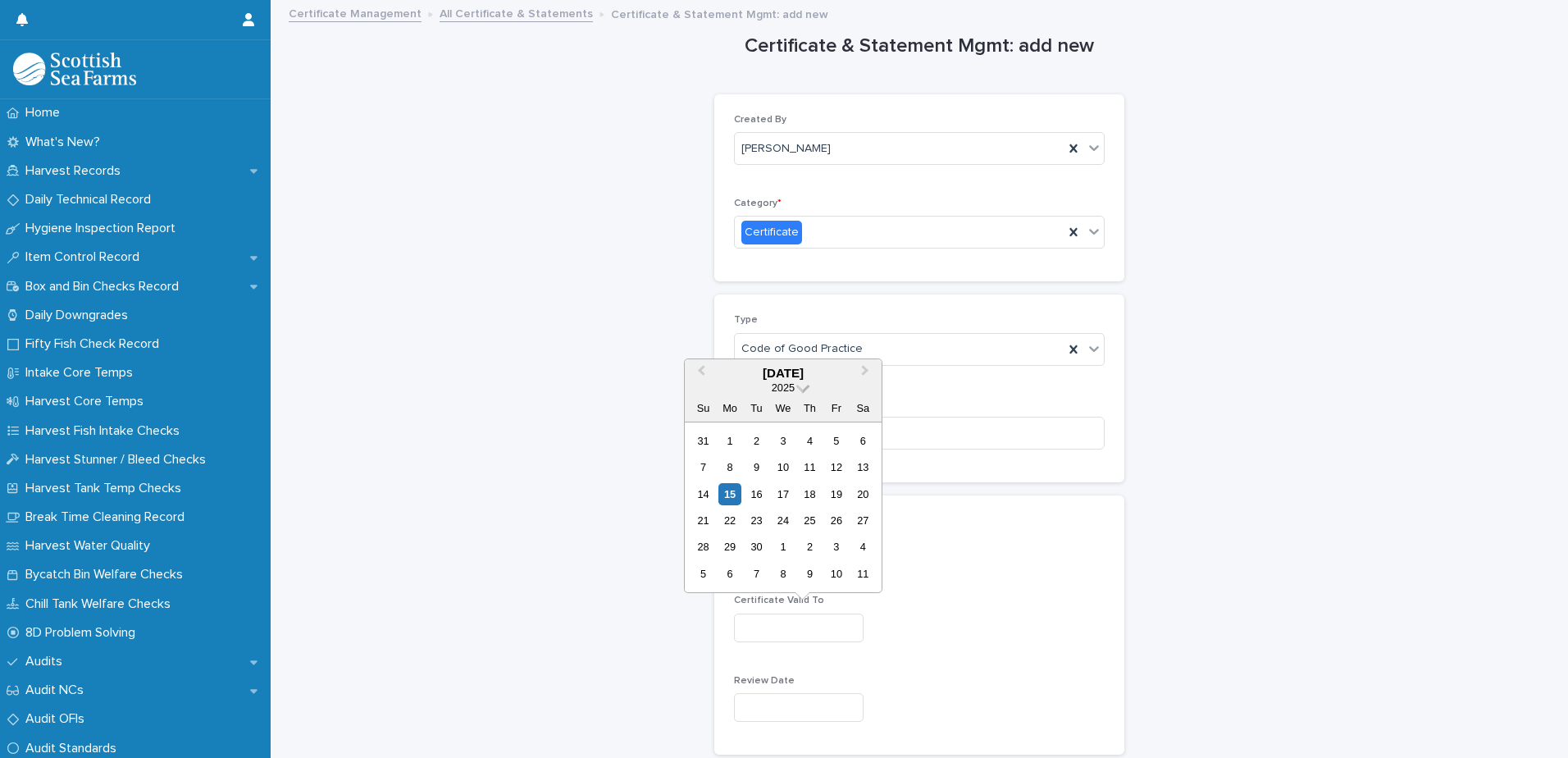
click at [798, 387] on span at bounding box center [804, 386] width 14 height 14
click at [787, 479] on div "2026" at bounding box center [783, 484] width 97 height 17
click at [862, 465] on div "12" at bounding box center [863, 467] width 22 height 22
type input "*********"
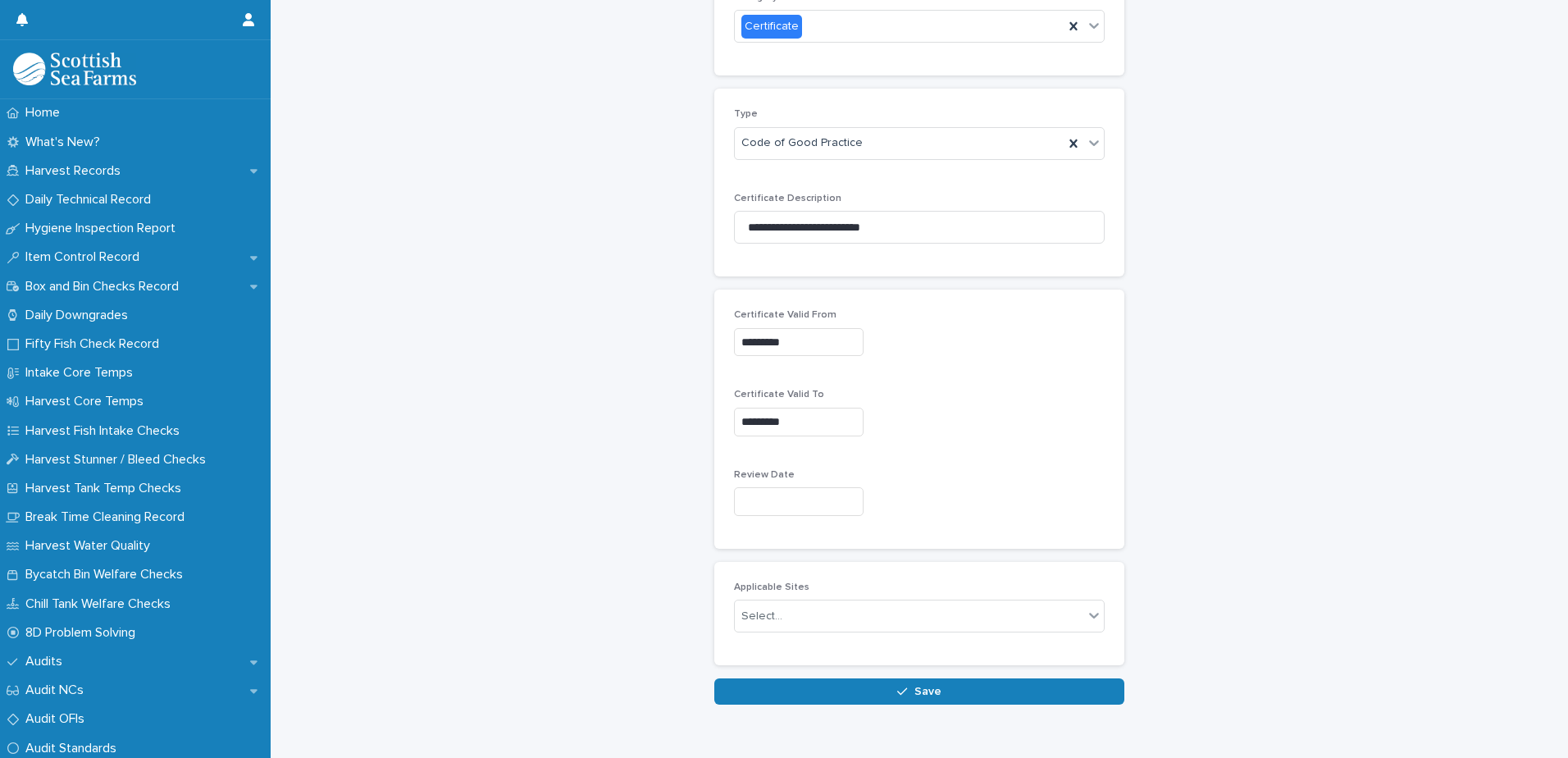
scroll to position [246, 0]
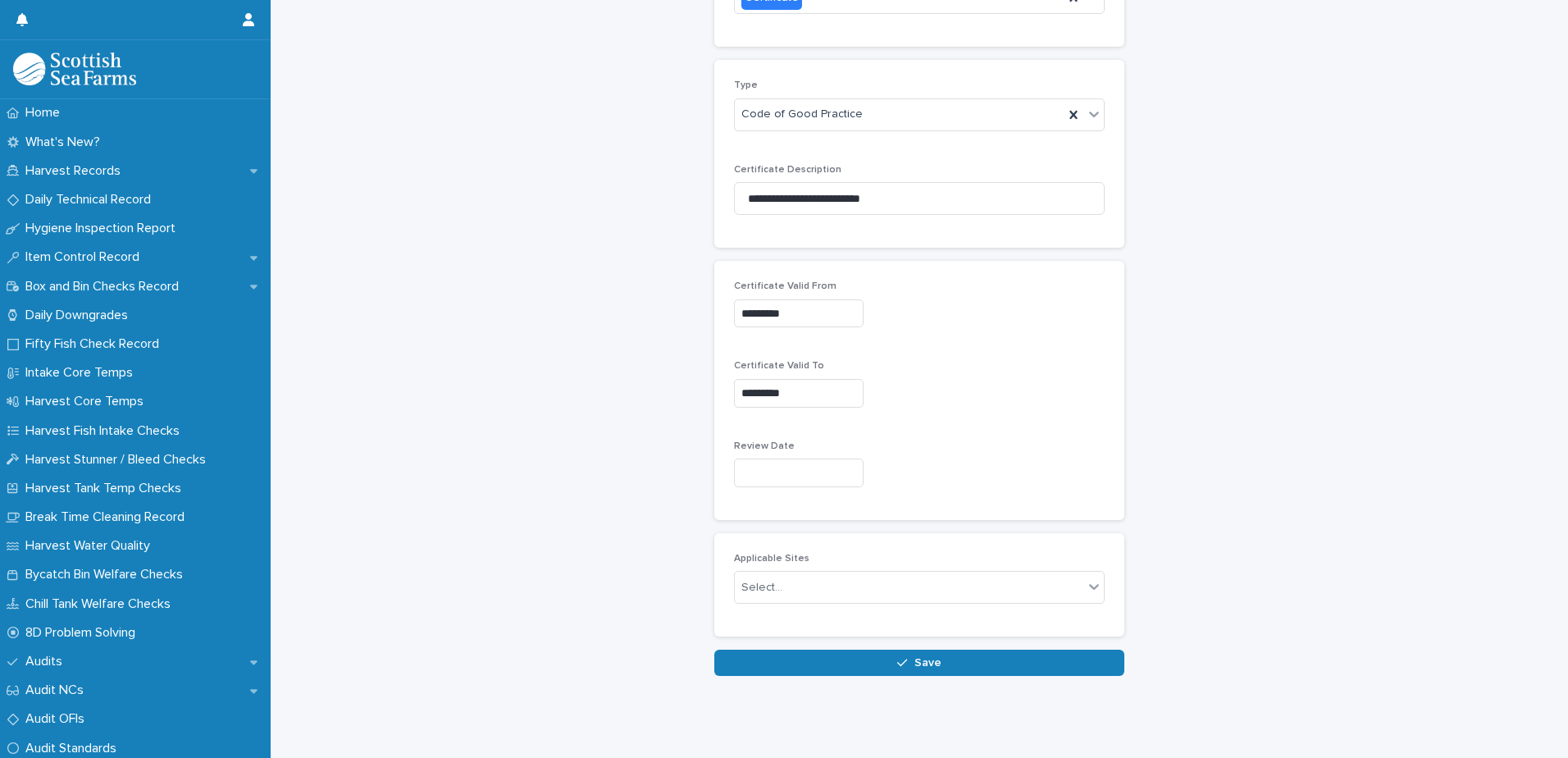
click at [793, 465] on input "text" at bounding box center [799, 473] width 130 height 28
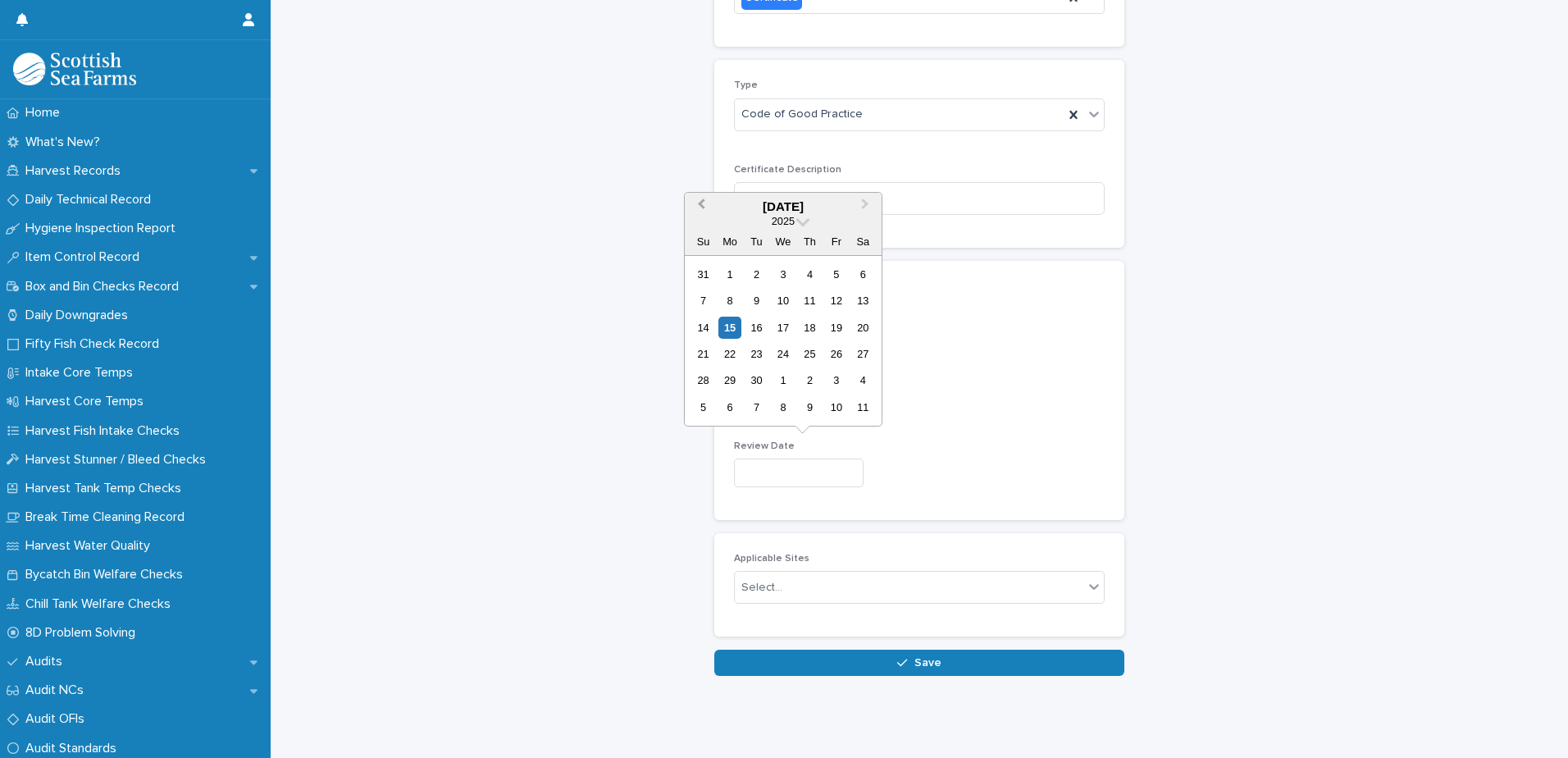
click at [701, 205] on span "Previous Month" at bounding box center [701, 206] width 0 height 22
click at [701, 202] on span "Previous Month" at bounding box center [701, 206] width 0 height 22
click at [757, 326] on div "15" at bounding box center [757, 327] width 22 height 22
type input "*********"
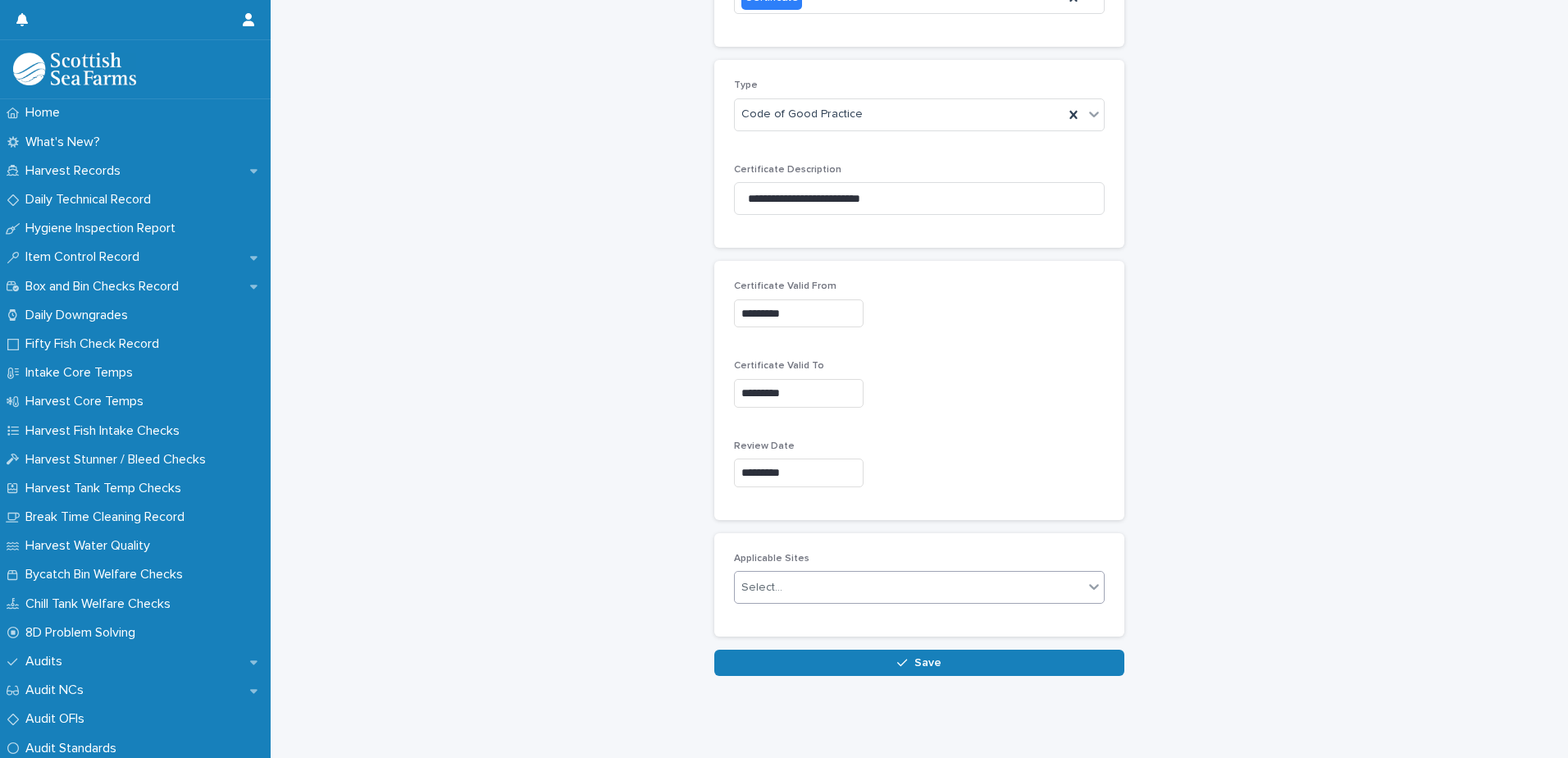
click at [882, 576] on div "Select..." at bounding box center [909, 588] width 349 height 27
type input "*****"
click at [829, 607] on div "Shetland/[GEOGRAPHIC_DATA]" at bounding box center [914, 607] width 369 height 28
click at [897, 657] on icon "button" at bounding box center [902, 663] width 10 height 12
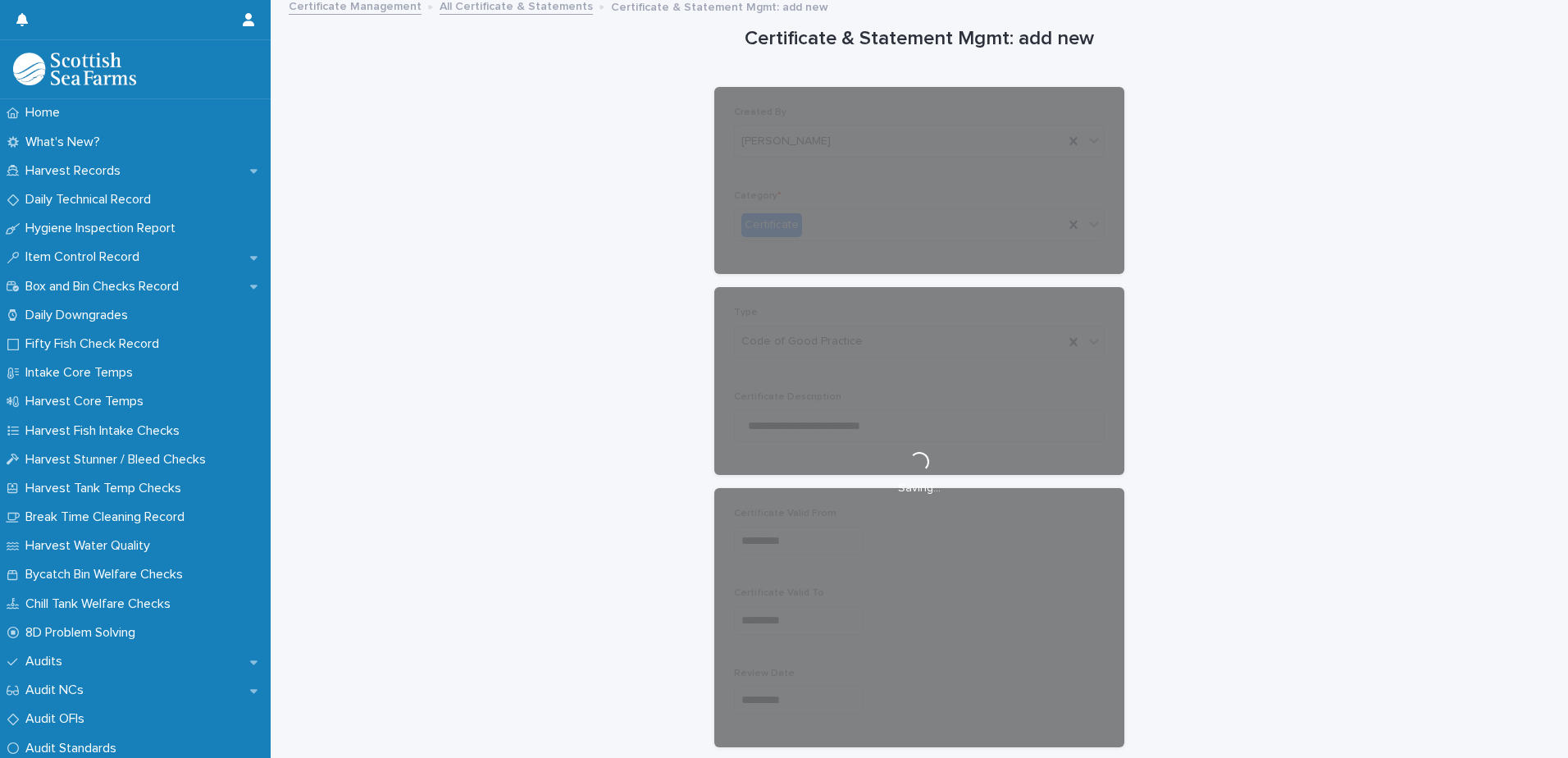
scroll to position [0, 0]
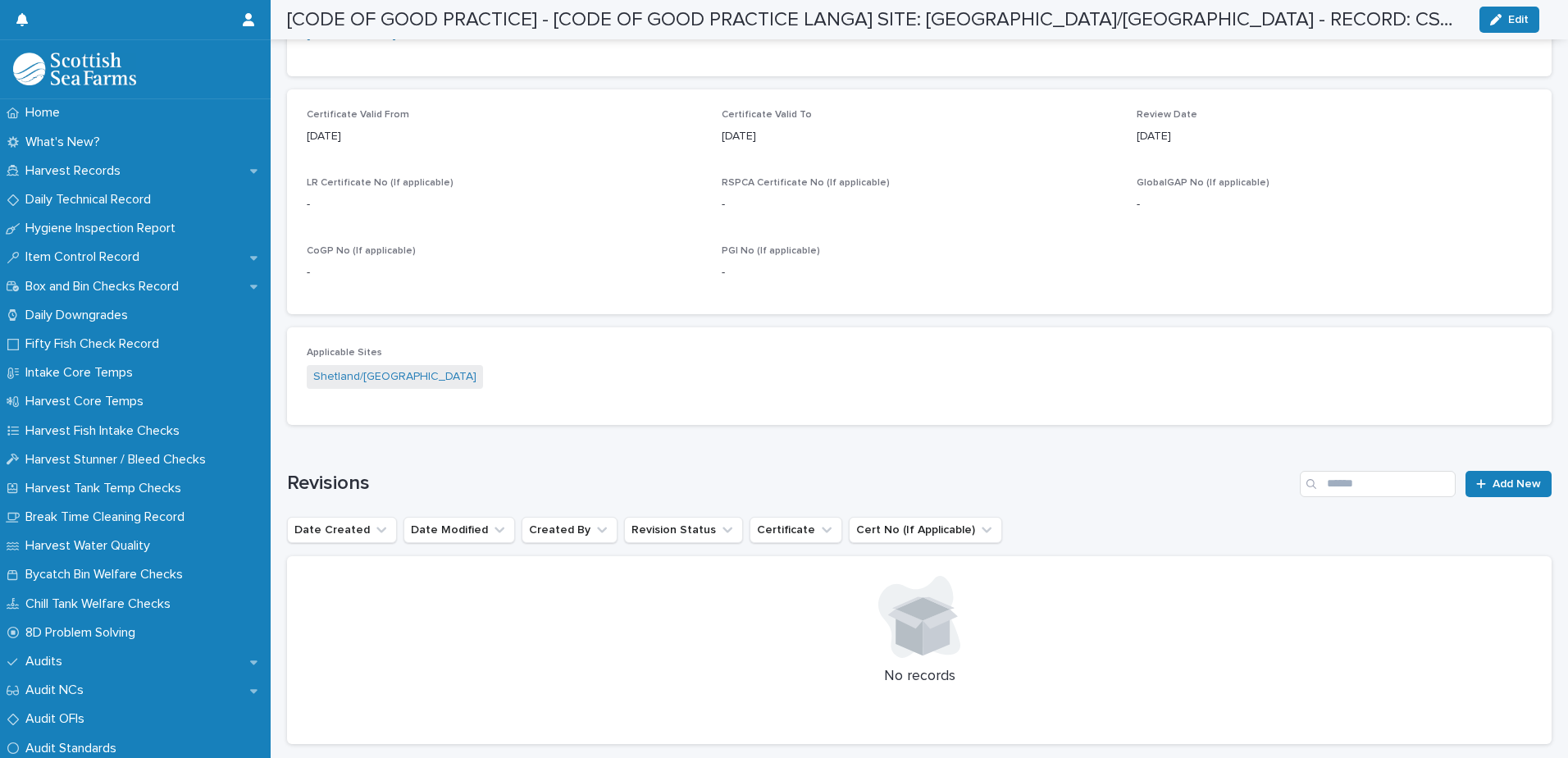
scroll to position [738, 0]
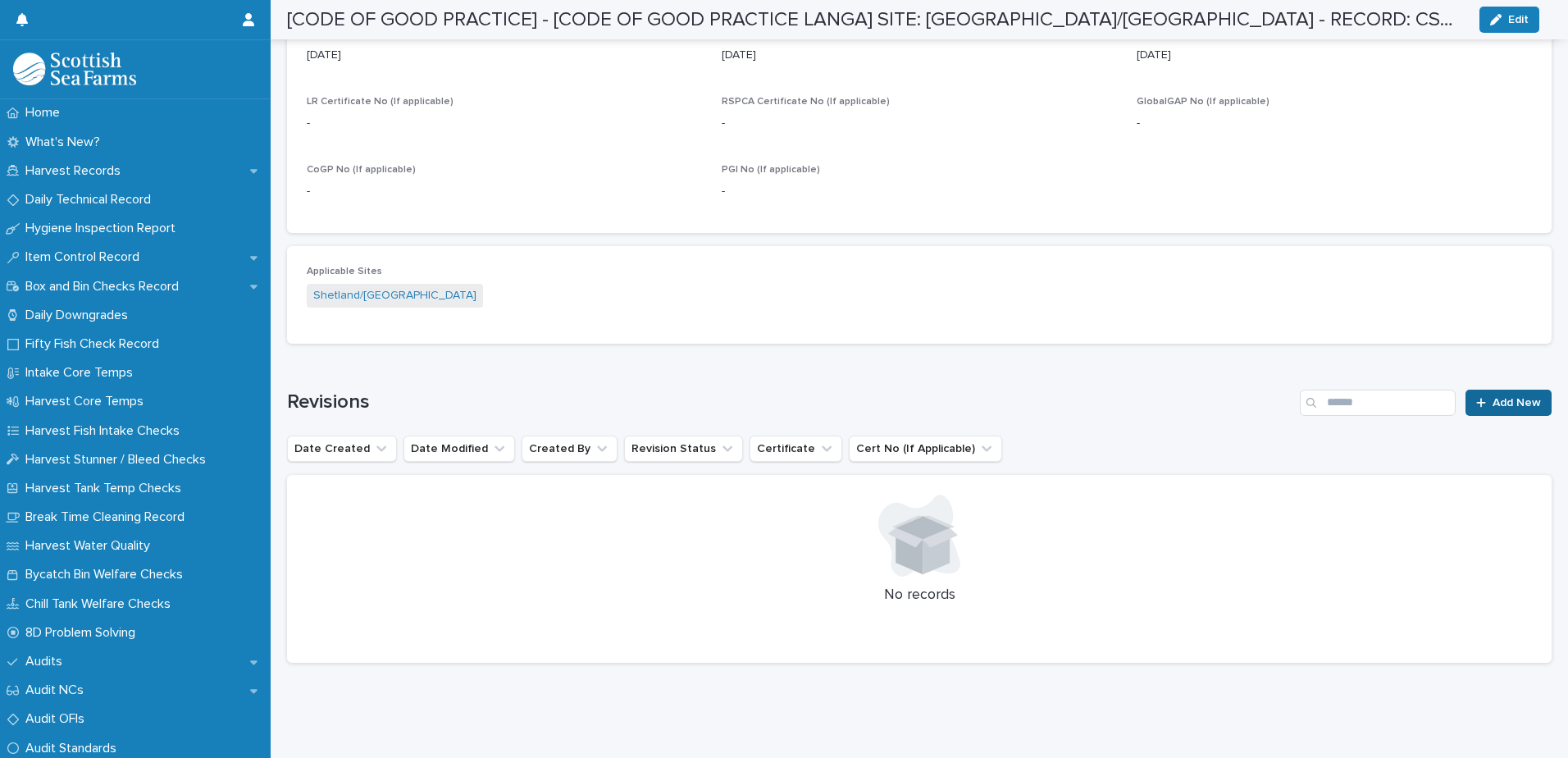
click at [1515, 390] on link "Add New" at bounding box center [1508, 402] width 86 height 26
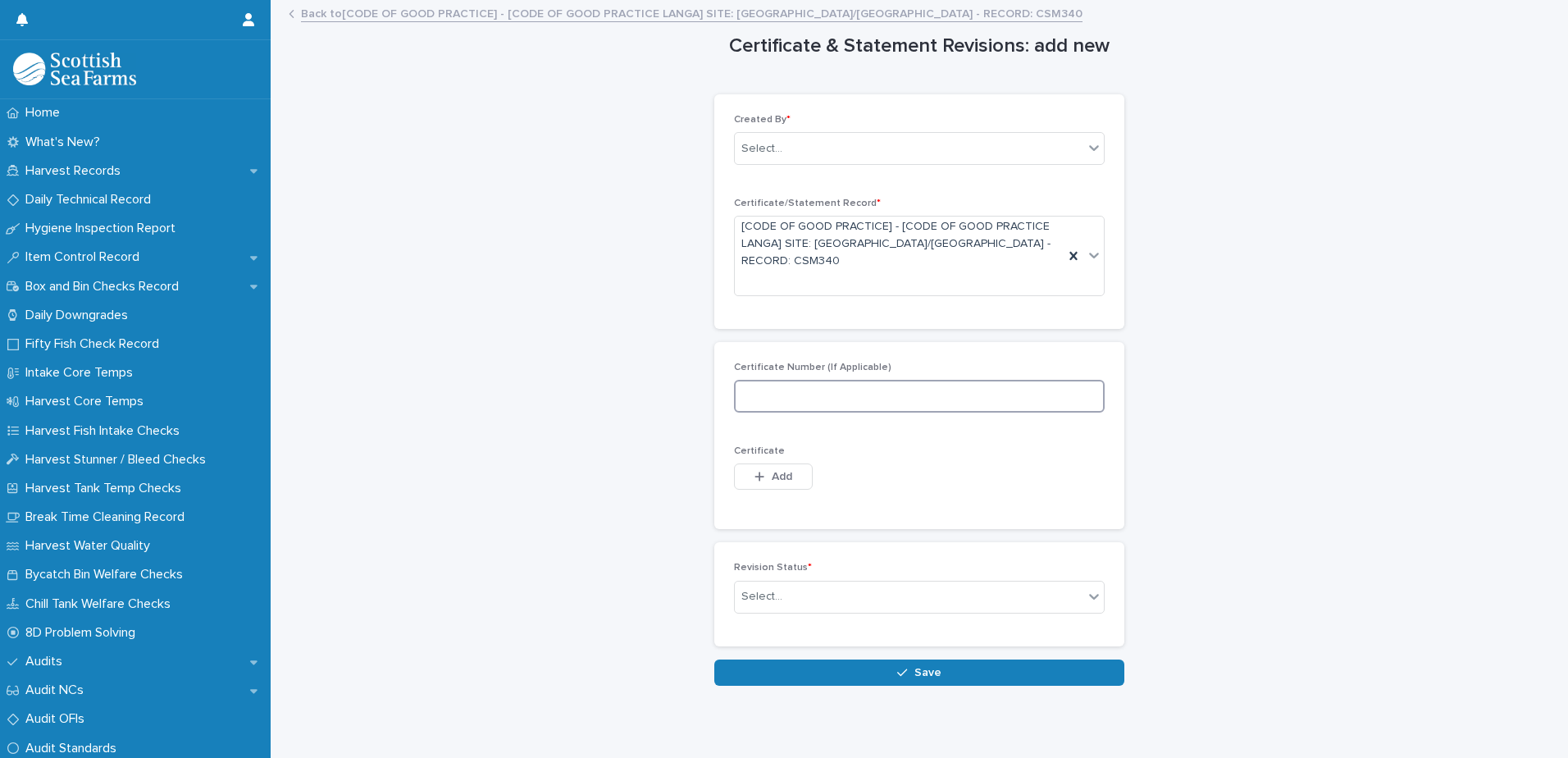
click at [823, 380] on input at bounding box center [920, 397] width 371 height 33
paste input "**********"
type input "**********"
click at [813, 137] on div "Select..." at bounding box center [909, 149] width 349 height 27
type input "********"
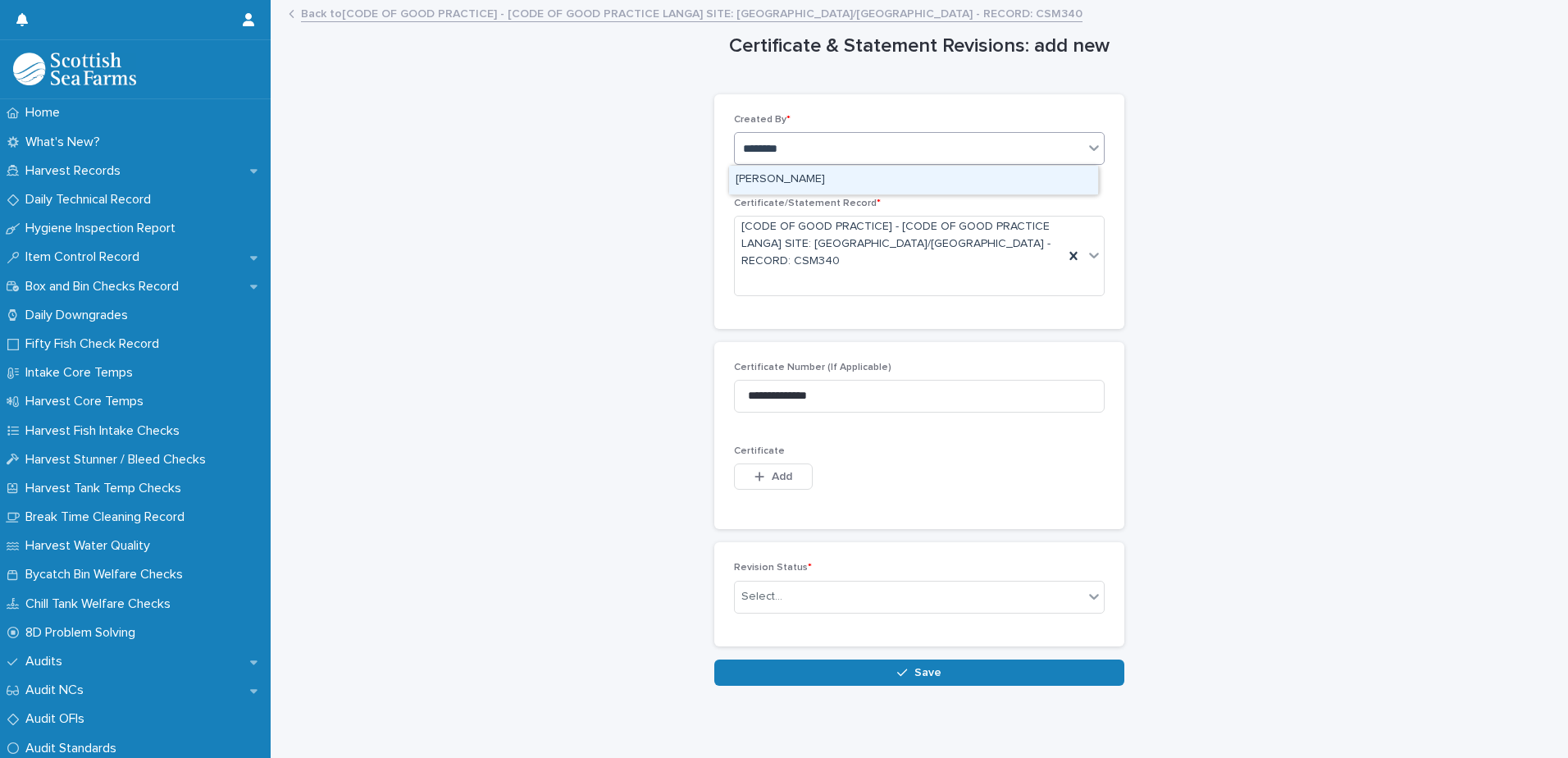
click at [818, 175] on div "[PERSON_NAME]" at bounding box center [914, 180] width 369 height 28
click at [759, 471] on div "button" at bounding box center [763, 477] width 17 height 12
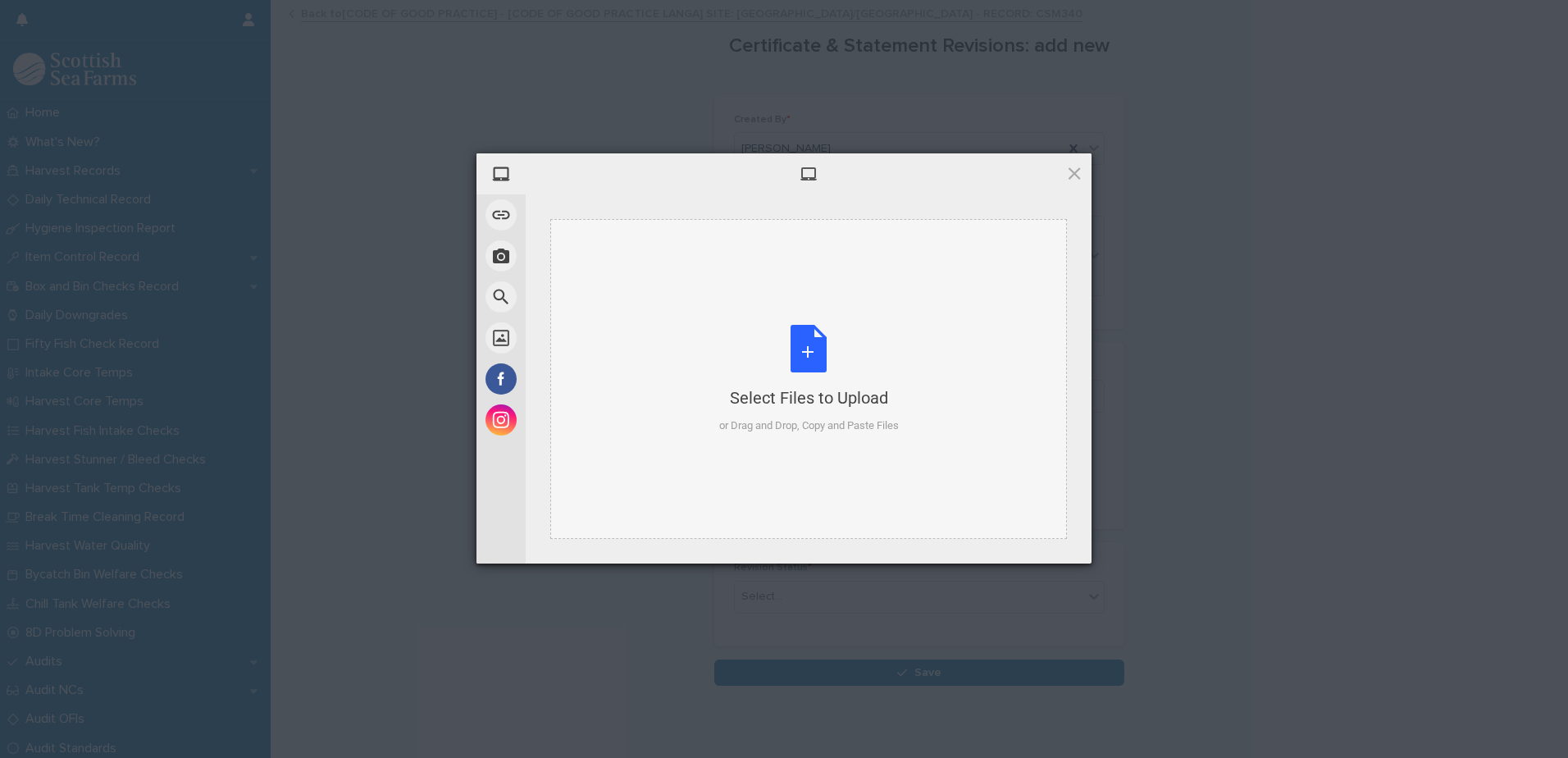
click at [786, 387] on div "Select Files to Upload" at bounding box center [809, 399] width 180 height 23
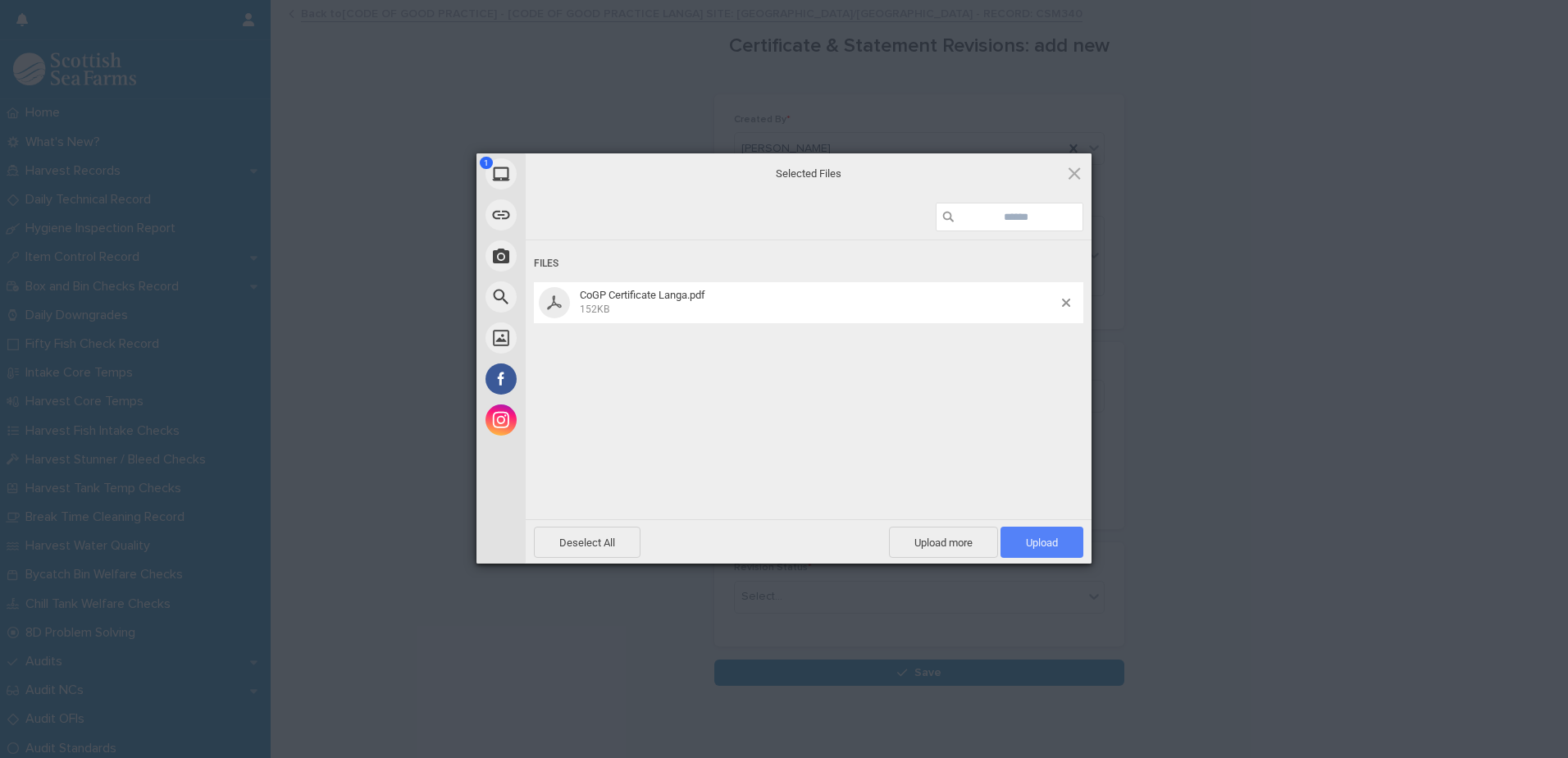
click at [1033, 539] on span "Upload 1" at bounding box center [1042, 542] width 32 height 13
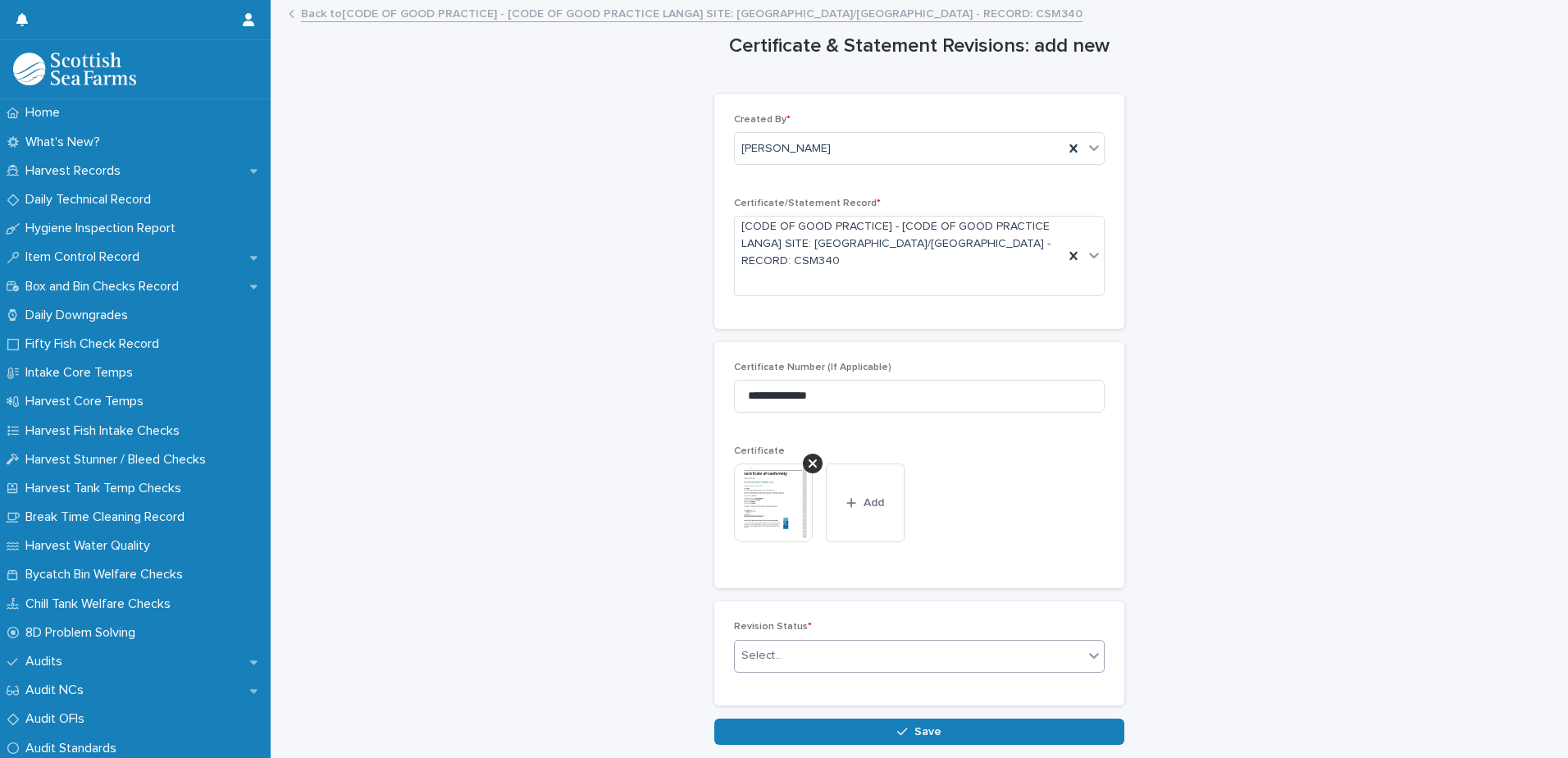
click at [933, 643] on div "Select..." at bounding box center [909, 656] width 349 height 27
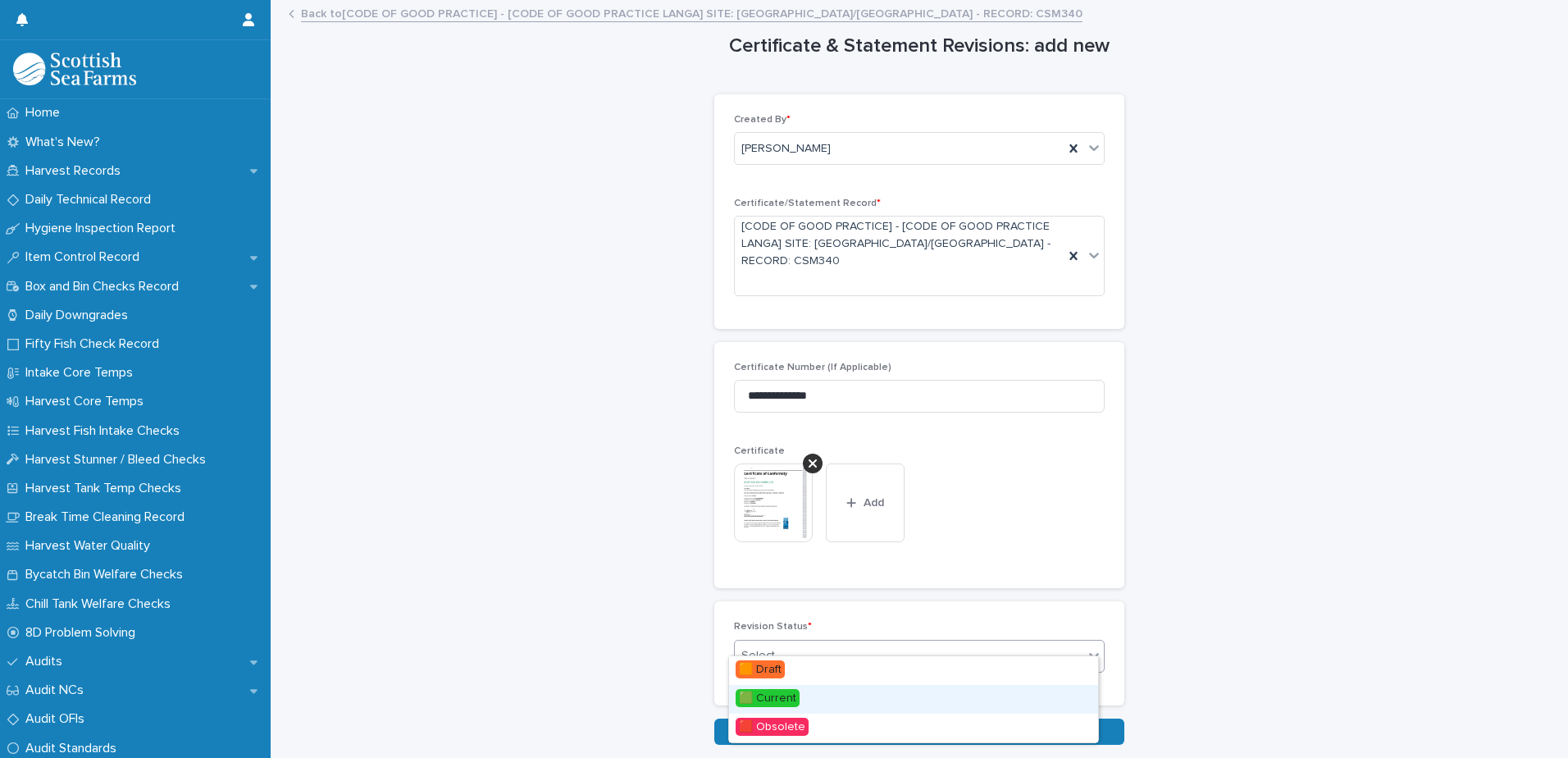
click at [835, 704] on div "🟩 Current" at bounding box center [914, 698] width 369 height 28
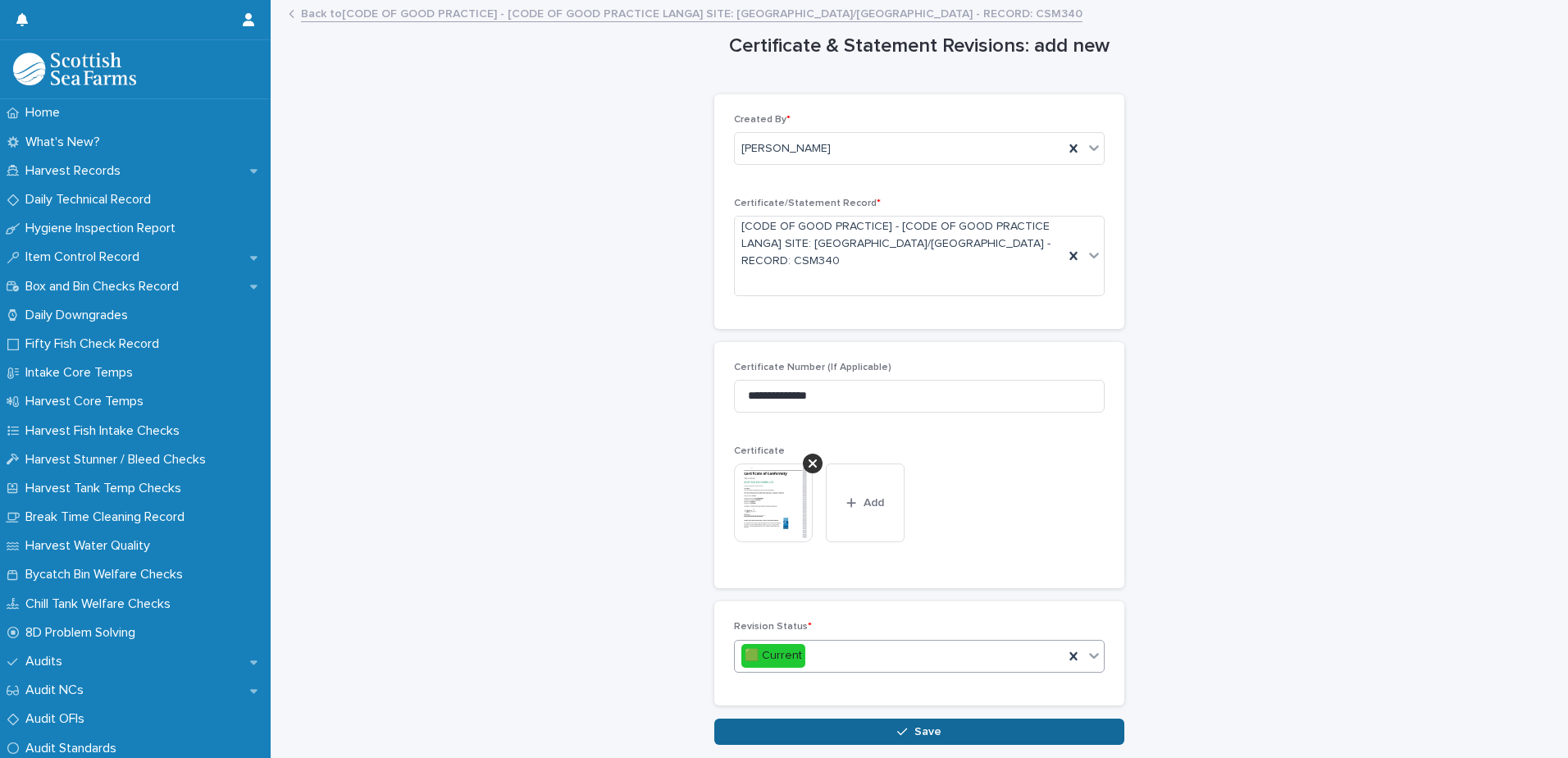
click at [874, 719] on button "Save" at bounding box center [920, 732] width 410 height 26
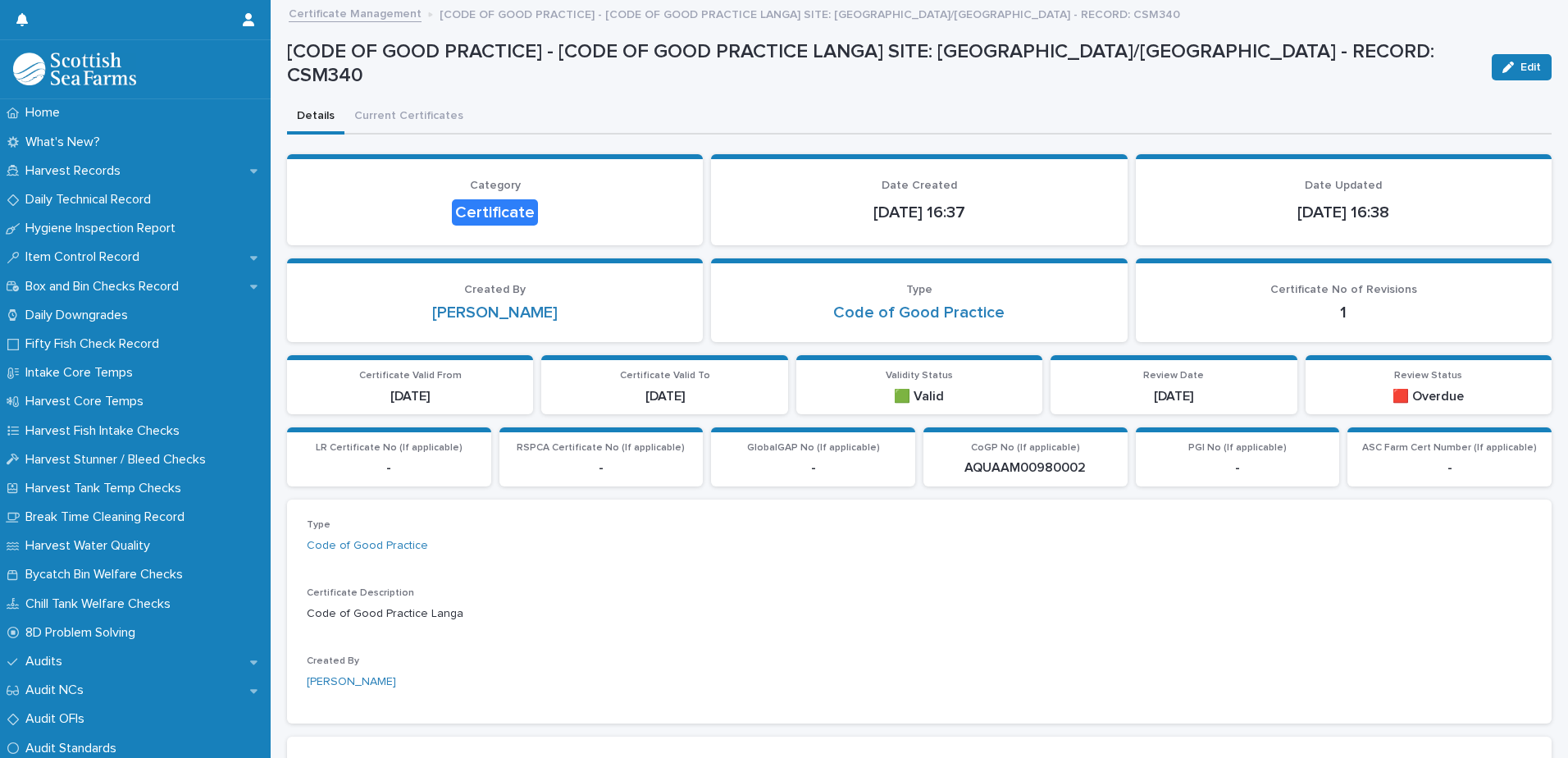
click at [380, 14] on link "Certificate Management" at bounding box center [355, 12] width 133 height 19
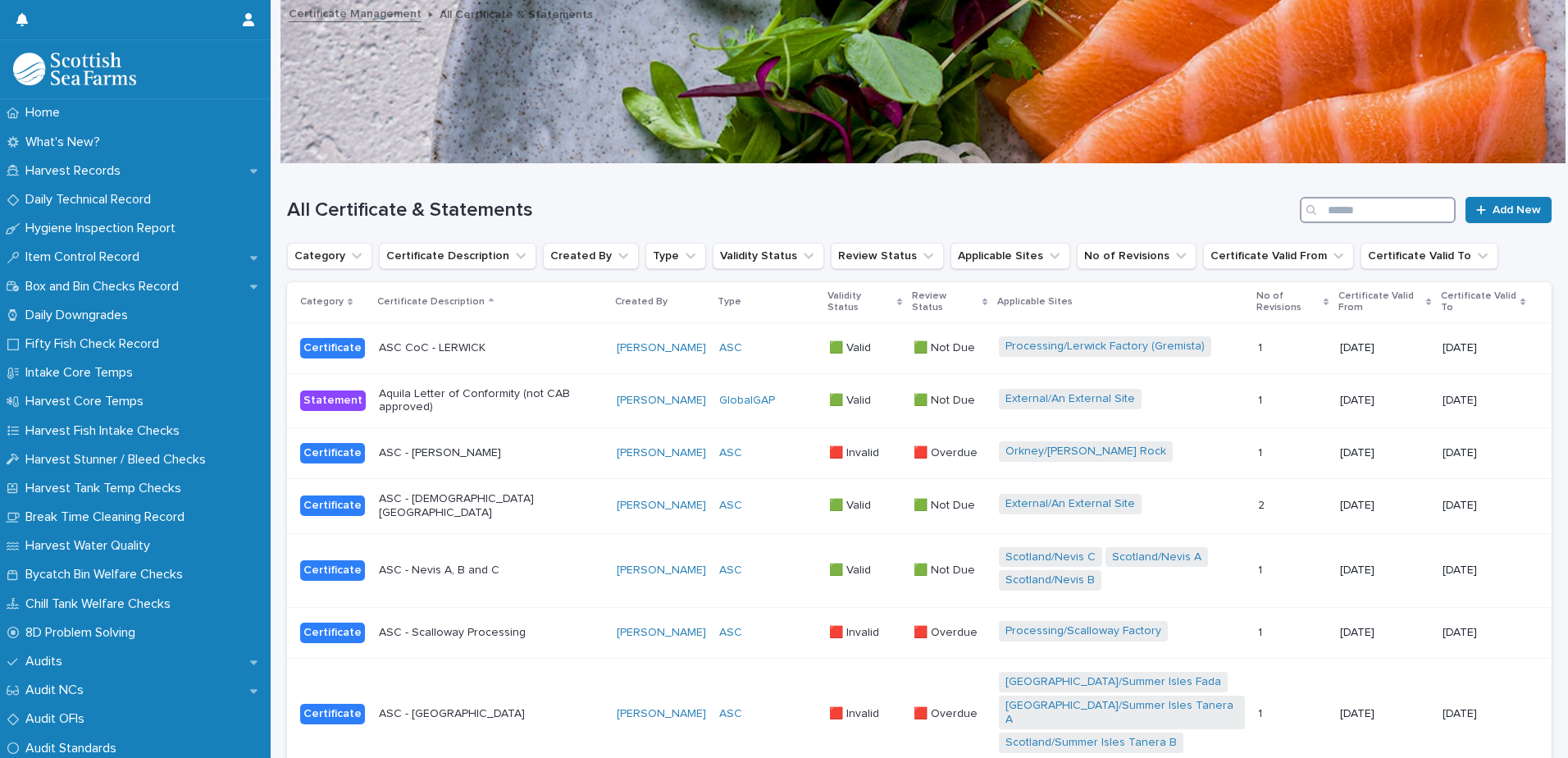
click at [1365, 208] on input "Search" at bounding box center [1379, 210] width 156 height 26
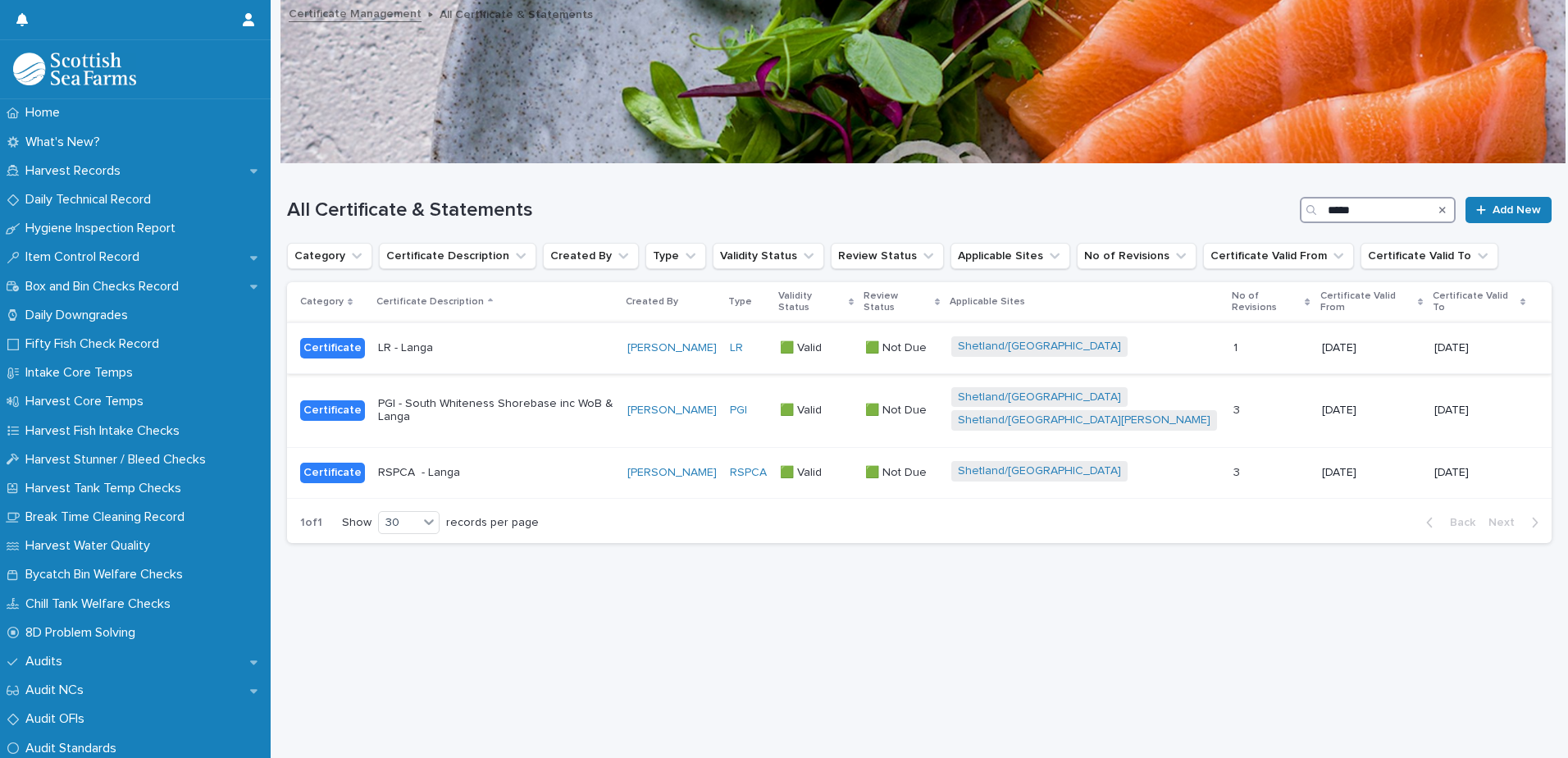
type input "*****"
click at [614, 341] on p "LR - Langa" at bounding box center [496, 348] width 236 height 14
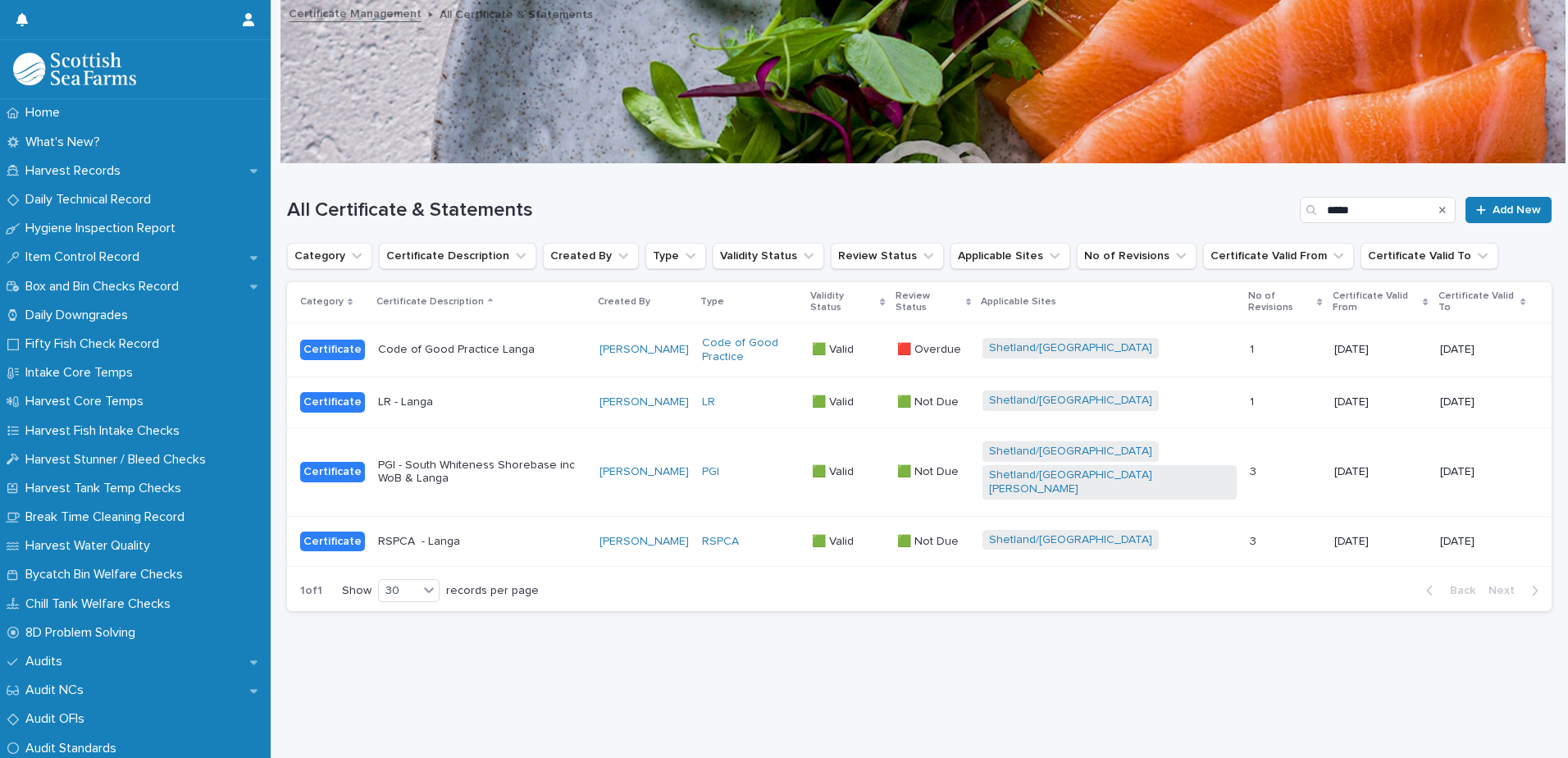
click at [1153, 342] on div "Shetland/[GEOGRAPHIC_DATA]" at bounding box center [1109, 350] width 254 height 23
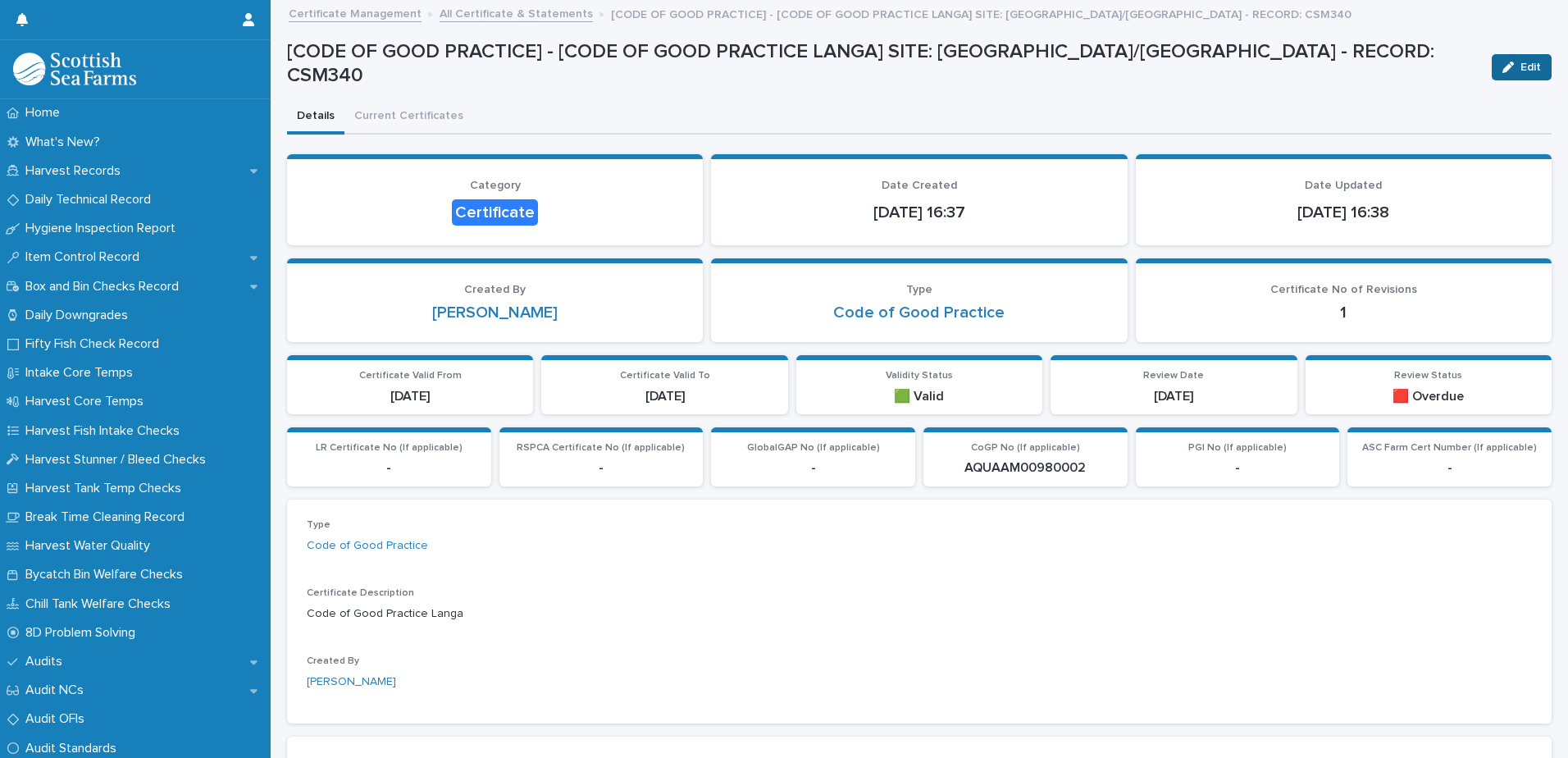
click at [1505, 65] on div "button" at bounding box center [1511, 67] width 18 height 12
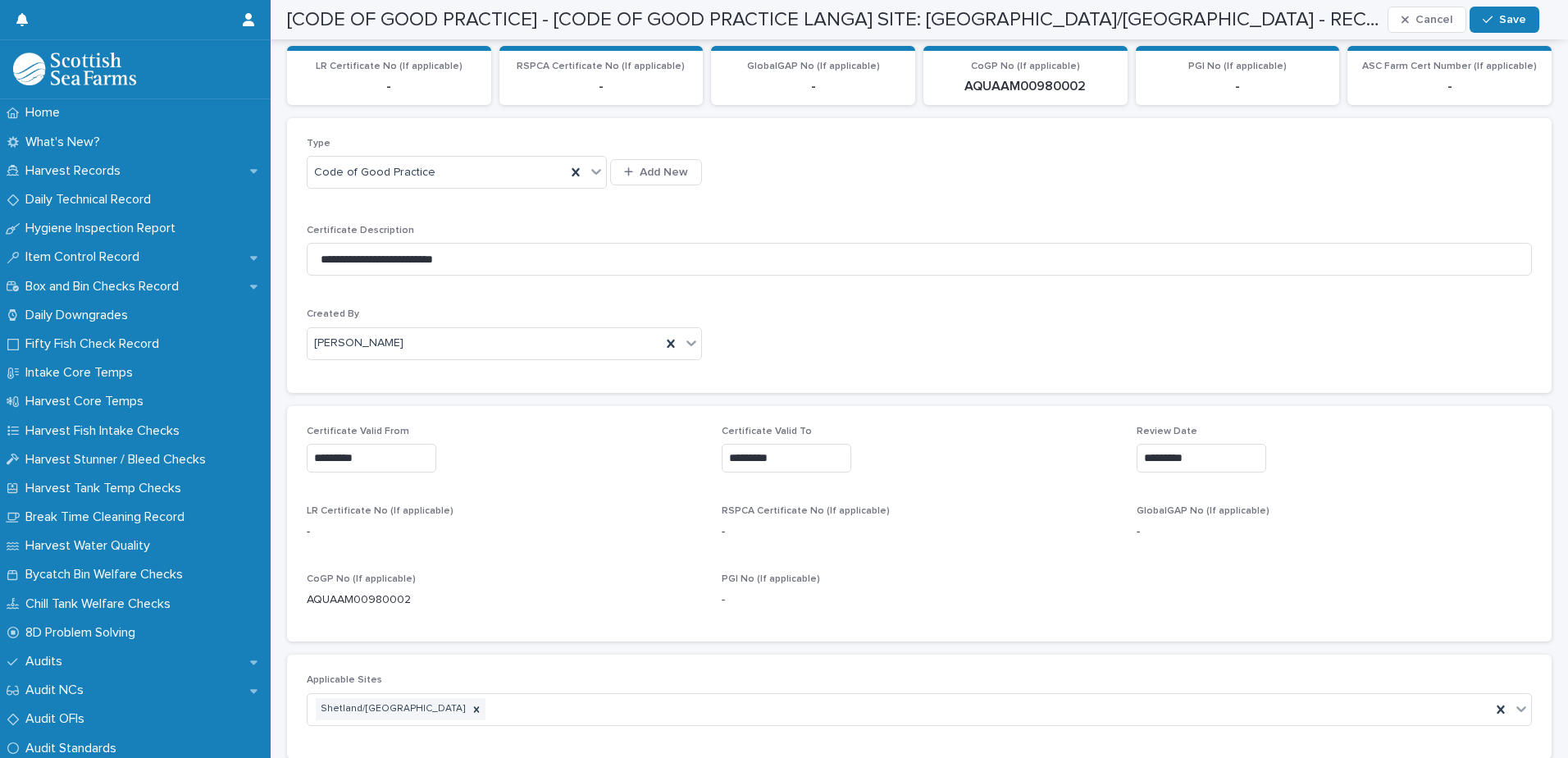
scroll to position [410, 0]
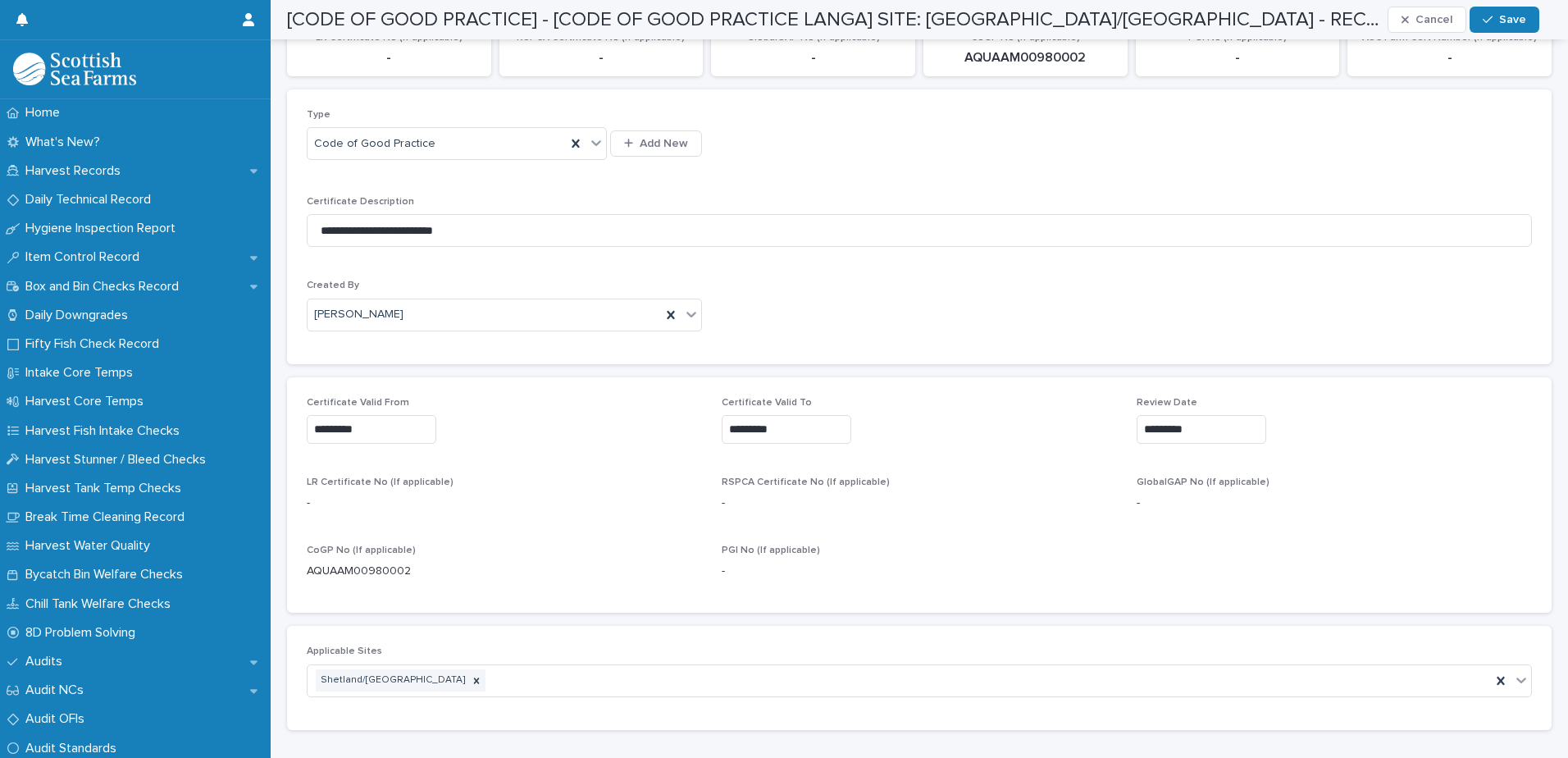
click at [1188, 429] on input "*********" at bounding box center [1201, 429] width 130 height 28
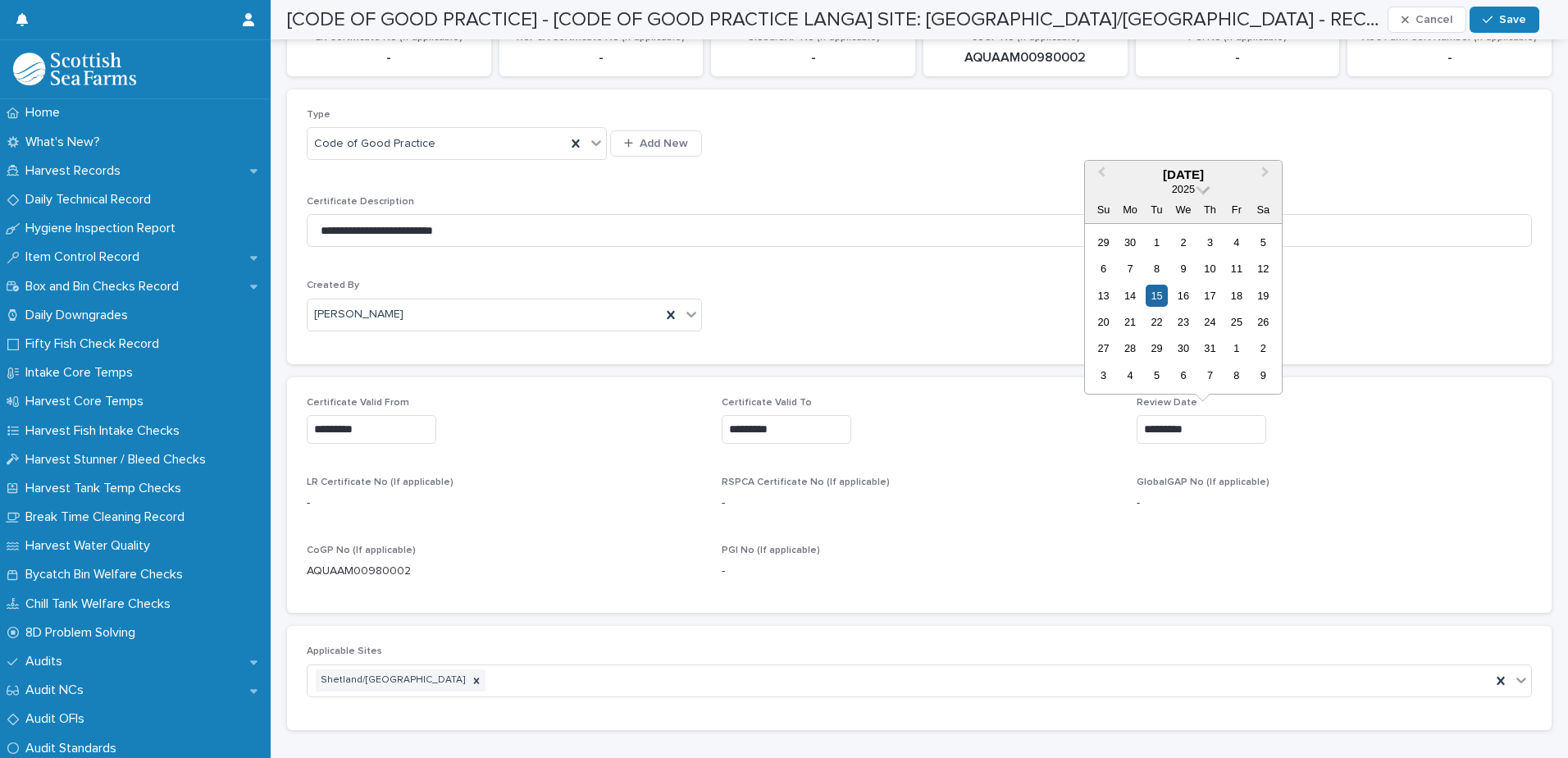
click at [1204, 192] on span at bounding box center [1204, 188] width 14 height 14
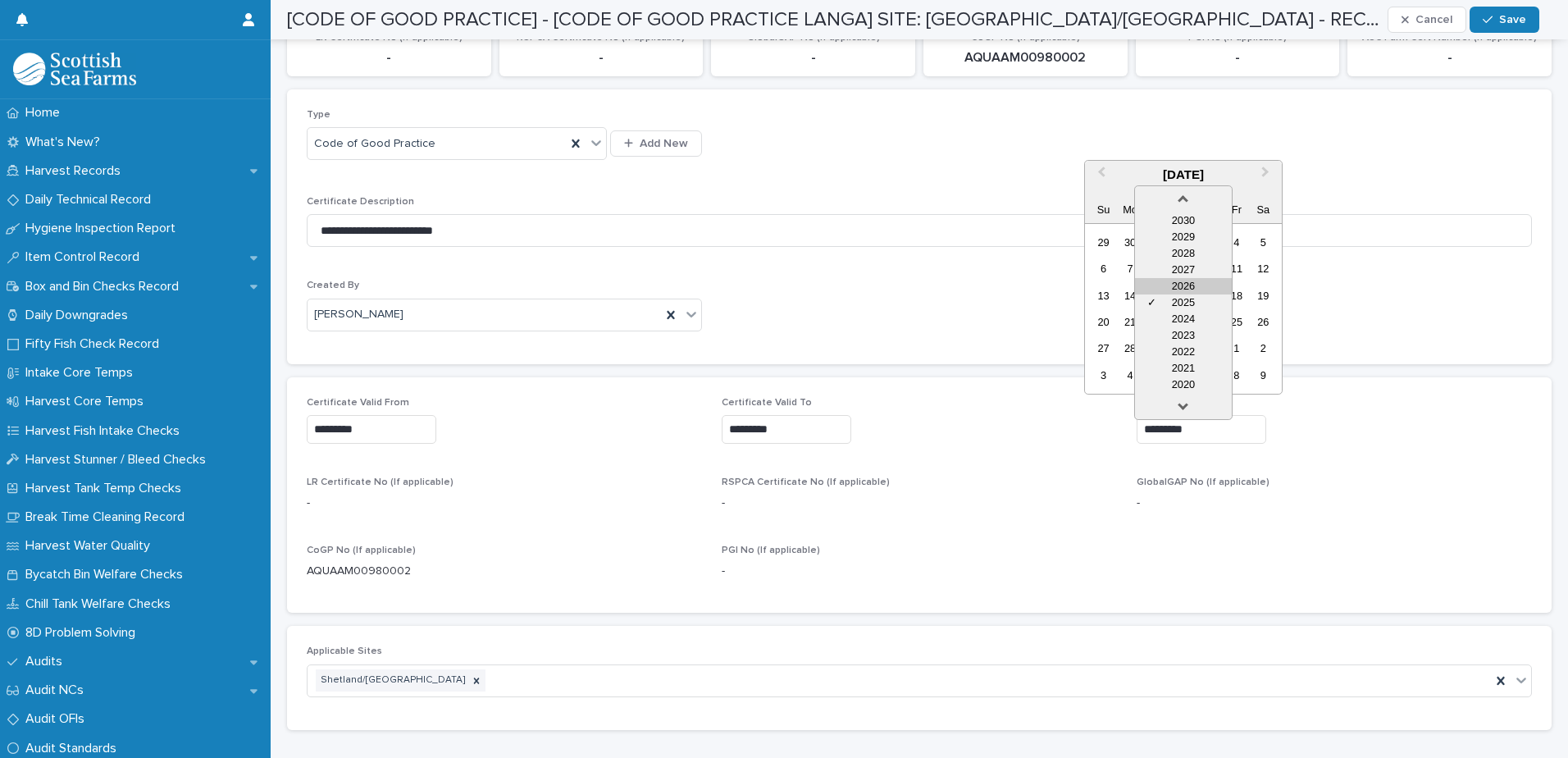
click at [1184, 279] on div "2026" at bounding box center [1183, 286] width 97 height 17
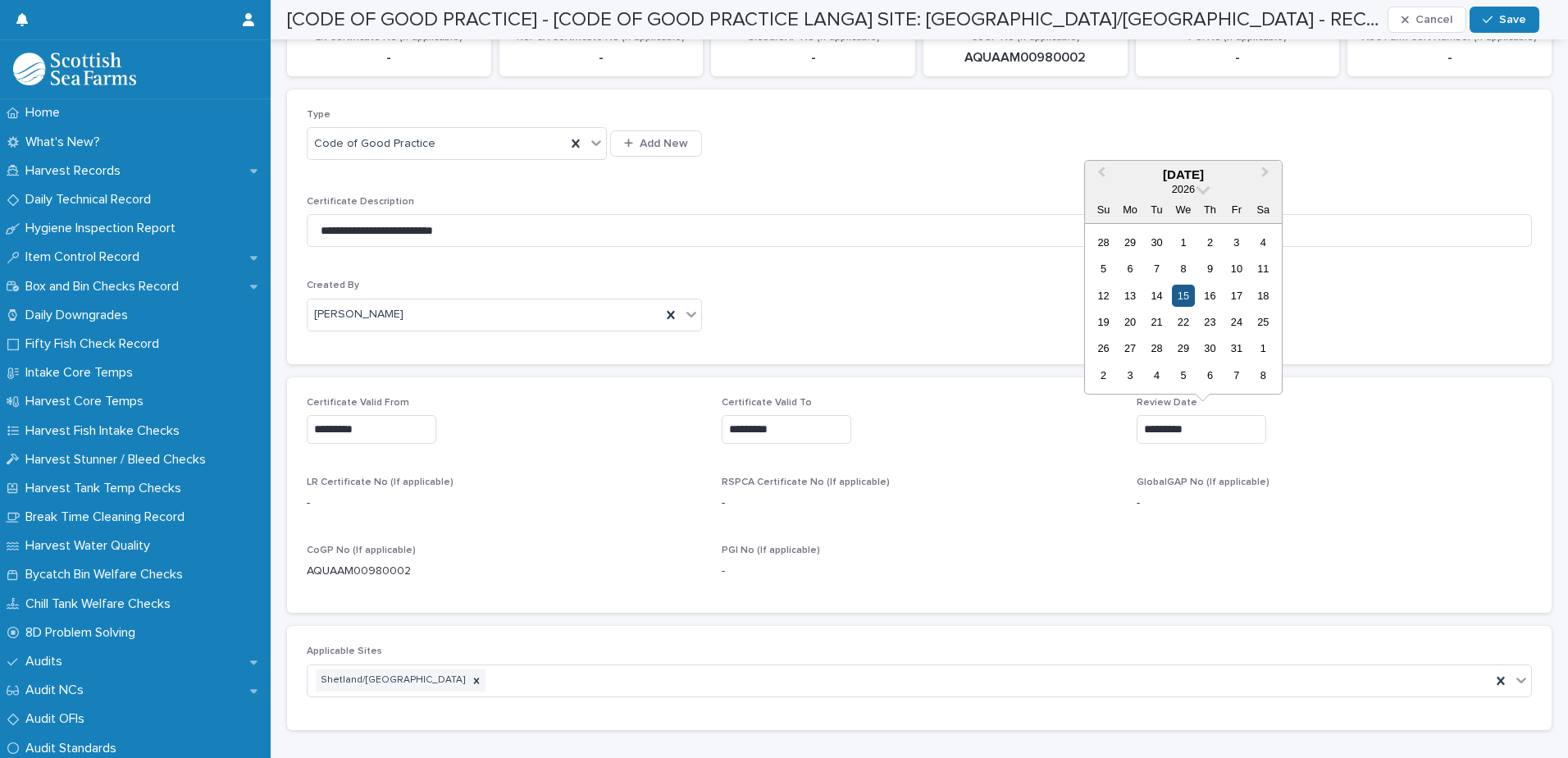
click at [1186, 297] on div "15" at bounding box center [1182, 296] width 22 height 22
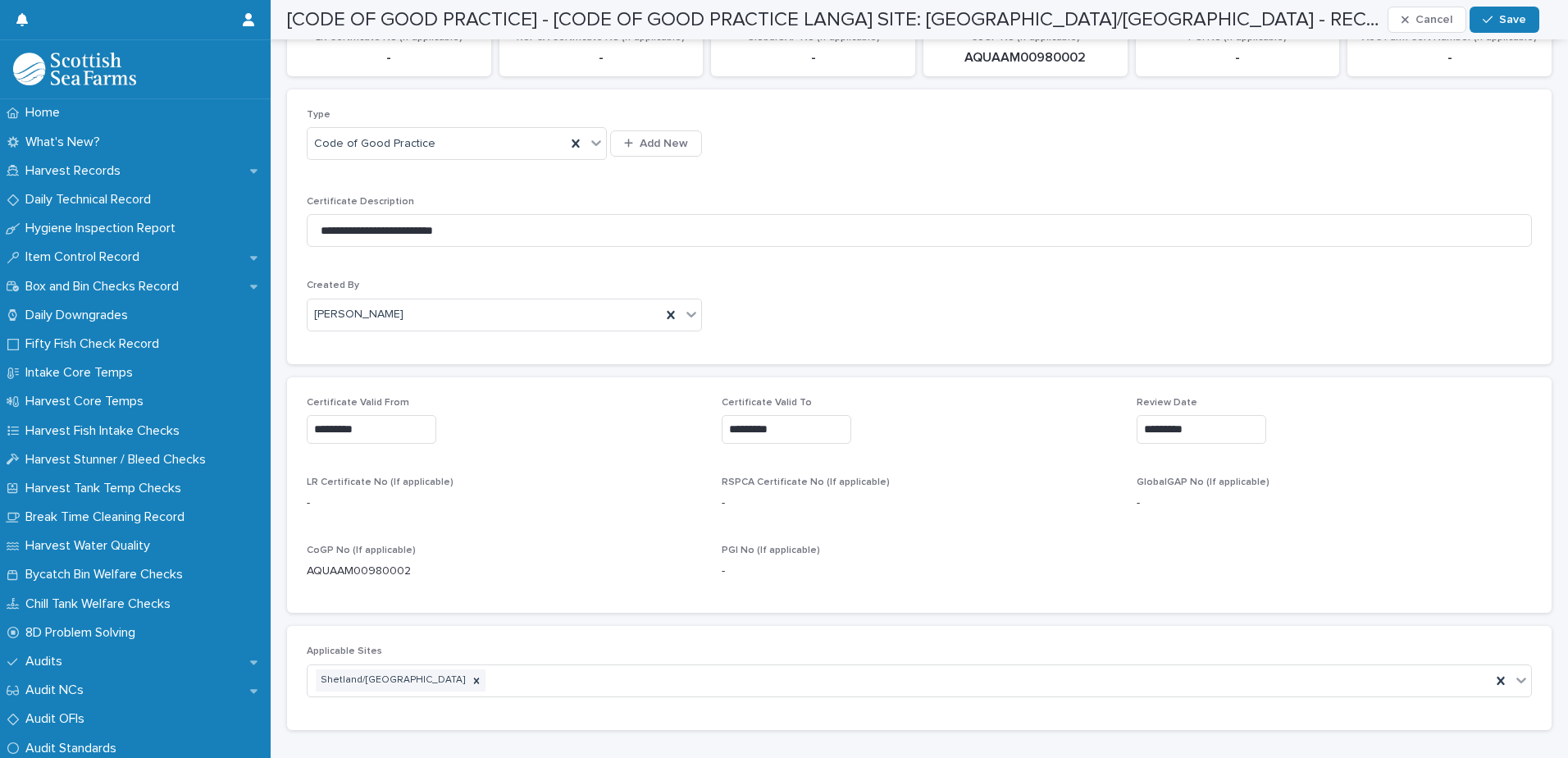
type input "*********"
click at [1497, 13] on button "Save" at bounding box center [1504, 20] width 69 height 26
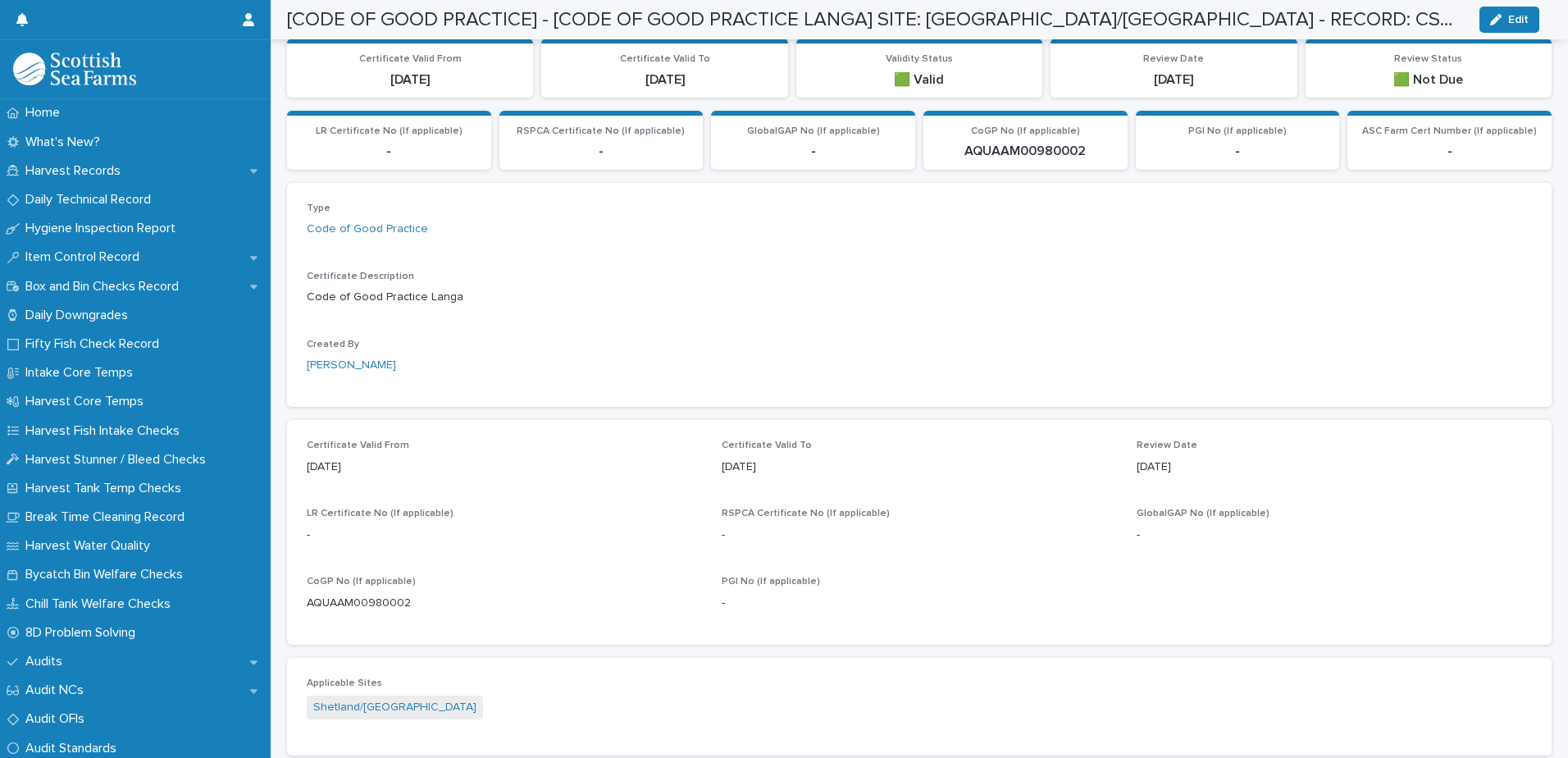
scroll to position [295, 0]
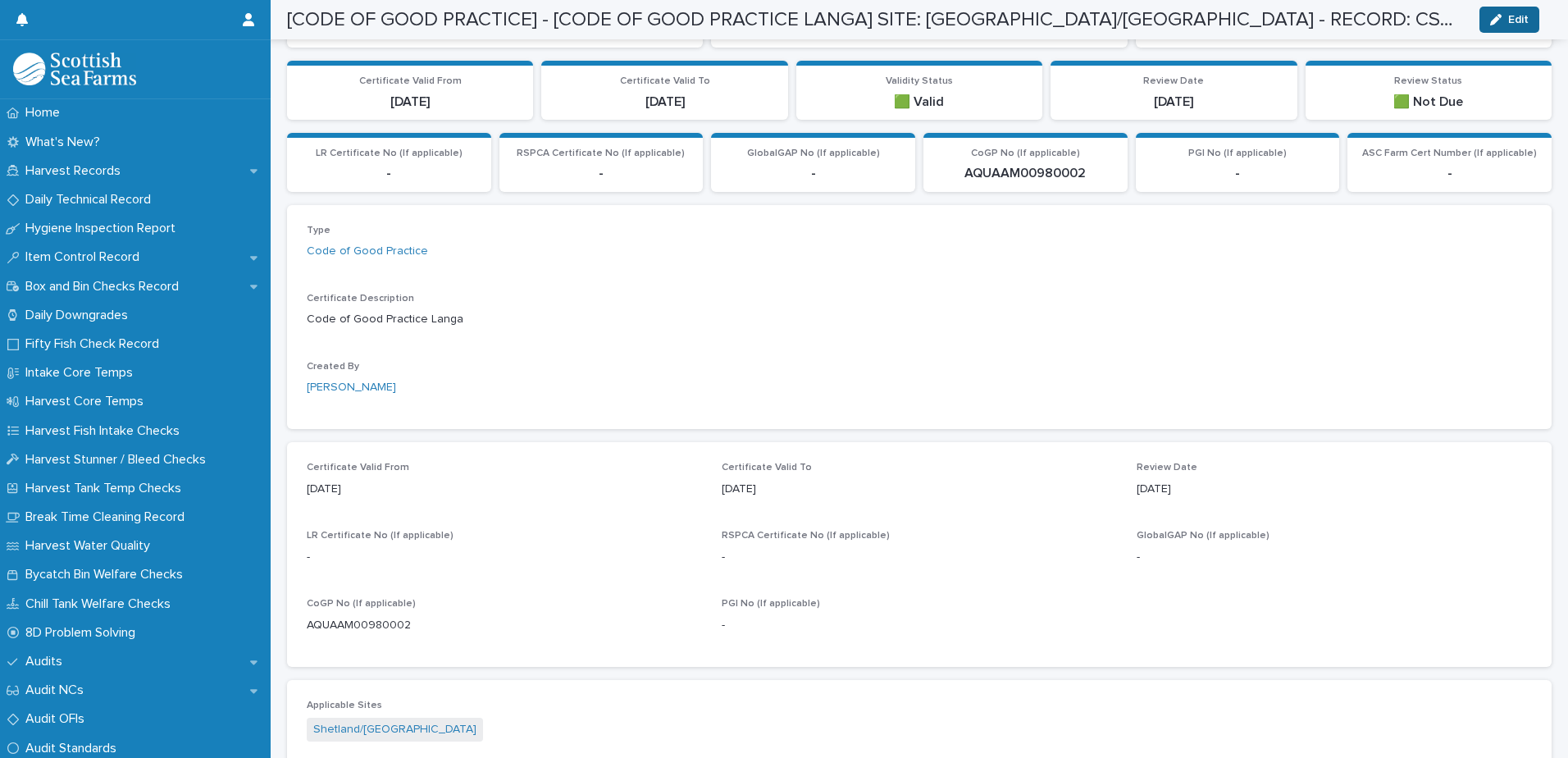
click at [1512, 21] on span "Edit" at bounding box center [1518, 20] width 21 height 12
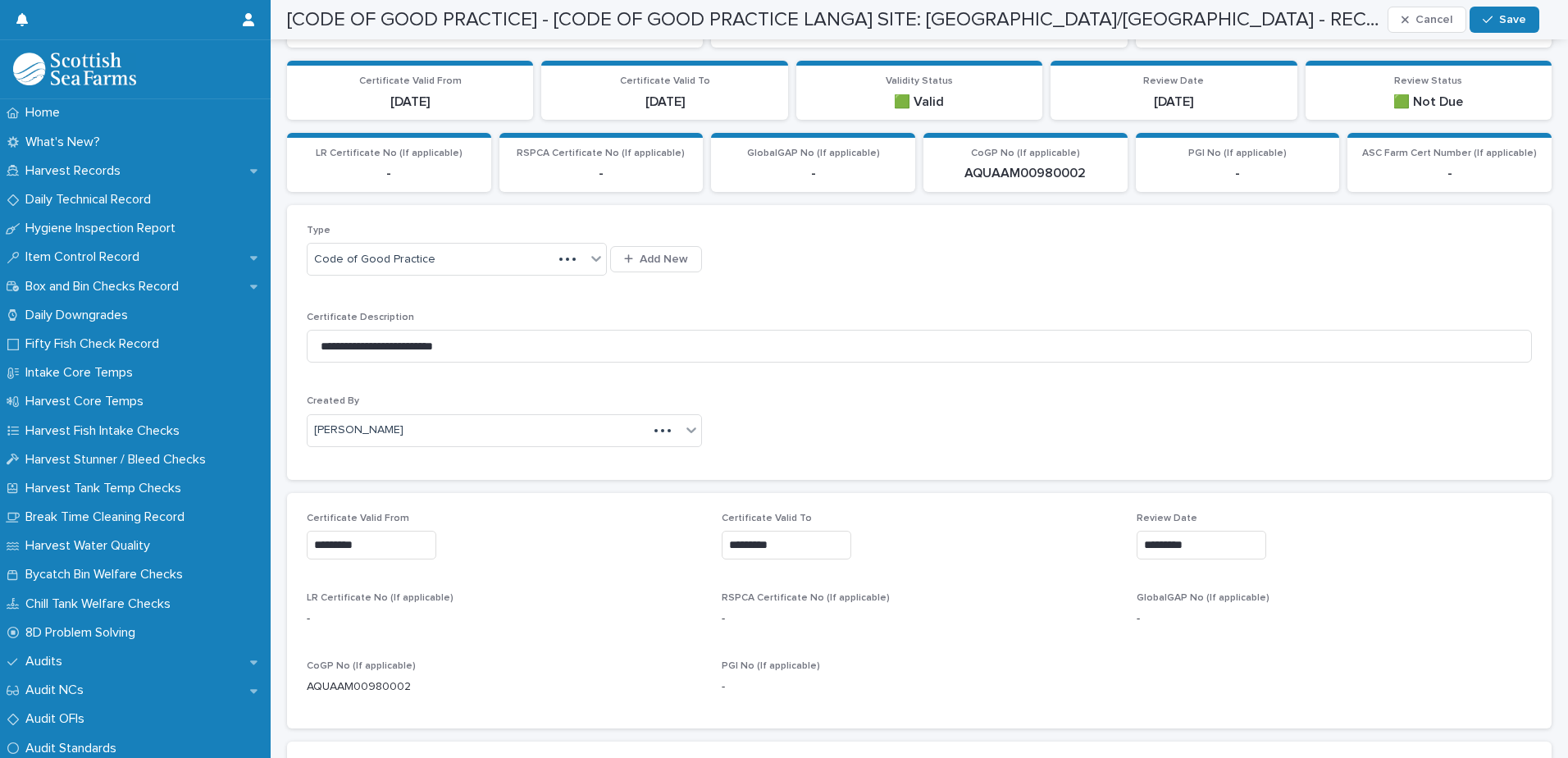
scroll to position [328, 0]
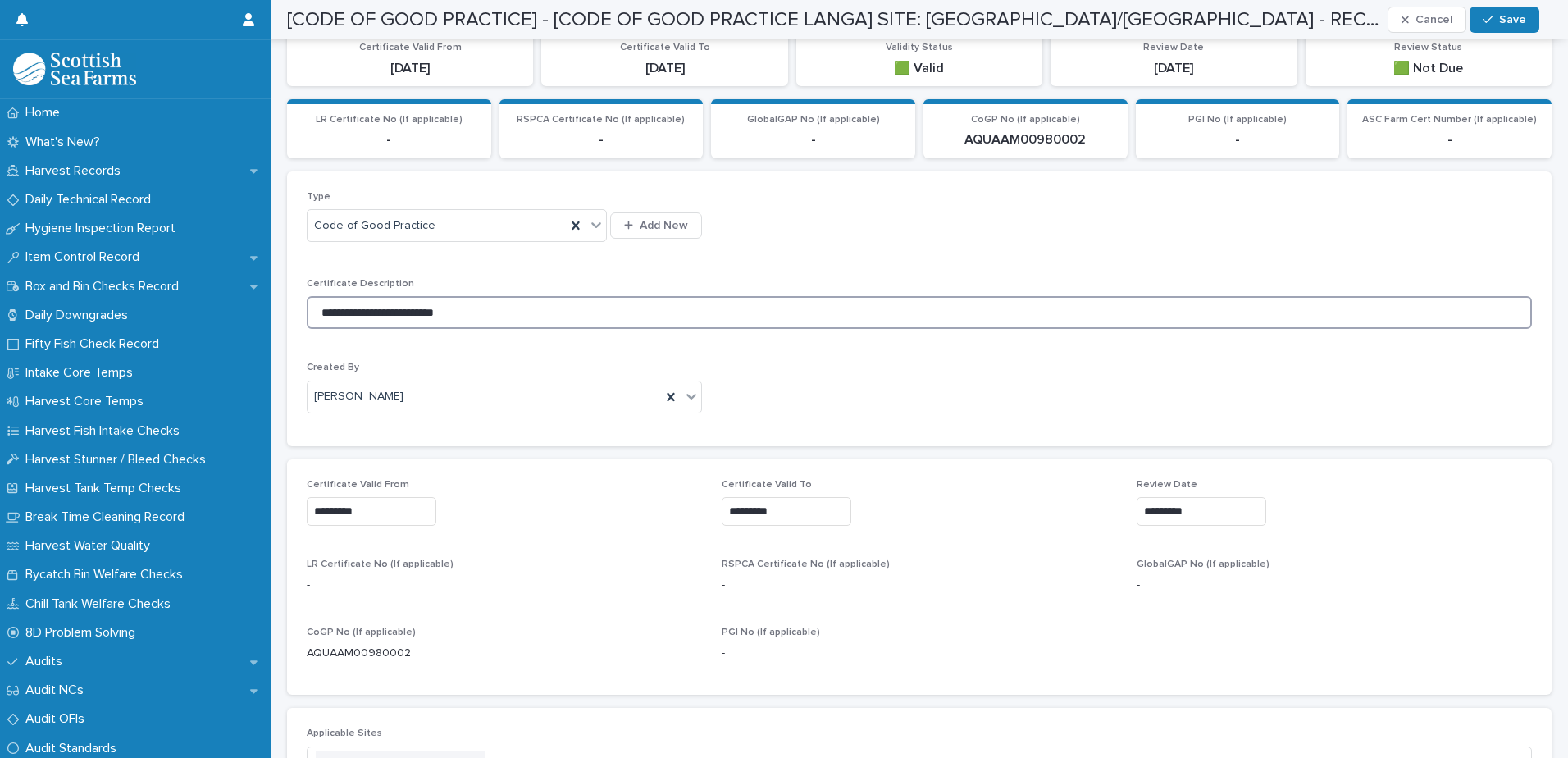
drag, startPoint x: 463, startPoint y: 313, endPoint x: 305, endPoint y: 313, distance: 158.0
click at [305, 313] on div "**********" at bounding box center [919, 309] width 1264 height 274
type input "****"
click at [1485, 23] on icon "button" at bounding box center [1488, 20] width 10 height 12
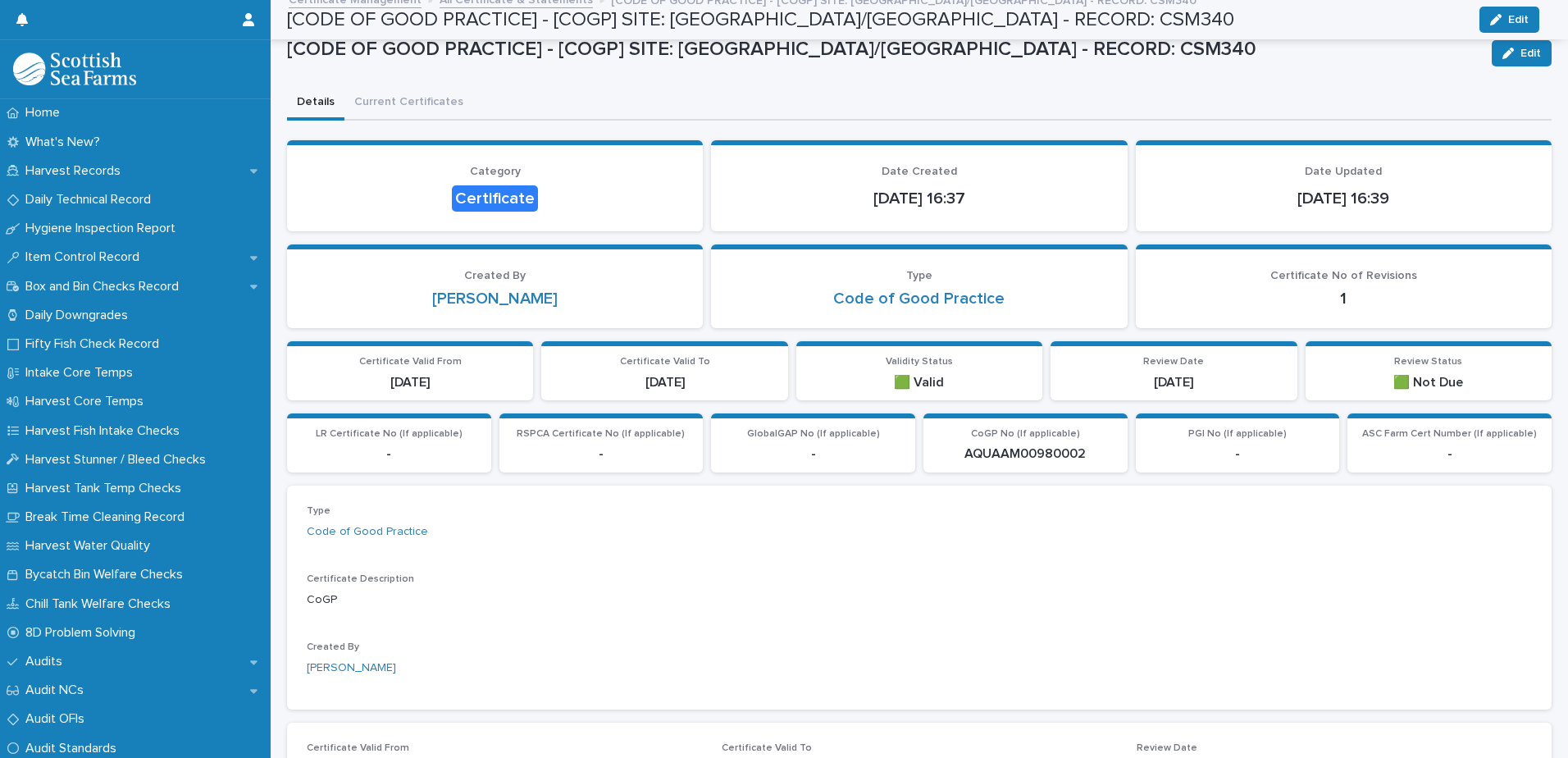
scroll to position [0, 0]
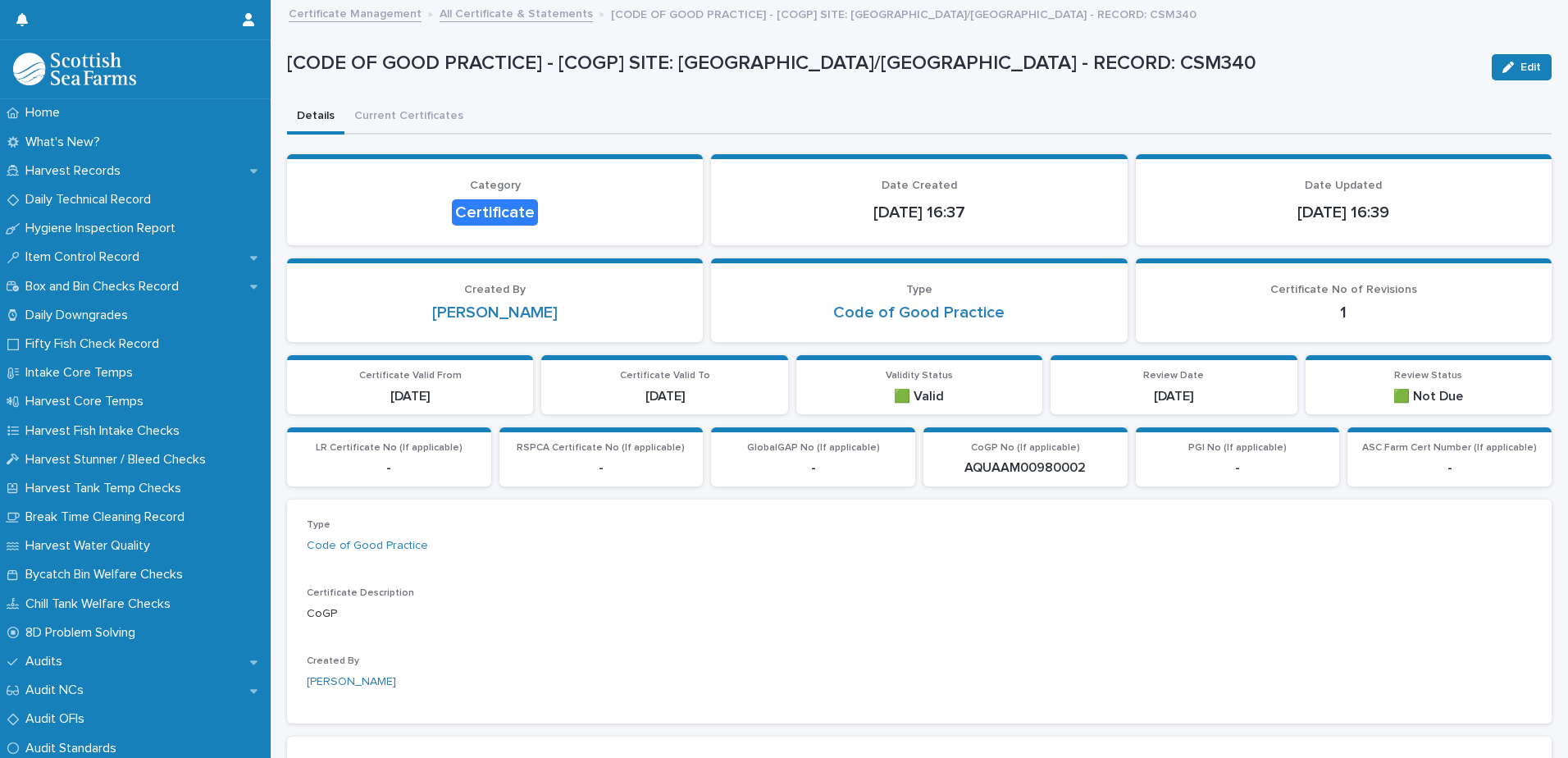
click at [525, 12] on link "All Certificate & Statements" at bounding box center [516, 12] width 153 height 19
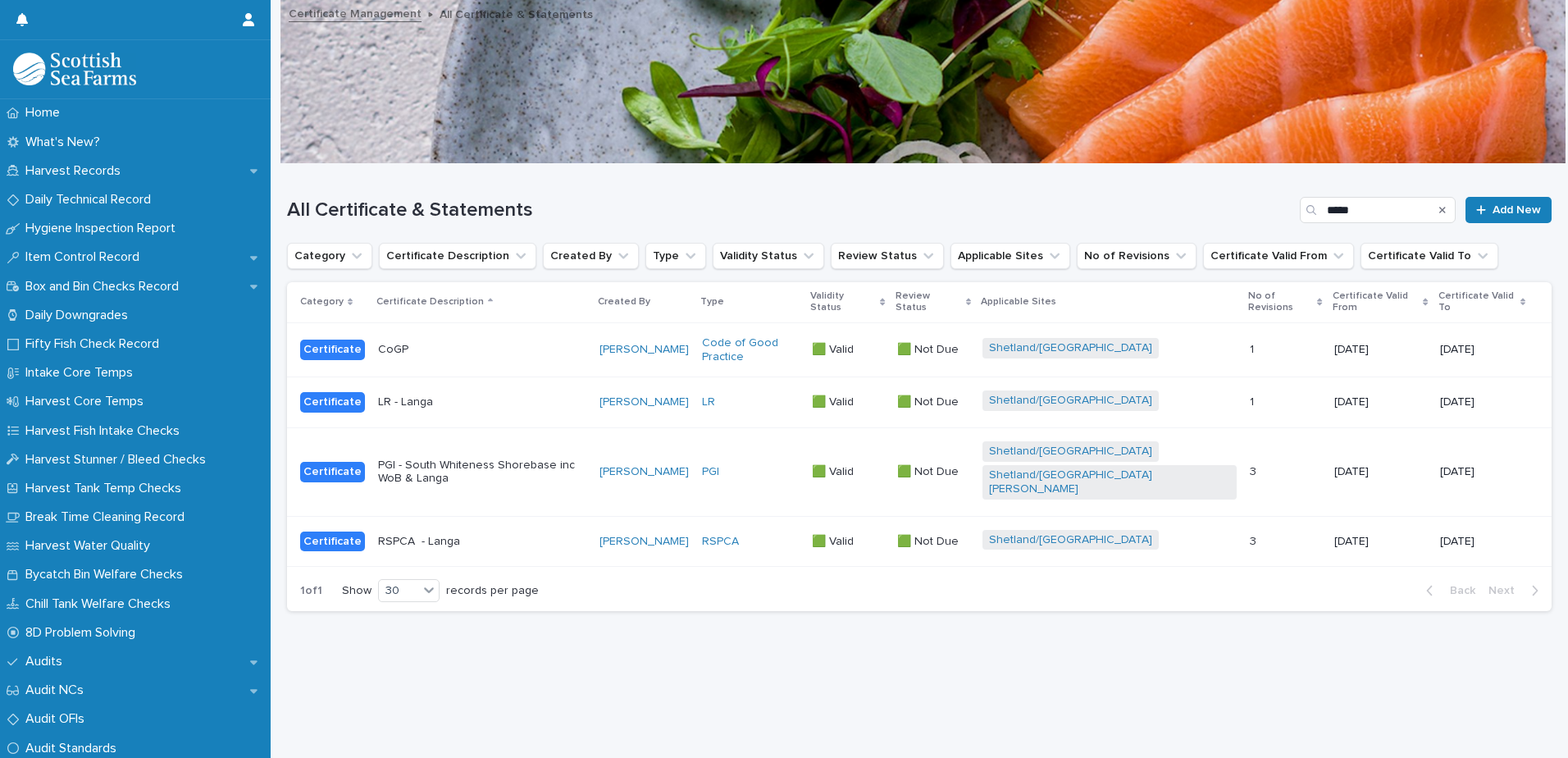
click at [574, 347] on p "CoGP" at bounding box center [481, 350] width 208 height 14
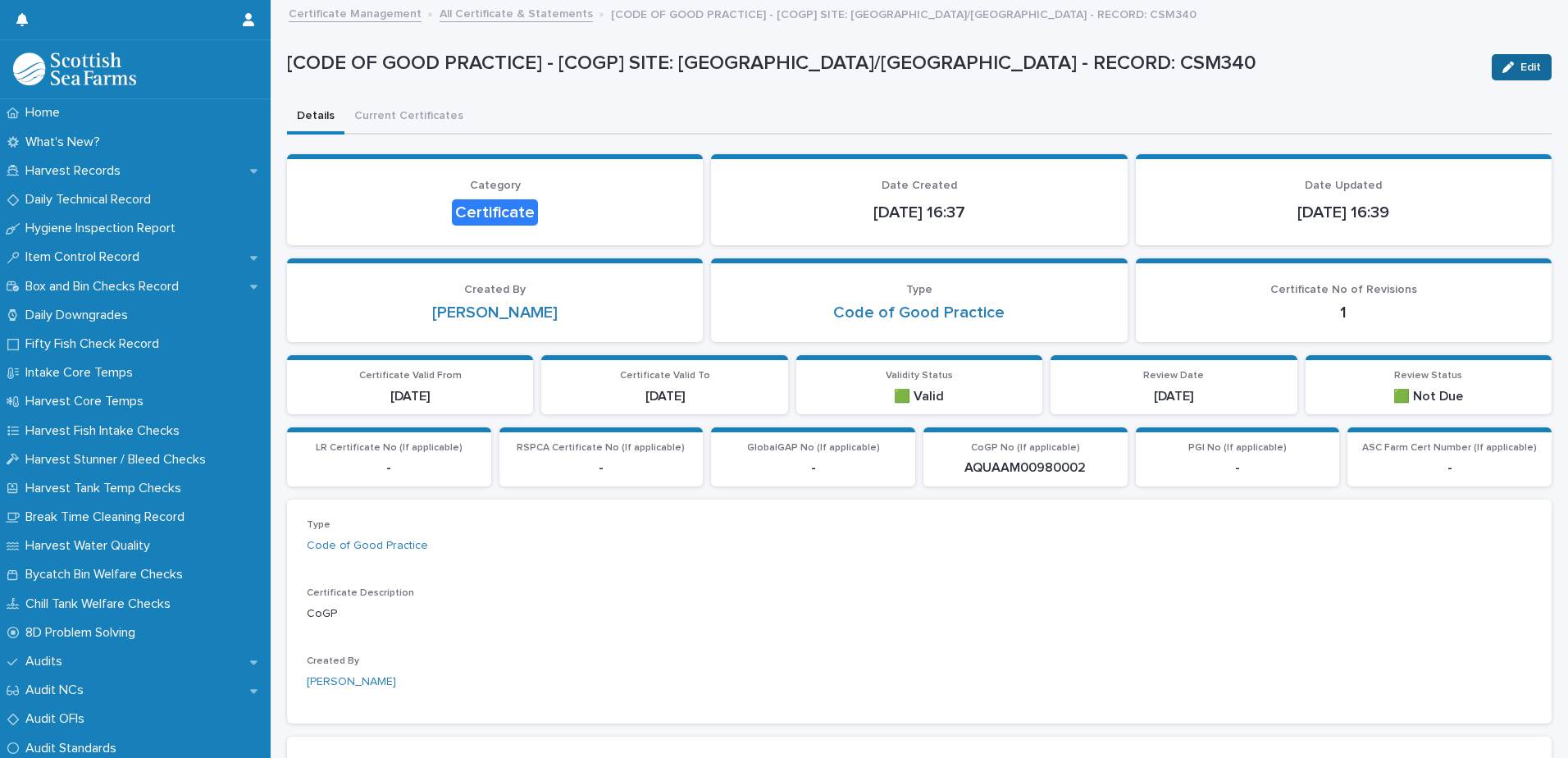
click at [1503, 72] on icon "button" at bounding box center [1508, 67] width 12 height 12
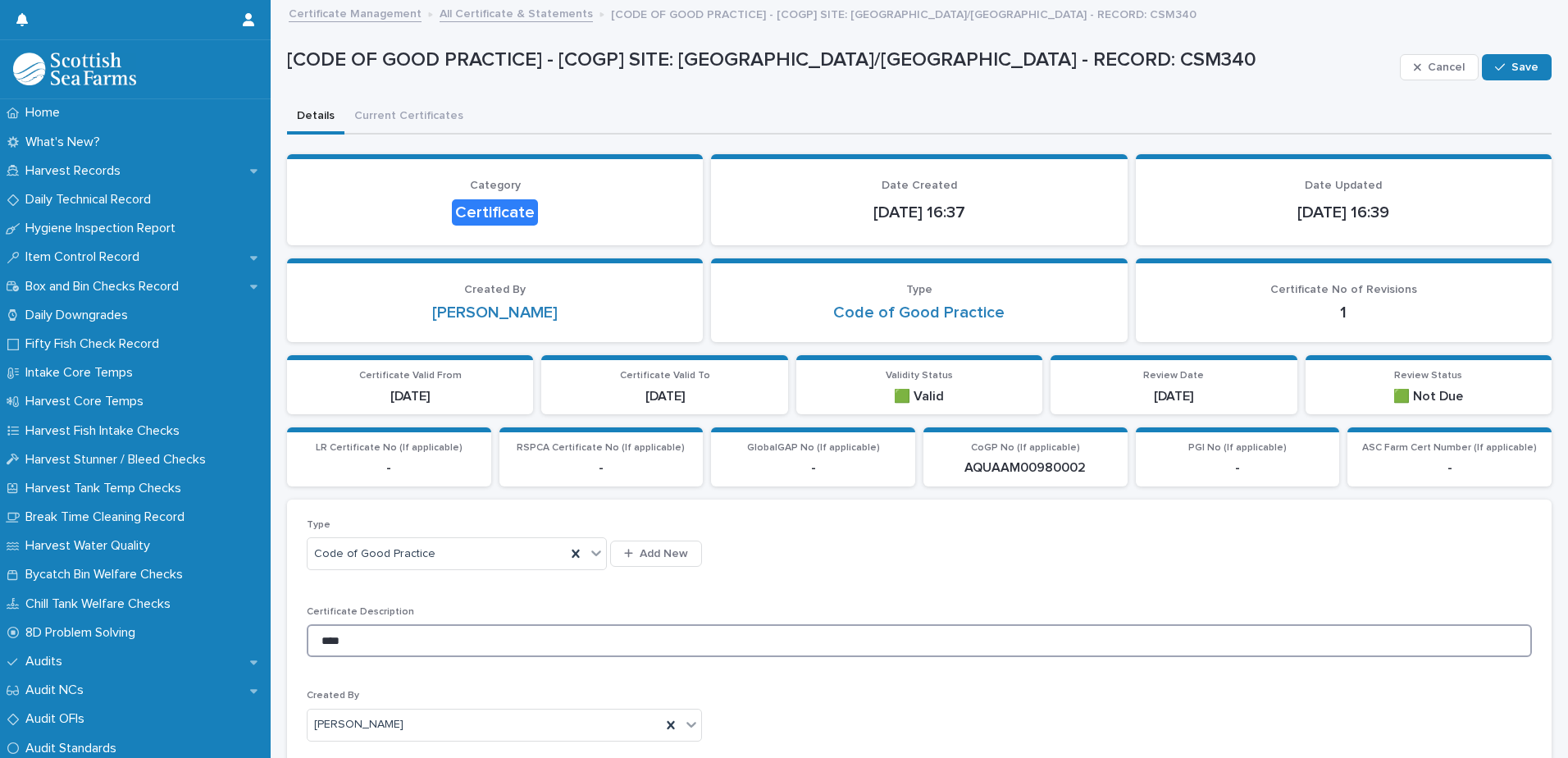
click at [423, 642] on input "****" at bounding box center [919, 641] width 1225 height 33
type input "**********"
click at [1504, 53] on div "Cancel Save" at bounding box center [1475, 66] width 151 height 65
click at [1511, 63] on span "Save" at bounding box center [1525, 67] width 27 height 12
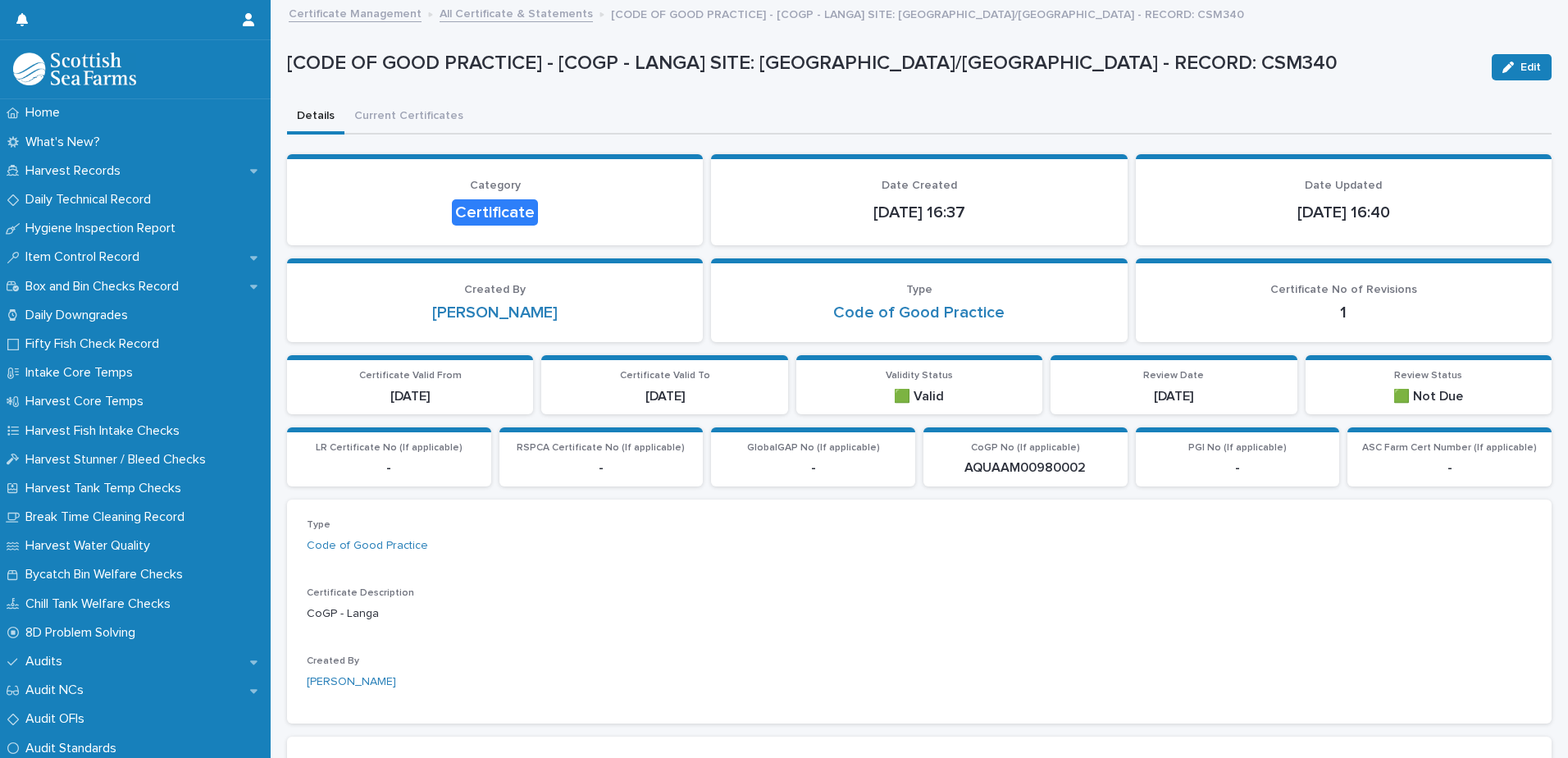
click at [545, 17] on link "All Certificate & Statements" at bounding box center [516, 12] width 153 height 19
